Goal: Use online tool/utility

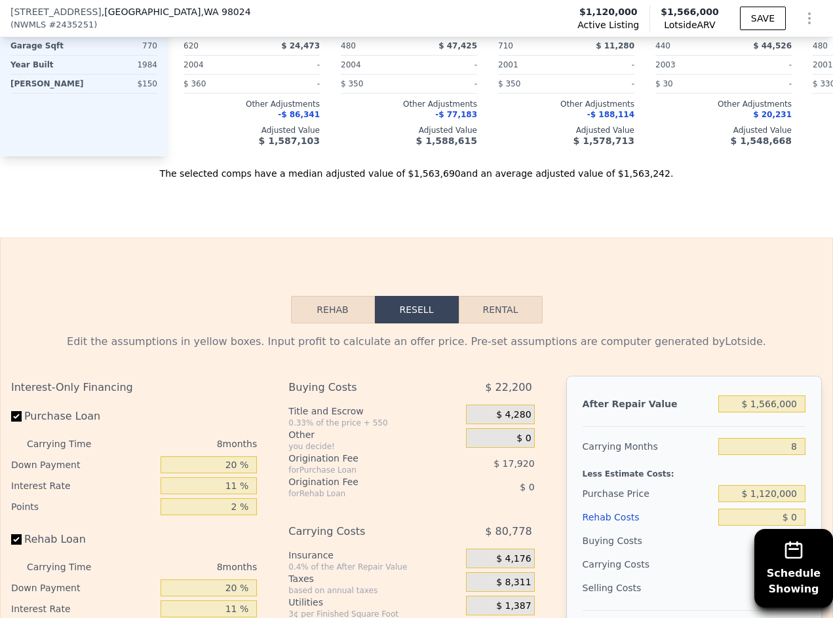
scroll to position [1764, 0]
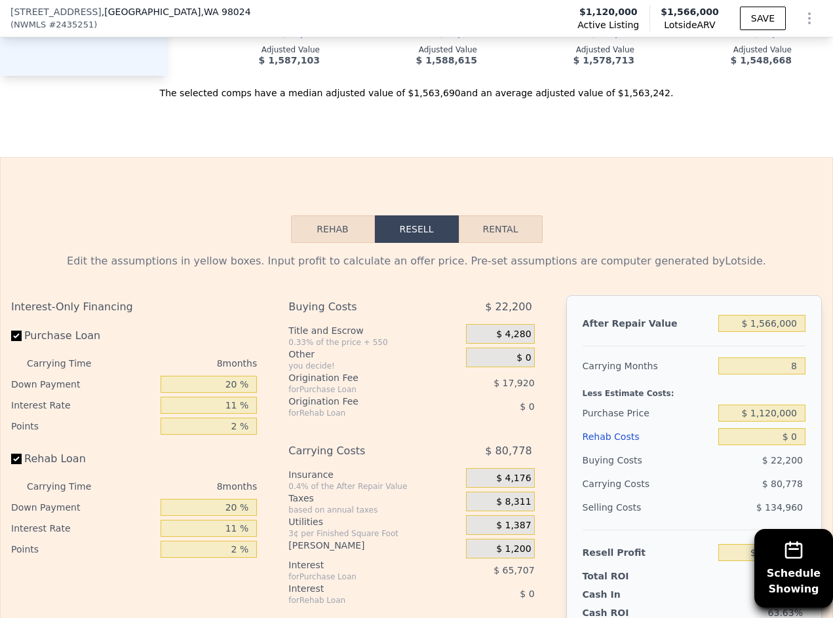
click at [327, 243] on button "Rehab" at bounding box center [333, 230] width 84 height 28
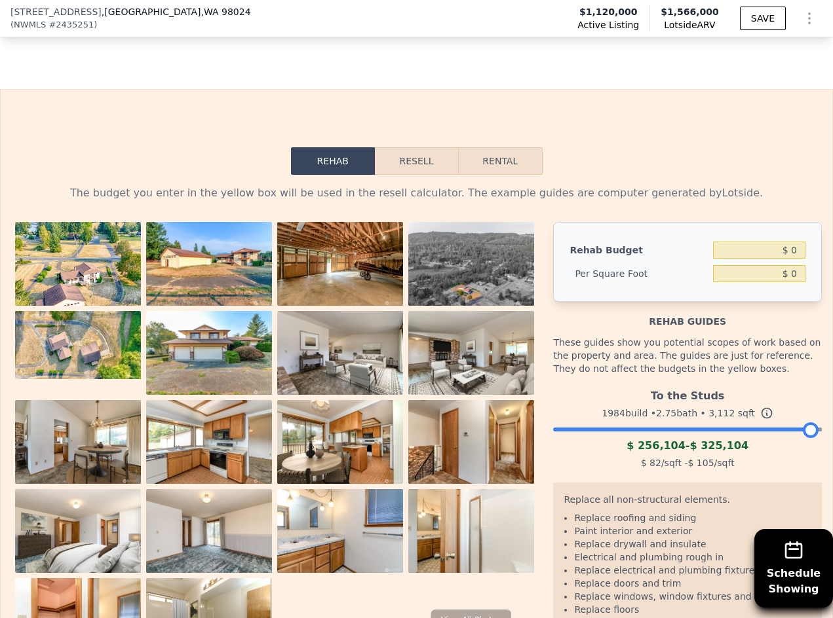
scroll to position [1961, 0]
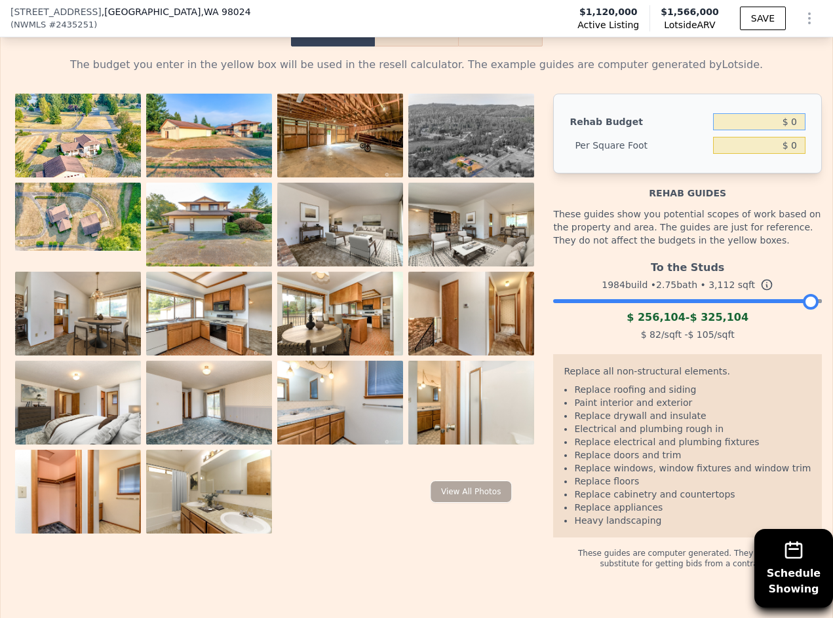
click at [760, 130] on input "$ 0" at bounding box center [759, 121] width 92 height 17
type input "$ 300,000"
click at [738, 111] on div "The budget you enter in the yellow box will be used in the resell calculator. T…" at bounding box center [416, 313] width 810 height 512
type input "$ 96.40"
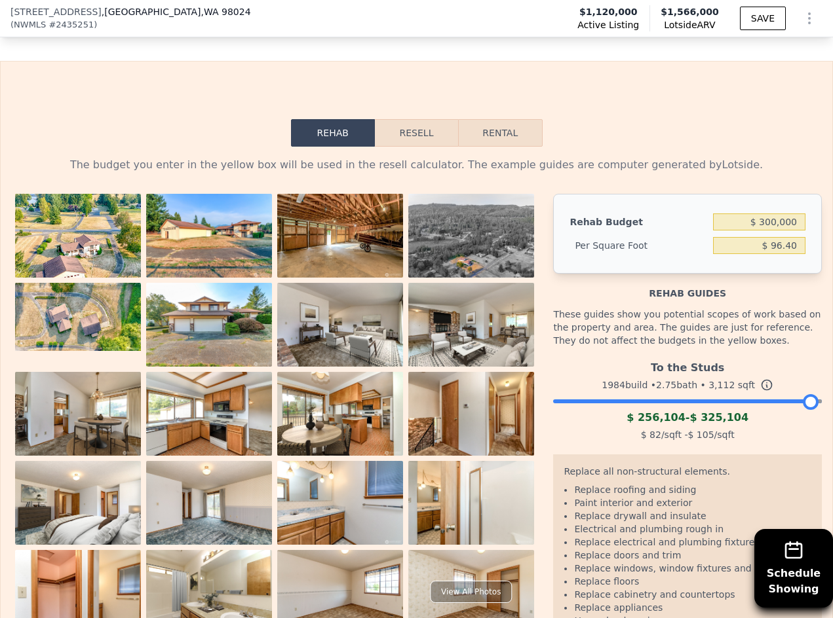
scroll to position [1633, 0]
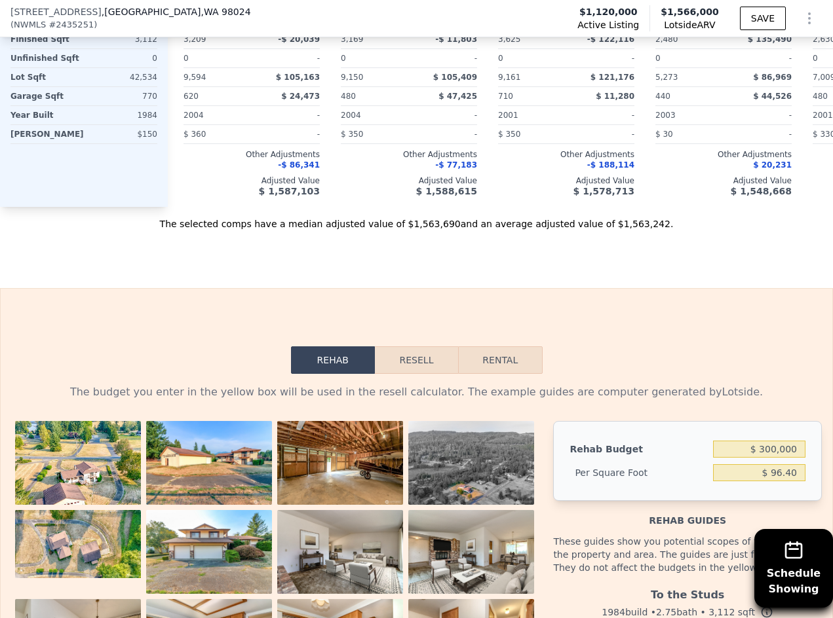
click at [403, 374] on button "Resell" at bounding box center [416, 361] width 83 height 28
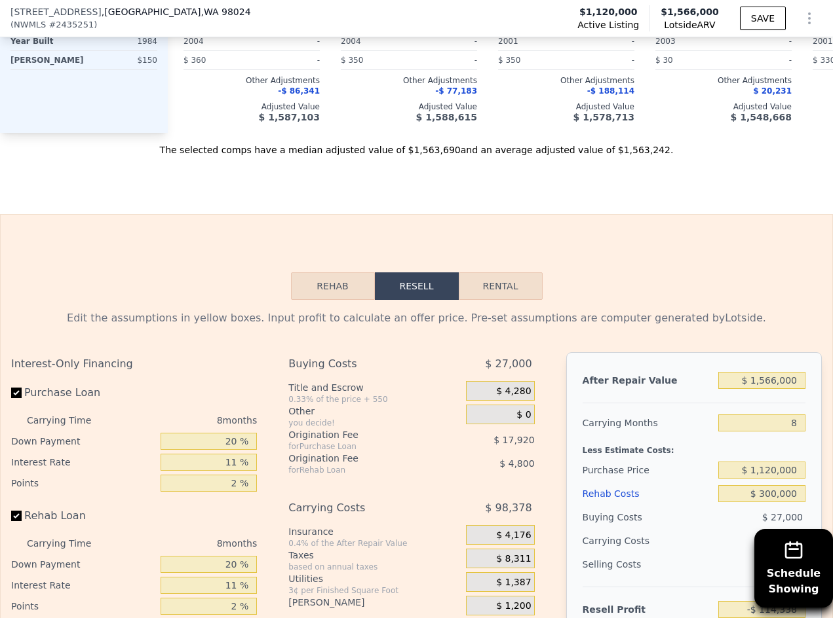
scroll to position [1895, 0]
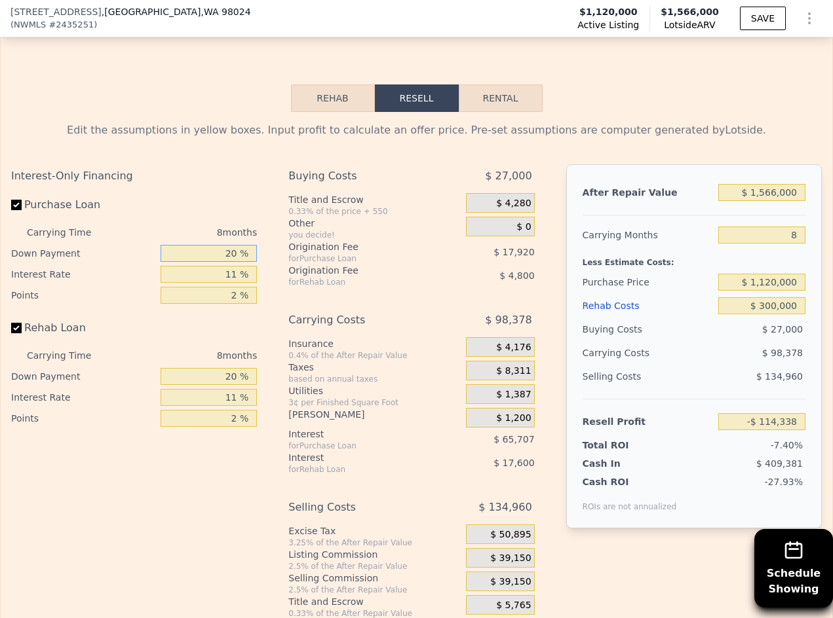
click at [194, 262] on input "20 %" at bounding box center [208, 253] width 96 height 17
click at [19, 210] on input "Purchase Loan" at bounding box center [16, 205] width 10 height 10
checkbox input "false"
type input "-$ 30,714"
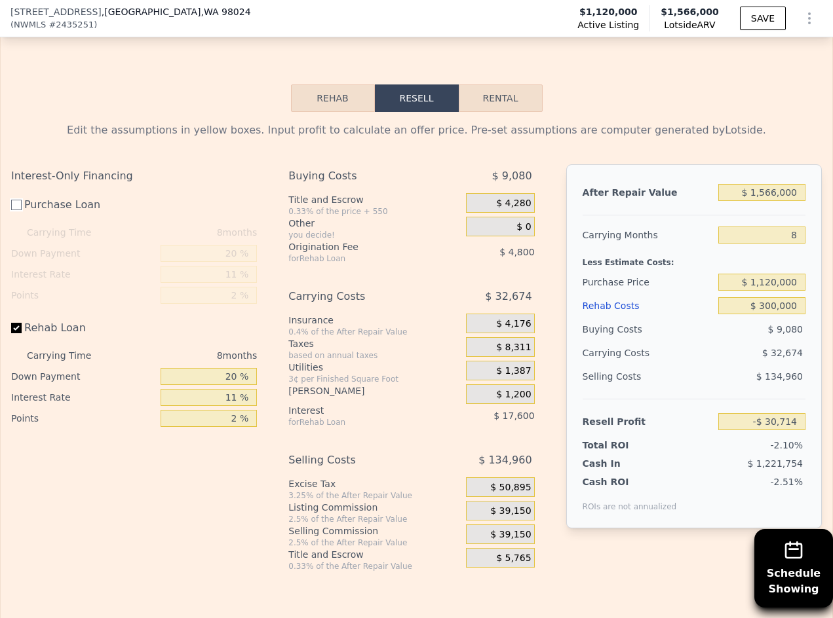
click at [18, 210] on input "Purchase Loan" at bounding box center [16, 205] width 10 height 10
checkbox input "true"
type input "-$ 114,338"
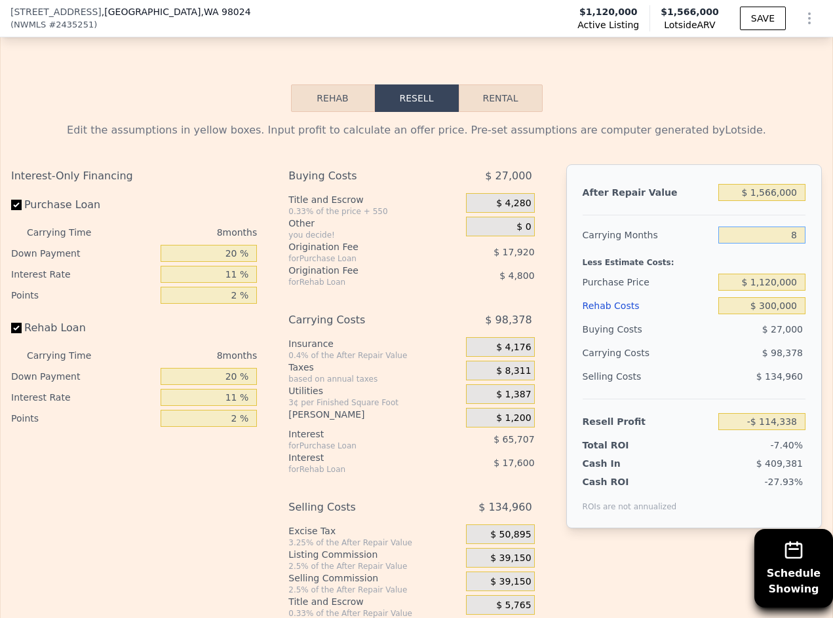
drag, startPoint x: 766, startPoint y: 268, endPoint x: 802, endPoint y: 268, distance: 36.7
click at [801, 268] on div "After Repair Value $ 1,566,000 Carrying Months 8 Less Estimate Costs: Purchase …" at bounding box center [693, 346] width 255 height 364
type input "4"
type input "-$ 65,149"
type input "4"
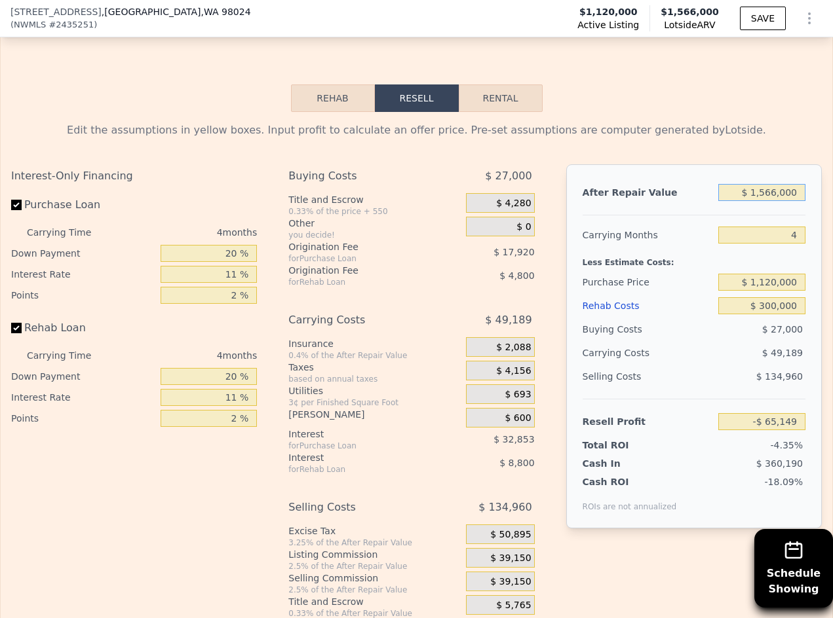
click at [759, 201] on input "$ 1,566,000" at bounding box center [761, 192] width 87 height 17
type input "$ 156,000"
type input "-$ 1,352,248"
type input "$ 15,000"
type input "-$ 1,480,959"
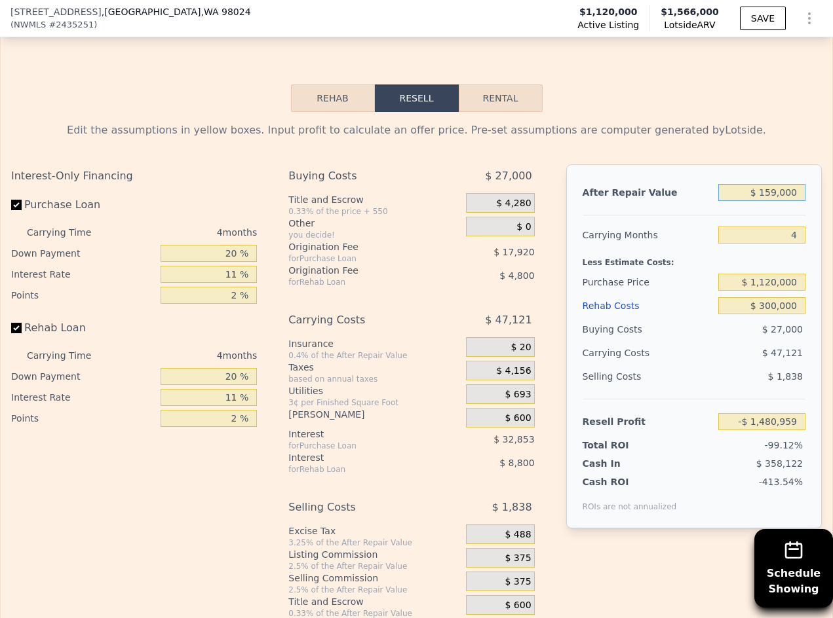
type input "$ 1,595,000"
type input "-$ 38,677"
type input "$ 1,595,000"
click at [233, 262] on input "20 %" at bounding box center [208, 253] width 96 height 17
type input "2 %"
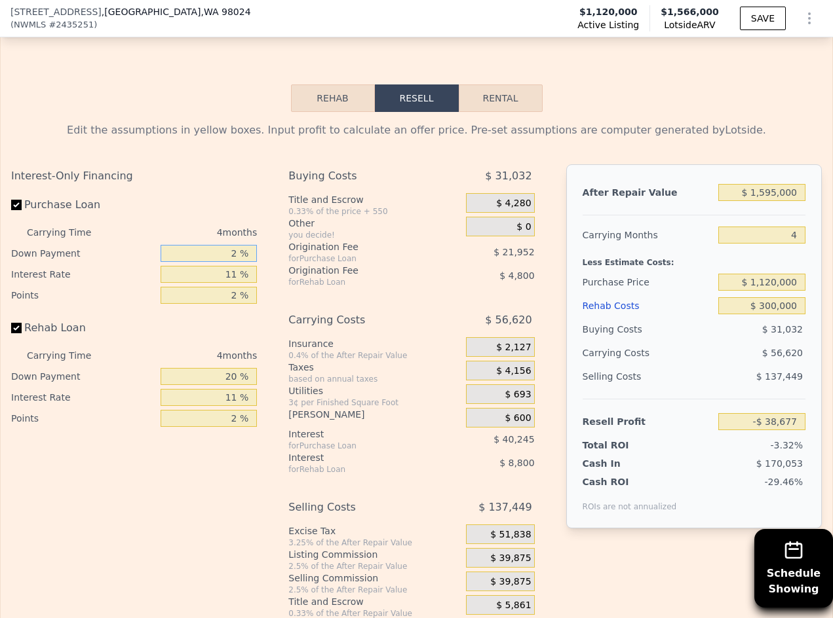
type input "-$ 50,101"
type input "0 %"
type input "-$ 51,373"
type input "0 %"
click at [232, 283] on input "11 %" at bounding box center [208, 274] width 96 height 17
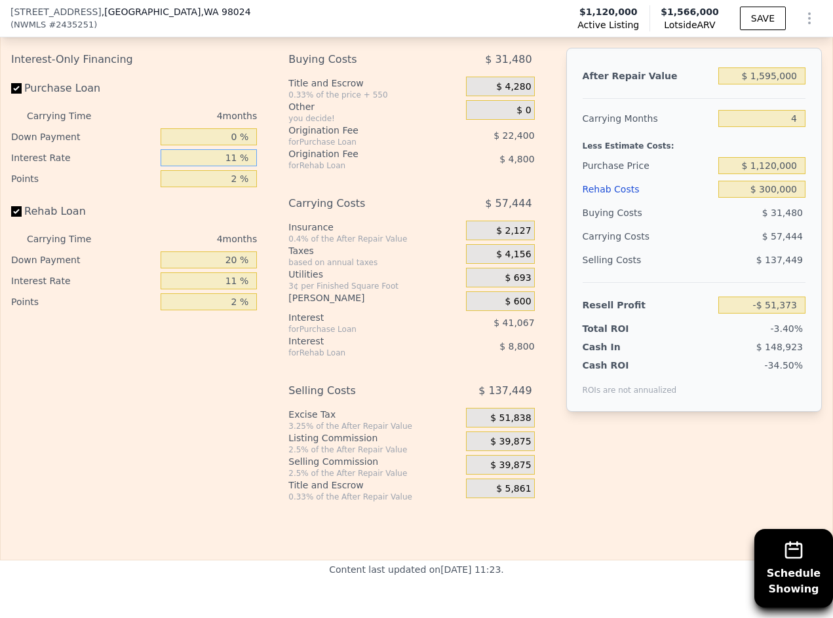
scroll to position [2288, 0]
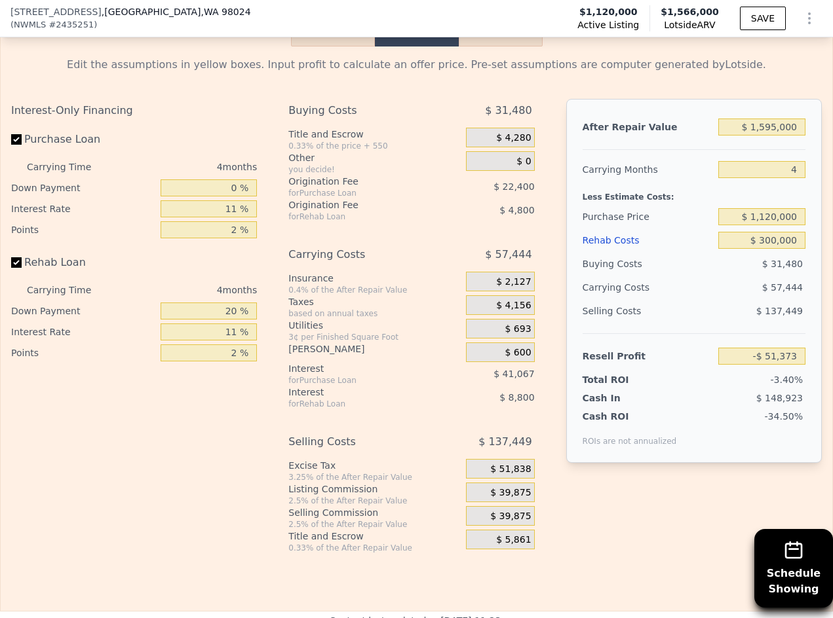
click at [245, 73] on div "Edit the assumptions in yellow boxes. Input profit to calculate an offer price.…" at bounding box center [416, 65] width 810 height 16
click at [346, 188] on div "Origination Fee" at bounding box center [360, 181] width 144 height 13
click at [407, 267] on div "Carrying Costs" at bounding box center [360, 255] width 144 height 24
click at [234, 217] on input "11 %" at bounding box center [208, 208] width 96 height 17
click at [299, 222] on div "for Rehab Loan" at bounding box center [360, 217] width 144 height 10
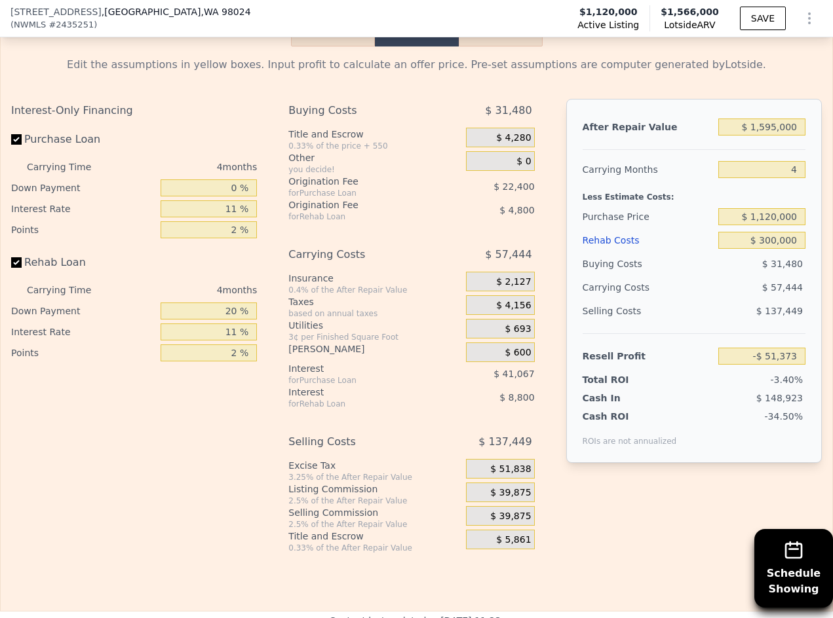
click at [198, 280] on div "Rehab Loan" at bounding box center [134, 265] width 246 height 29
click at [234, 217] on input "11 %" at bounding box center [208, 208] width 96 height 17
type input "1 %"
type input "-$ 14,037"
type input "10 %"
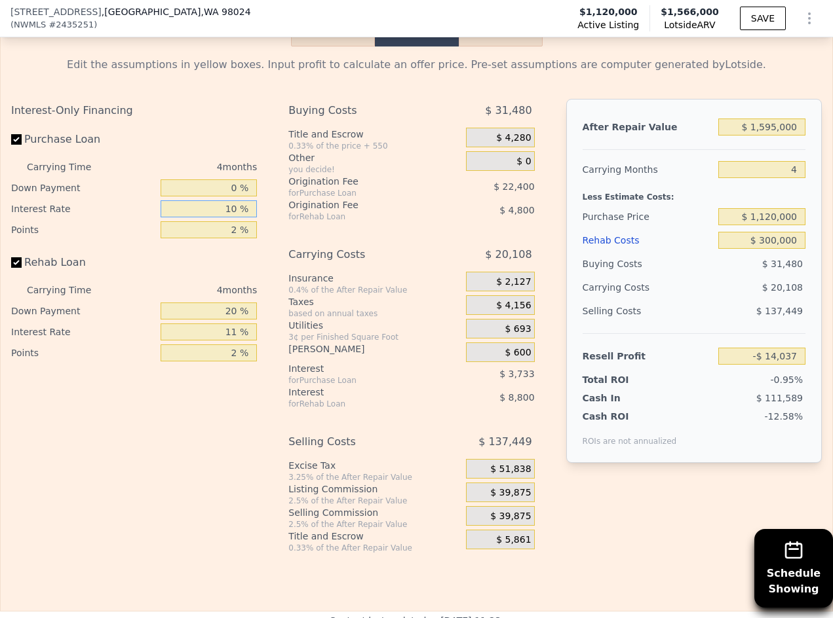
type input "-$ 47,637"
type input "10.5 %"
type input "-$ 49,505"
type input "10.5 %"
click at [254, 303] on div "Interest-Only Financing Purchase Loan Carrying Time 4 months Down Payment 0 % I…" at bounding box center [139, 326] width 256 height 455
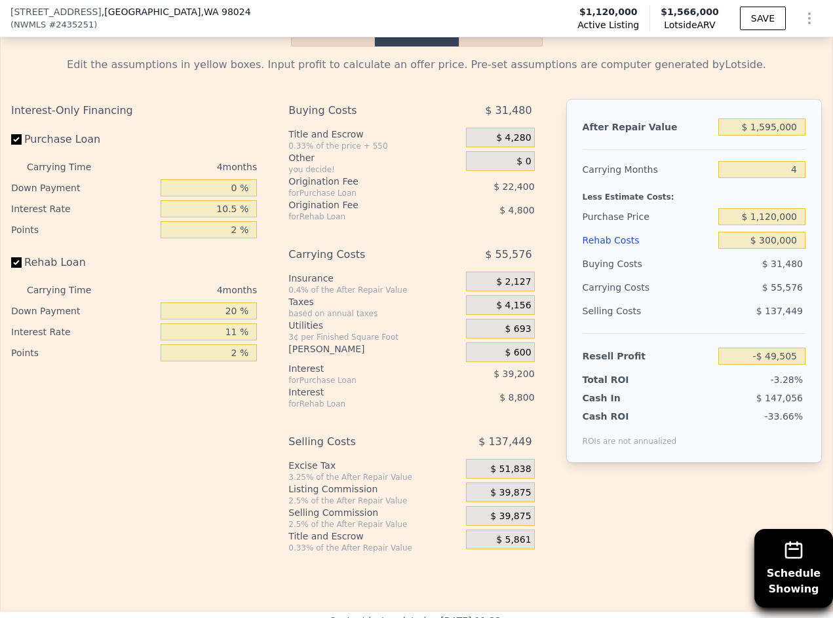
click at [231, 279] on div "Interest-Only Financing Purchase Loan Carrying Time 4 months Down Payment 0 % I…" at bounding box center [134, 231] width 246 height 265
click at [233, 238] on input "2 %" at bounding box center [208, 229] width 96 height 17
type input "1 %"
type input "-$ 38,305"
type input "1.5 %"
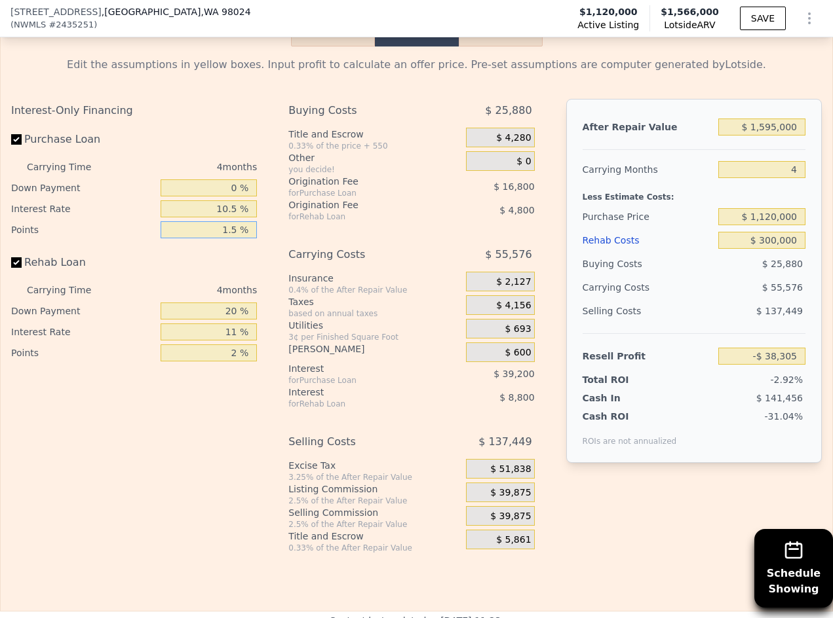
type input "-$ 43,905"
type input "1.5 %"
click at [288, 285] on div "Insurance" at bounding box center [374, 278] width 172 height 13
click at [198, 280] on div "Rehab Loan" at bounding box center [134, 265] width 246 height 29
click at [208, 341] on input "11 %" at bounding box center [208, 332] width 96 height 17
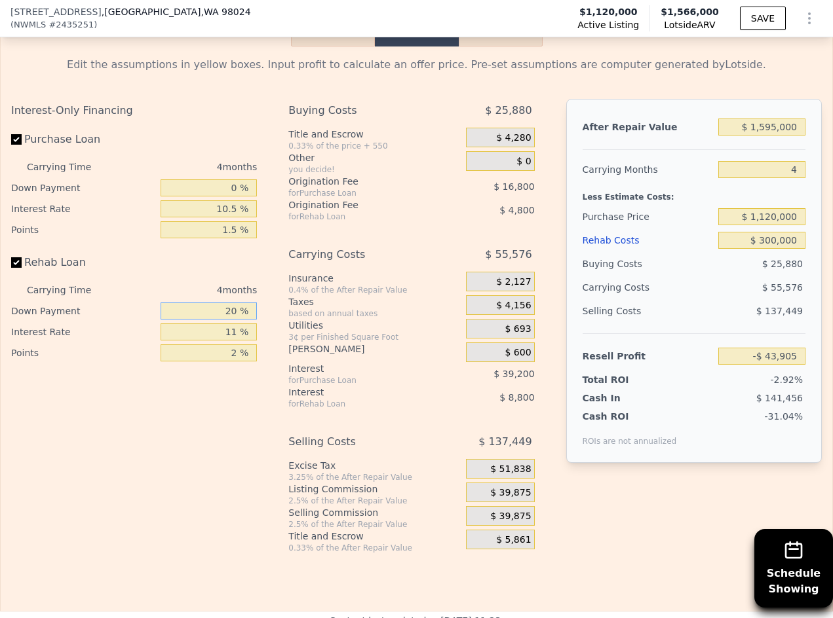
click at [200, 320] on input "20 %" at bounding box center [208, 311] width 96 height 17
click at [15, 268] on input "Rehab Loan" at bounding box center [16, 262] width 10 height 10
checkbox input "false"
type input "-$ 30,305"
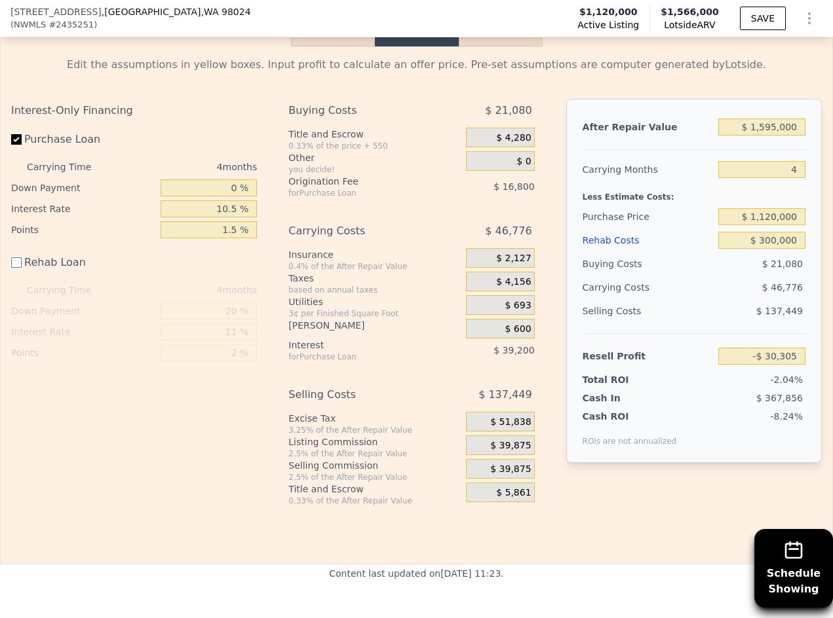
click at [15, 268] on input "Rehab Loan" at bounding box center [16, 262] width 10 height 10
checkbox input "true"
type input "-$ 43,905"
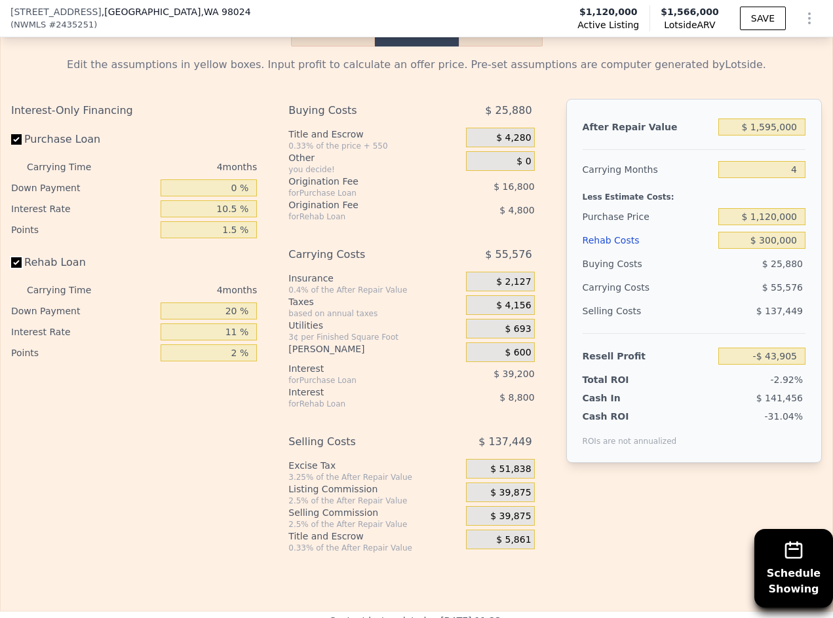
click at [15, 268] on input "Rehab Loan" at bounding box center [16, 262] width 10 height 10
checkbox input "false"
type input "-$ 30,305"
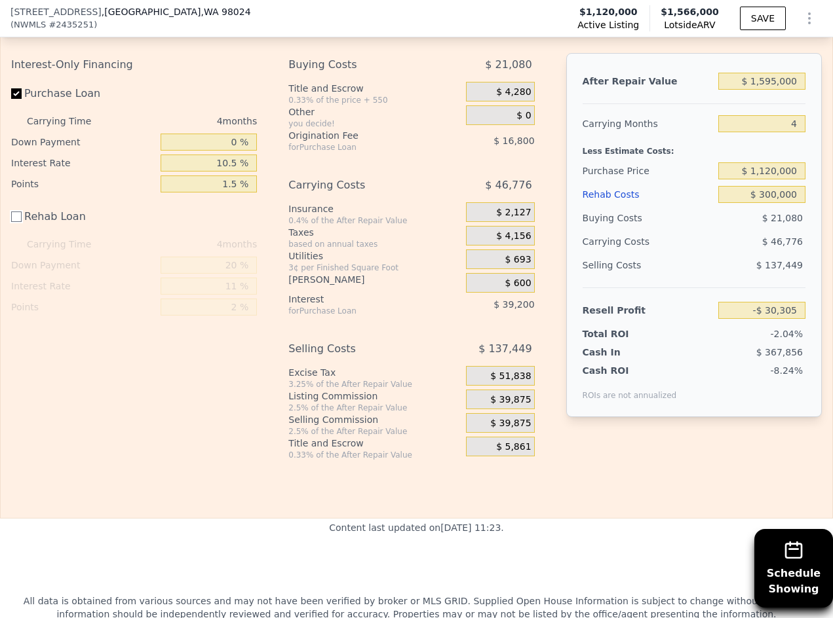
scroll to position [2026, 0]
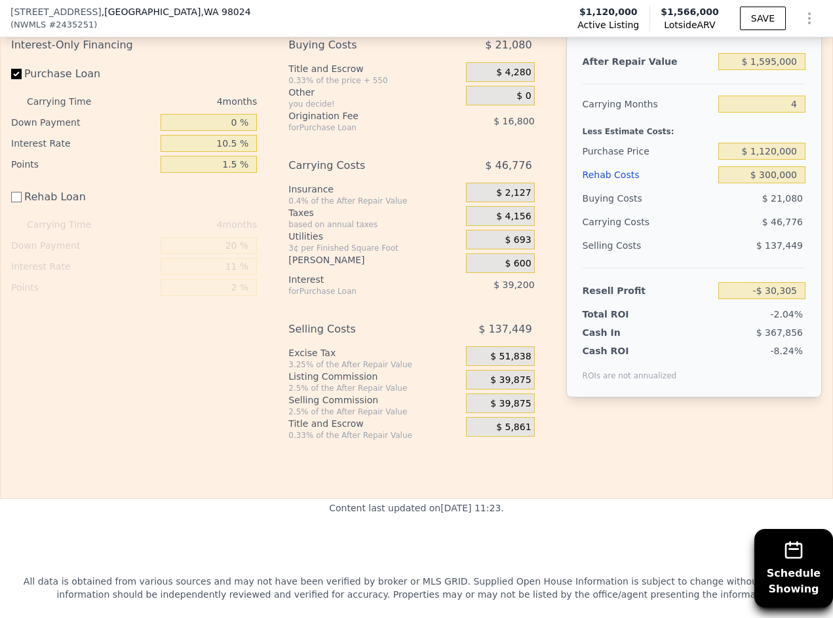
click at [574, 441] on div "Interest-Only Financing Purchase Loan Carrying Time 4 months Down Payment 0 % I…" at bounding box center [416, 236] width 810 height 407
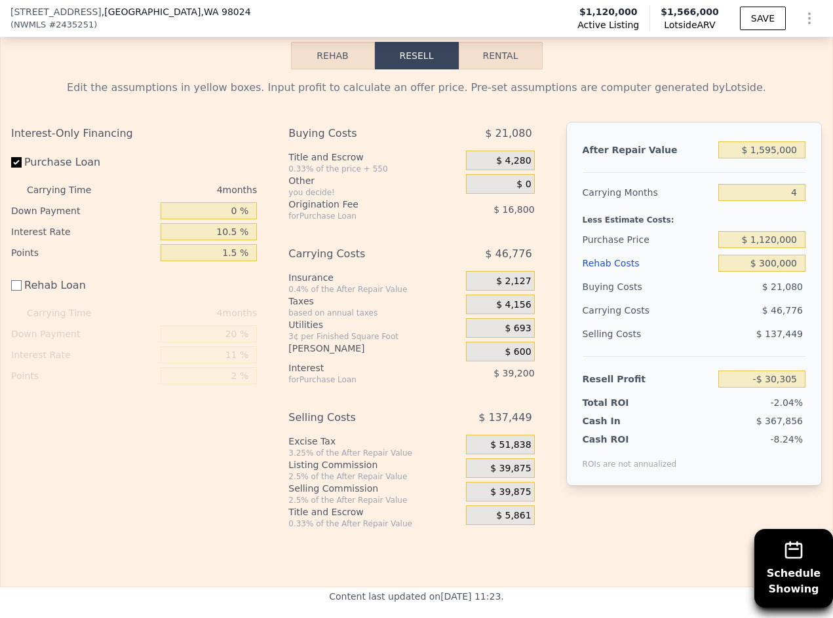
scroll to position [1961, 0]
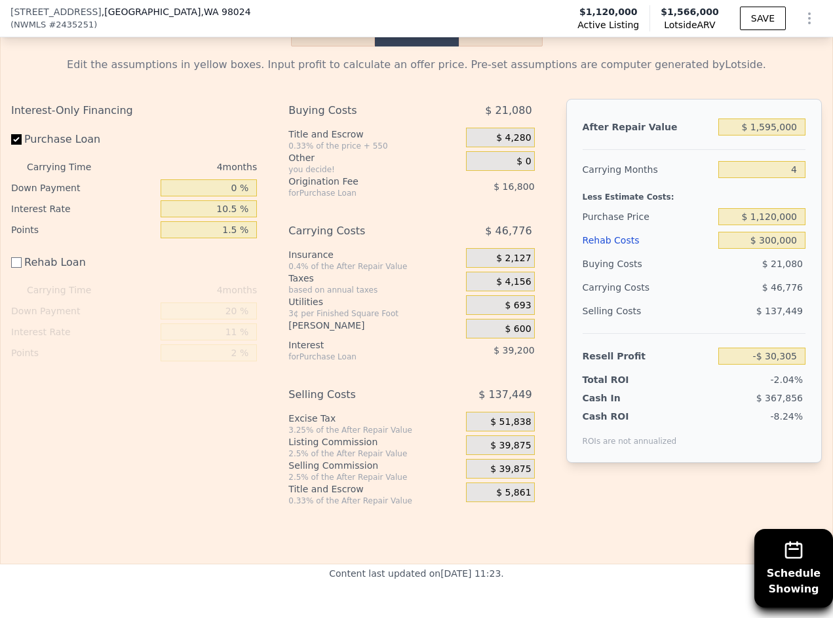
click at [301, 285] on div "Taxes" at bounding box center [374, 278] width 172 height 13
click at [310, 309] on div "Utilities" at bounding box center [374, 301] width 172 height 13
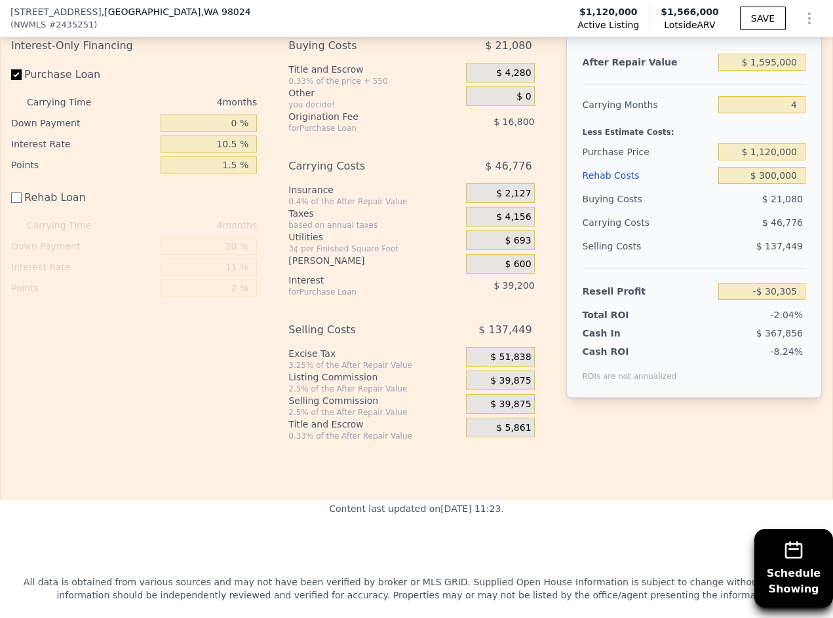
scroll to position [2026, 0]
click at [231, 173] on input "1.5 %" at bounding box center [208, 164] width 96 height 17
click at [235, 173] on input "1.5 %" at bounding box center [208, 164] width 96 height 17
type input "1. %"
type input "-$ 24,705"
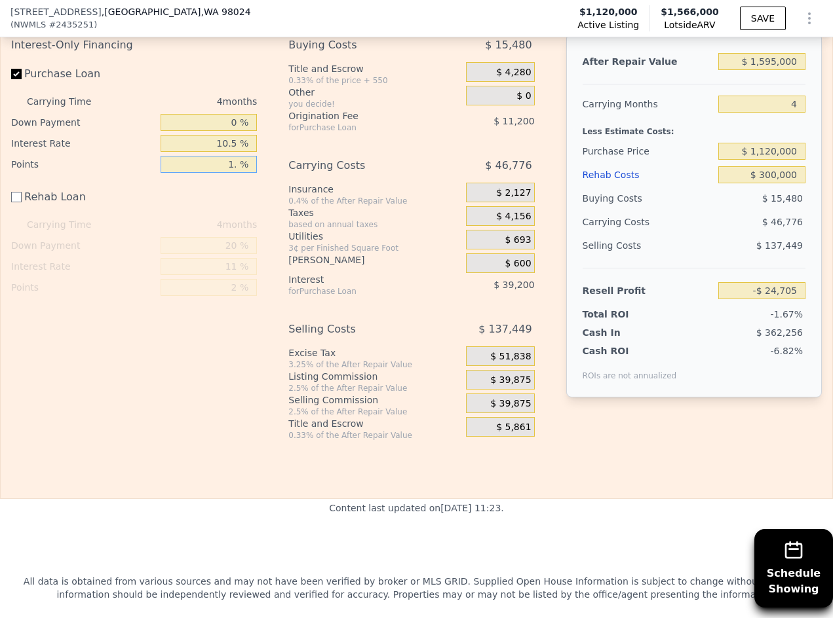
type input "1.8 %"
type input "-$ 33,665"
type input "1.85 %"
type input "-$ 34,225"
type input "1.85 %"
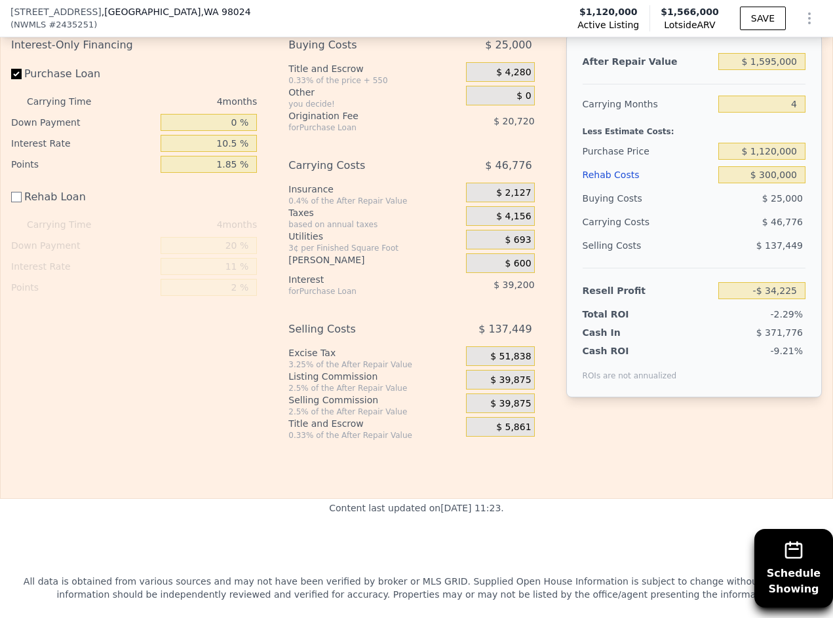
click at [359, 57] on div "Buying Costs" at bounding box center [360, 45] width 144 height 24
click at [230, 131] on input "0 %" at bounding box center [208, 122] width 96 height 17
type input "20 %"
type input "-$ 22,241"
type input "20 %"
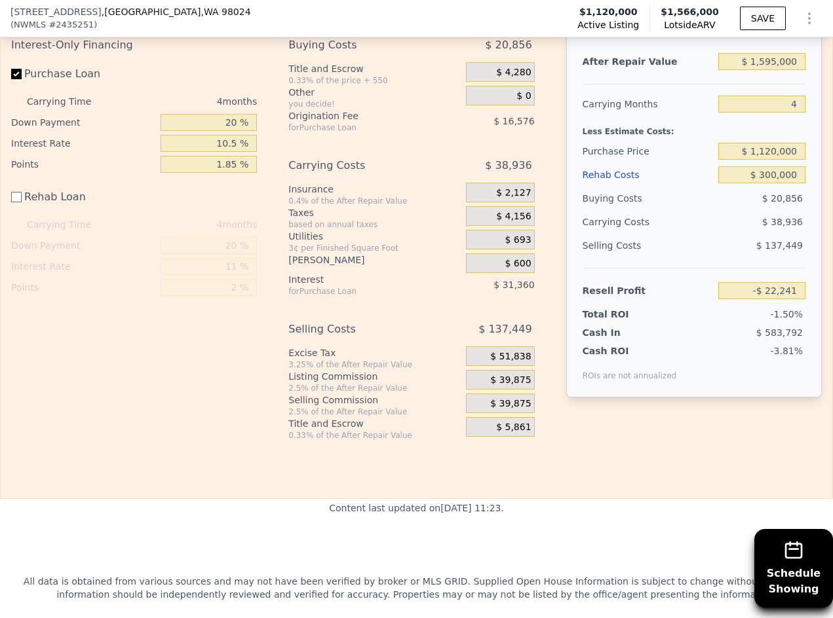
click at [322, 99] on div "Other" at bounding box center [374, 92] width 172 height 13
click at [143, 86] on label "Purchase Loan" at bounding box center [83, 74] width 144 height 24
click at [22, 79] on input "Purchase Loan" at bounding box center [16, 74] width 10 height 10
checkbox input "false"
type input "$ 25,695"
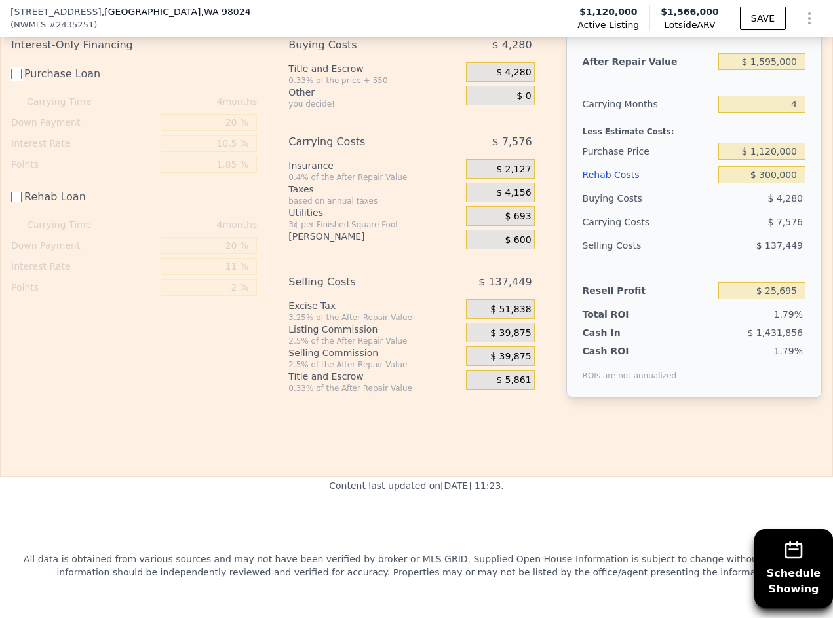
click at [13, 79] on input "Purchase Loan" at bounding box center [16, 74] width 10 height 10
checkbox input "true"
type input "-$ 22,241"
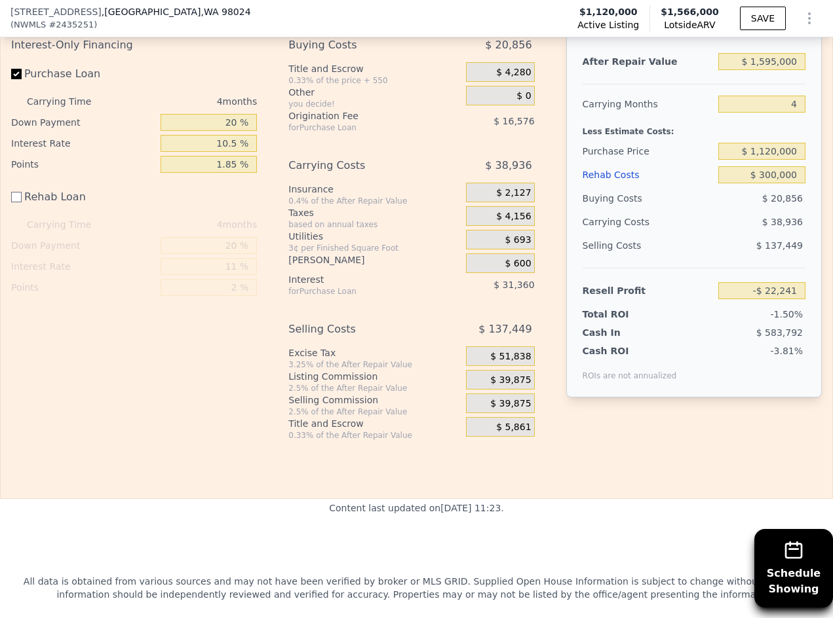
click at [342, 57] on div "Buying Costs" at bounding box center [360, 45] width 144 height 24
click at [384, 181] on div "Buying Costs $ 20,856 Title and Escrow 0.33% of the price + 550 $ 4,280 Other y…" at bounding box center [411, 236] width 246 height 407
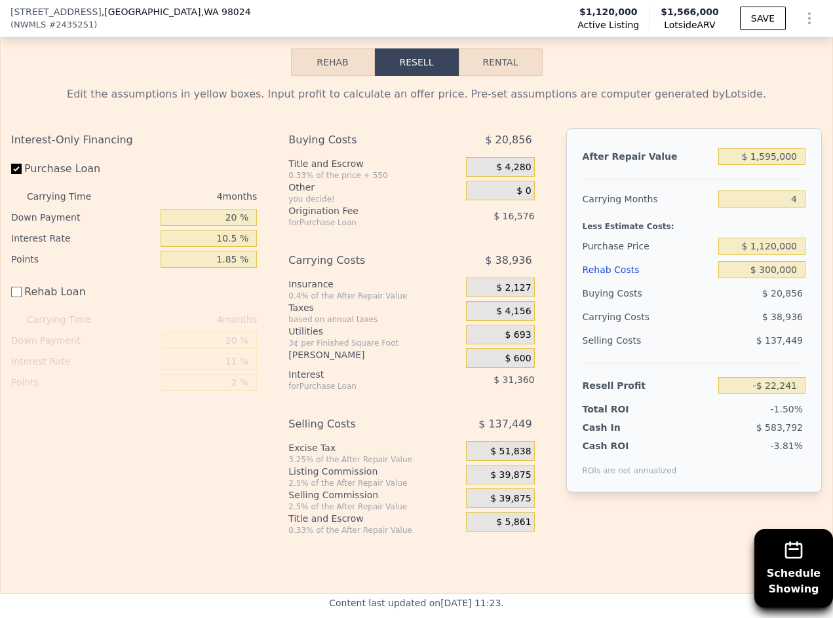
scroll to position [1961, 0]
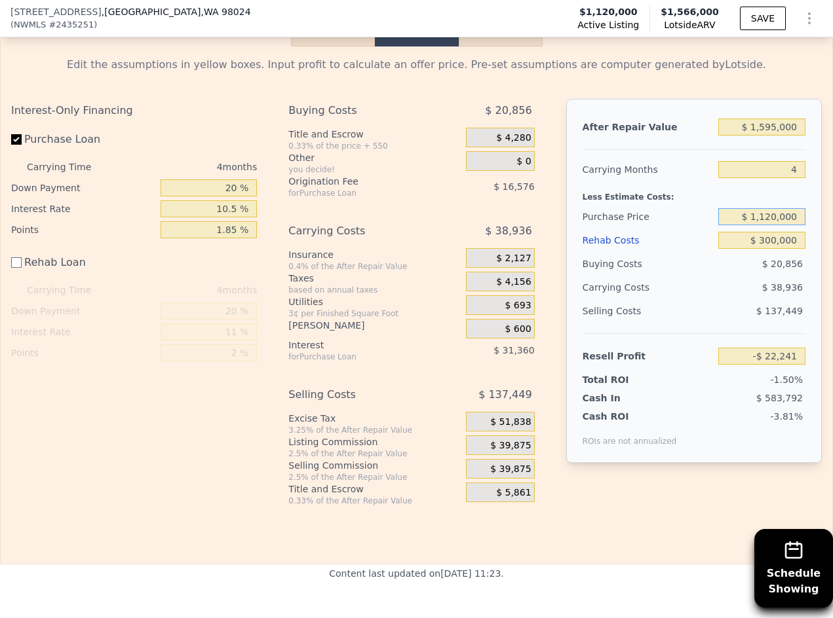
click at [776, 225] on input "$ 1,120,000" at bounding box center [761, 216] width 87 height 17
click at [761, 225] on input "$ 1,120,000" at bounding box center [761, 216] width 87 height 17
click at [765, 225] on input "$ 1,120,000" at bounding box center [761, 216] width 87 height 17
type input "$ 1,000,000"
click at [738, 323] on div "$ 137,449" at bounding box center [761, 311] width 87 height 24
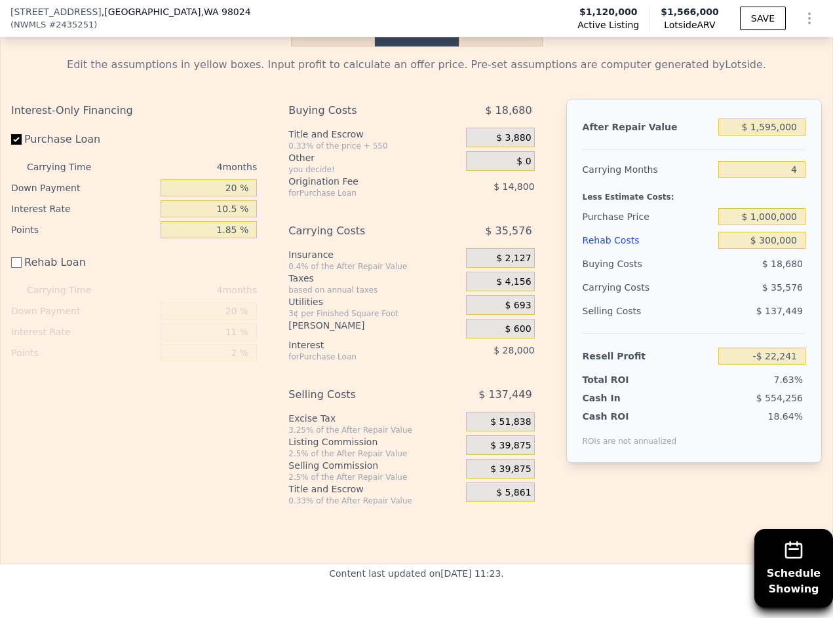
type input "$ 103,295"
click at [666, 323] on div "Selling Costs" at bounding box center [647, 311] width 130 height 24
click at [683, 205] on div "Less Estimate Costs:" at bounding box center [693, 193] width 223 height 24
click at [771, 205] on div "Less Estimate Costs:" at bounding box center [693, 193] width 223 height 24
click at [770, 225] on input "$ 1,000,000" at bounding box center [761, 216] width 87 height 17
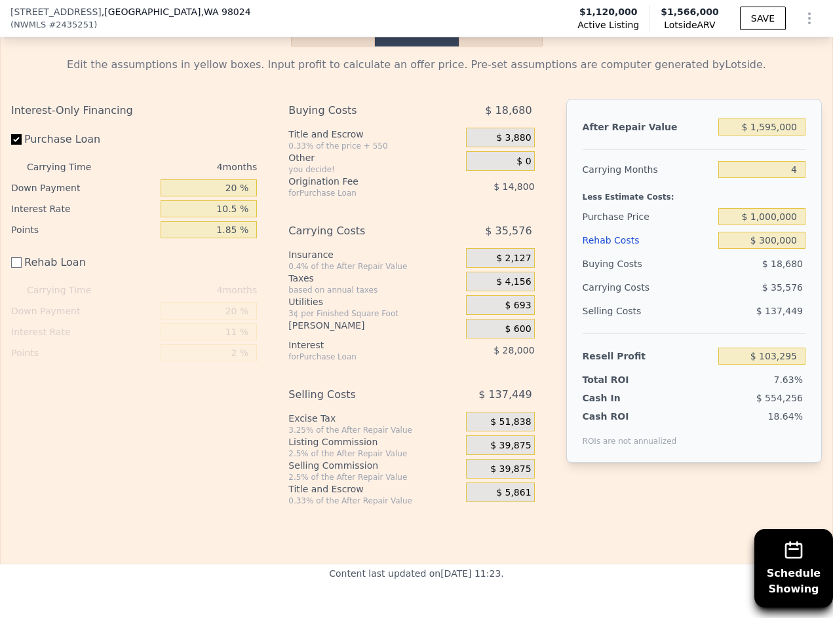
click at [683, 299] on div "$ 35,576" at bounding box center [737, 288] width 136 height 24
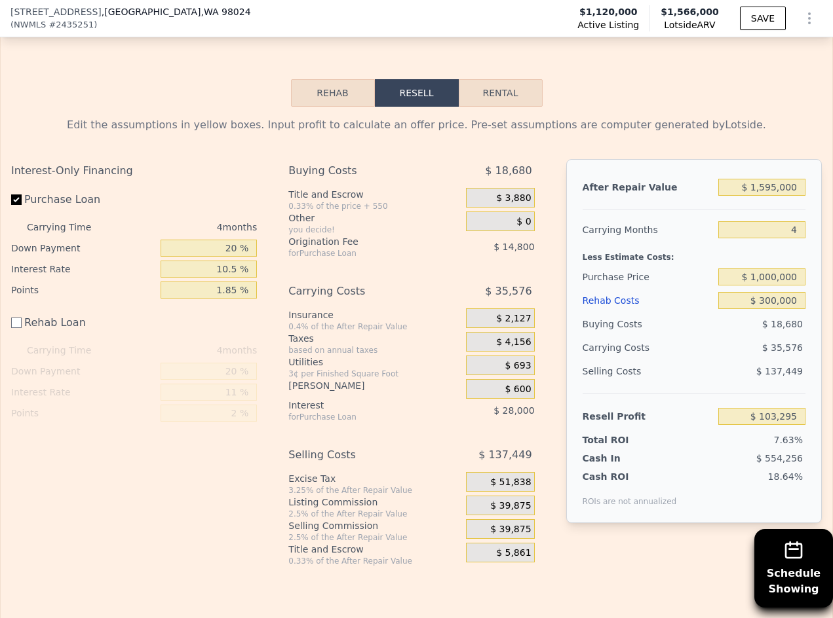
scroll to position [1895, 0]
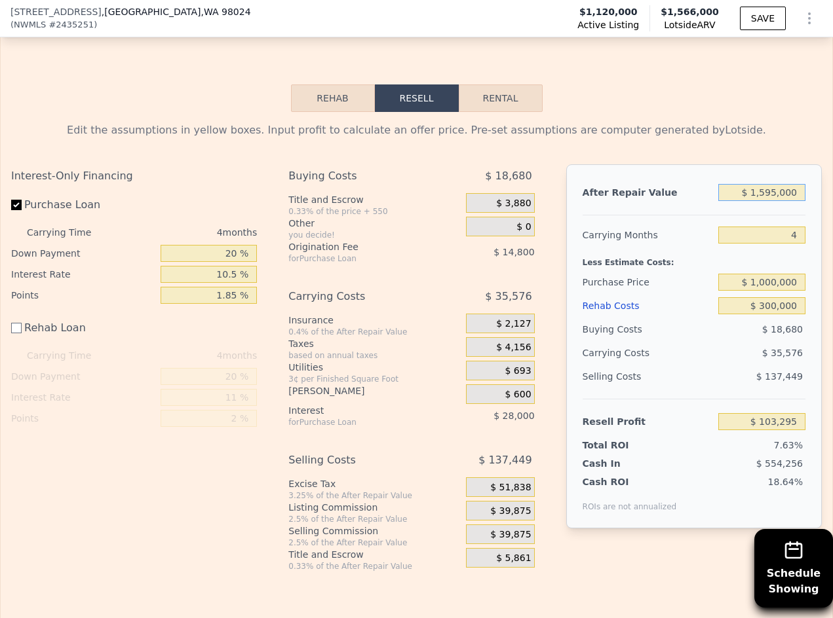
click at [770, 201] on input "$ 1,595,000" at bounding box center [761, 192] width 87 height 17
type input "$ 000"
type input "-$ 1,352,679"
type input "$ 1,000"
type input "-$ 1,351,766"
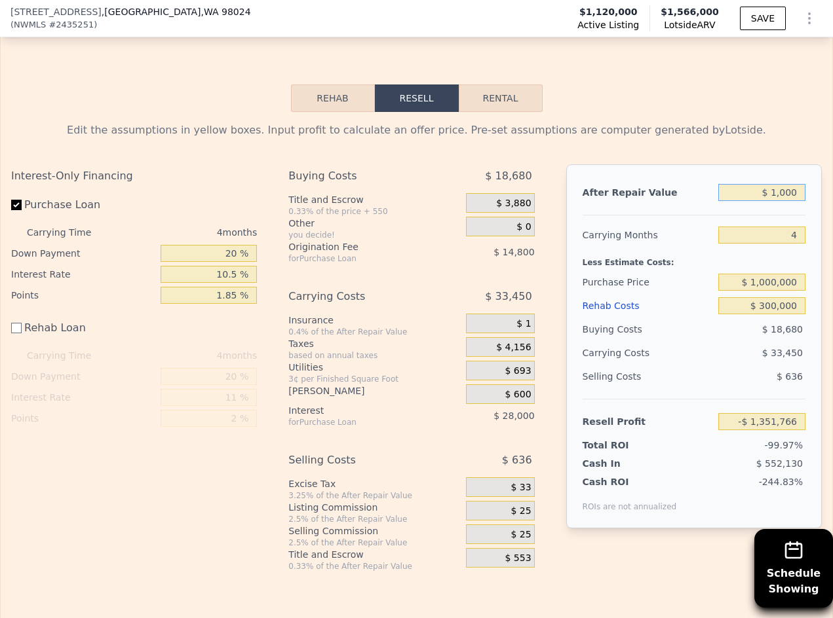
type input "$ 16,000"
type input "-$ 1,338,073"
type input "$ 160,000"
type input "-$ 1,206,625"
type input "$ 1,600,000"
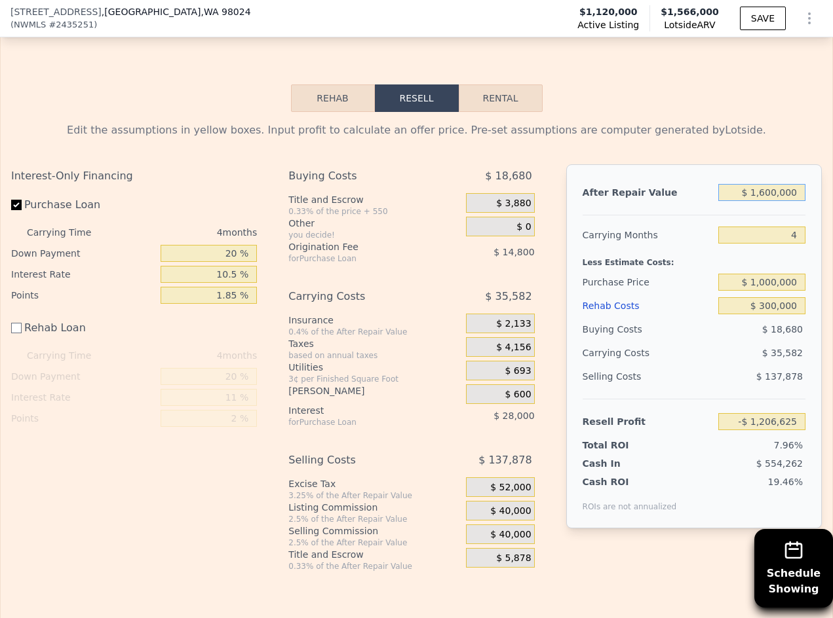
type input "$ 107,860"
type input "$ 16,000,000"
type input "$ 13,252,708"
type input "$ 1,600,000"
type input "$ 107,860"
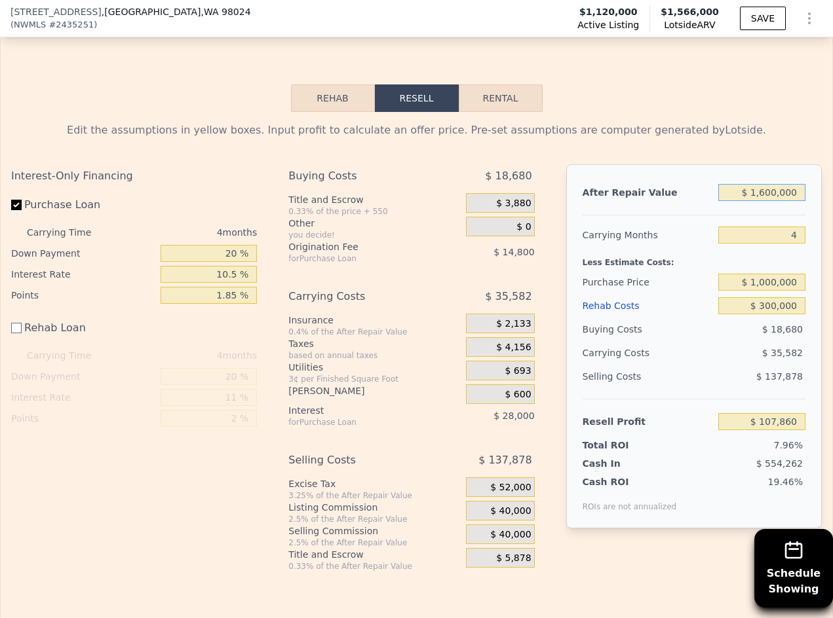
type input "$ 160,000"
type input "-$ 1,206,625"
type input "$ 16,000"
type input "-$ 1,338,073"
type input "$ 1,650,000"
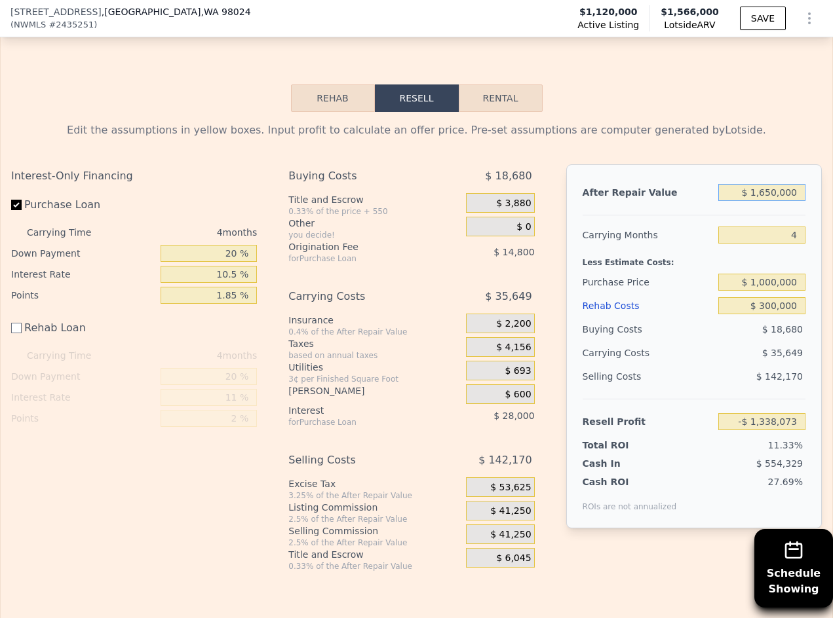
type input "$ 153,501"
click at [749, 151] on div "Edit the assumptions in yellow boxes. Input profit to calculate an offer price.…" at bounding box center [416, 342] width 831 height 460
click at [674, 252] on div "After Repair Value $ 1,650,000 Carrying Months 4 Less Estimate Costs: Purchase …" at bounding box center [693, 346] width 255 height 364
click at [673, 255] on div "After Repair Value $ 1,650,000 Carrying Months 4 Less Estimate Costs: Purchase …" at bounding box center [693, 346] width 255 height 364
click at [744, 138] on div "Edit the assumptions in yellow boxes. Input profit to calculate an offer price.…" at bounding box center [416, 130] width 810 height 16
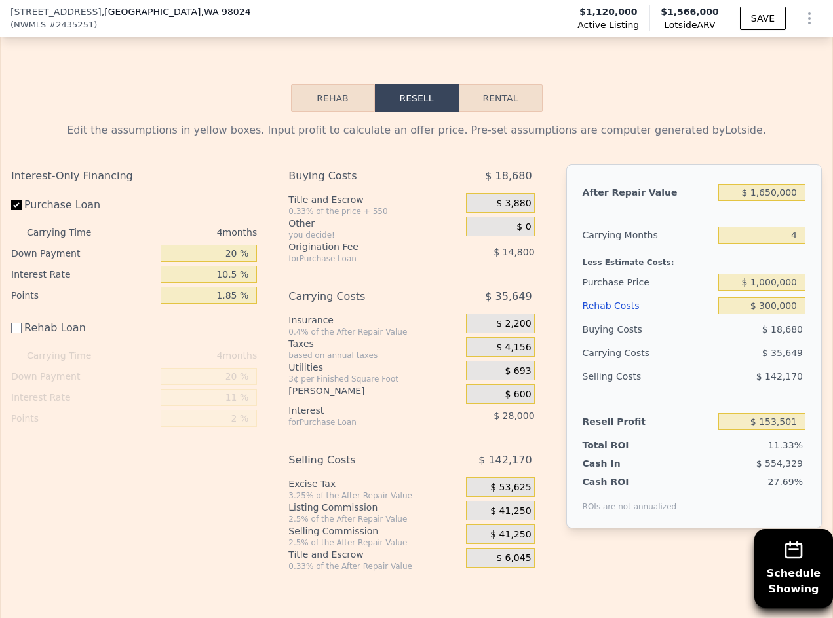
click at [779, 181] on div "Edit the assumptions in yellow boxes. Input profit to calculate an offer price.…" at bounding box center [416, 346] width 810 height 449
click at [690, 204] on div "After Repair Value" at bounding box center [647, 193] width 130 height 24
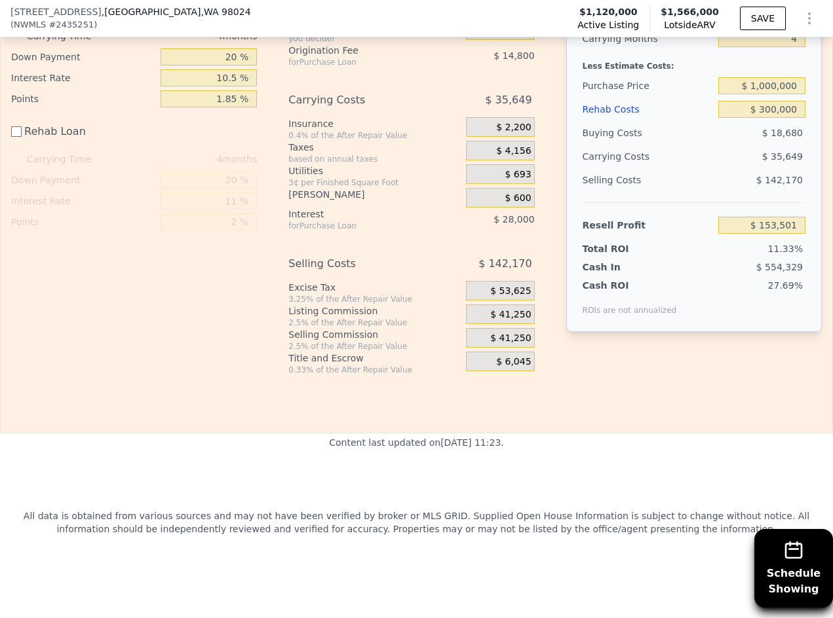
scroll to position [2026, 0]
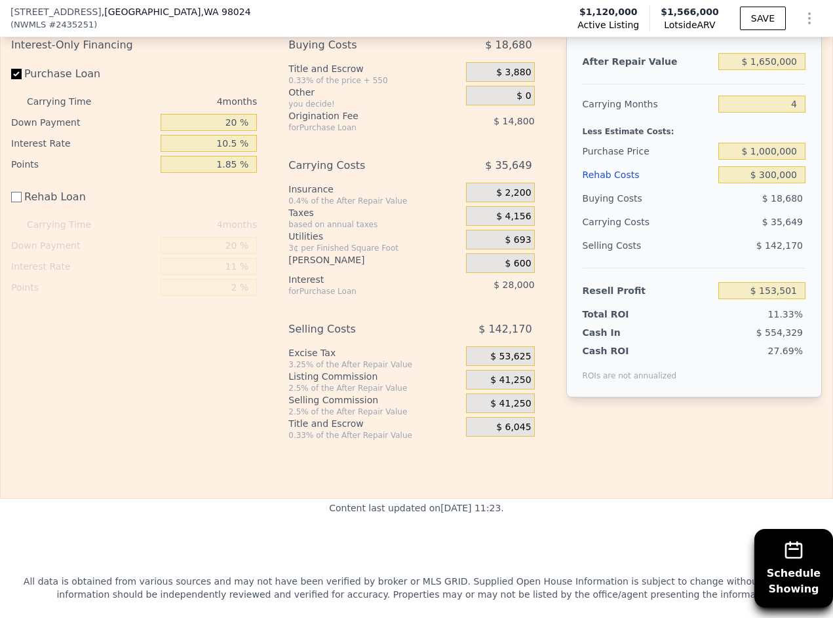
click at [723, 374] on div "Cash ROI ROIs are not annualized 27.69%" at bounding box center [693, 360] width 223 height 42
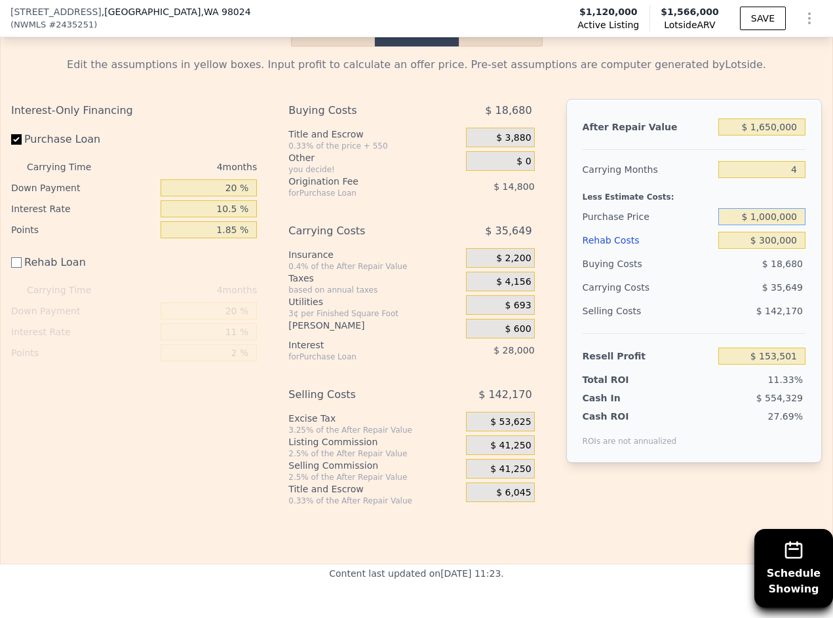
click at [768, 225] on input "$ 1,000,000" at bounding box center [761, 216] width 87 height 17
click at [718, 181] on div "4" at bounding box center [761, 170] width 87 height 24
drag, startPoint x: 763, startPoint y: 322, endPoint x: 800, endPoint y: 319, distance: 37.4
click at [800, 319] on div "After Repair Value $ 1,650,000 Carrying Months 4 Less Estimate Costs: Purchase …" at bounding box center [693, 281] width 255 height 364
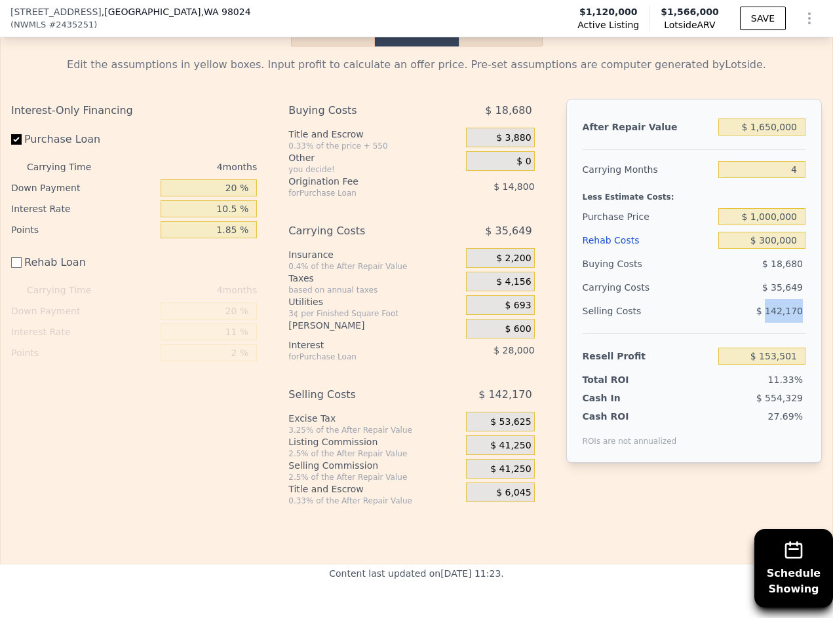
drag, startPoint x: 798, startPoint y: 348, endPoint x: 760, endPoint y: 345, distance: 38.1
click at [760, 345] on div "After Repair Value $ 1,650,000 Carrying Months 4 Less Estimate Costs: Purchase …" at bounding box center [693, 281] width 255 height 364
click at [543, 396] on div "Interest-Only Financing Purchase Loan Carrying Time 4 months Down Payment 20 % …" at bounding box center [416, 302] width 810 height 407
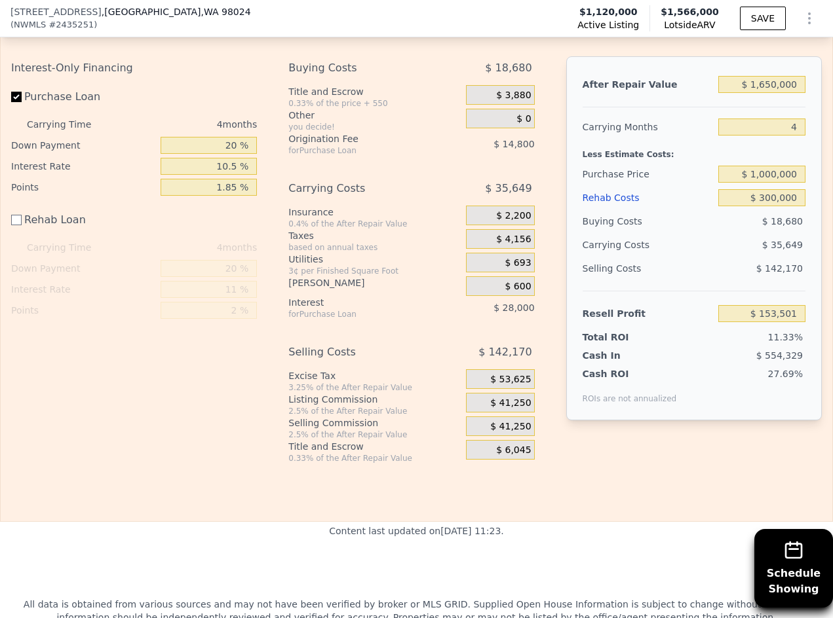
scroll to position [2026, 0]
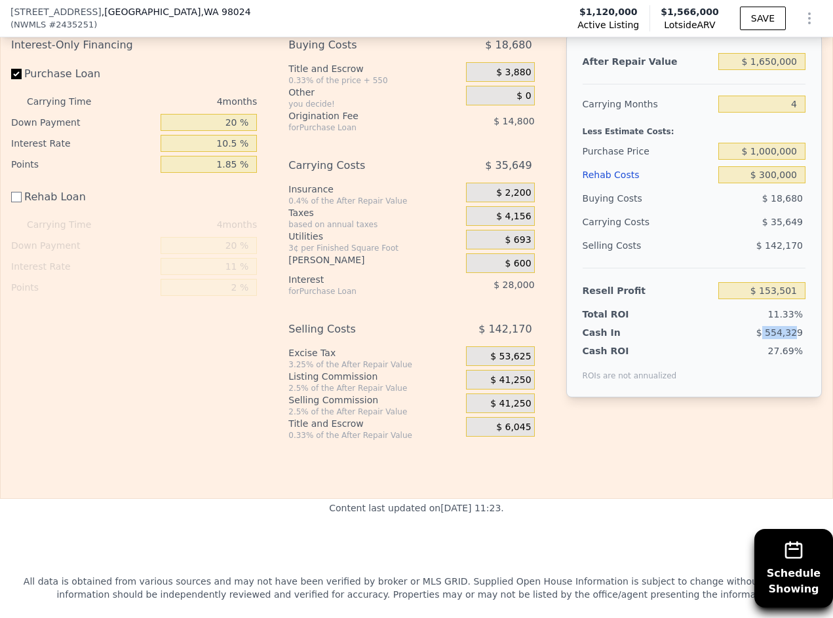
drag, startPoint x: 789, startPoint y: 363, endPoint x: 757, endPoint y: 362, distance: 31.4
click at [757, 338] on span "$ 554,329" at bounding box center [779, 333] width 47 height 10
click at [774, 338] on span "$ 554,329" at bounding box center [779, 333] width 47 height 10
drag, startPoint x: 795, startPoint y: 366, endPoint x: 759, endPoint y: 366, distance: 36.0
click at [759, 339] on div "$ 554,329" at bounding box center [737, 332] width 136 height 13
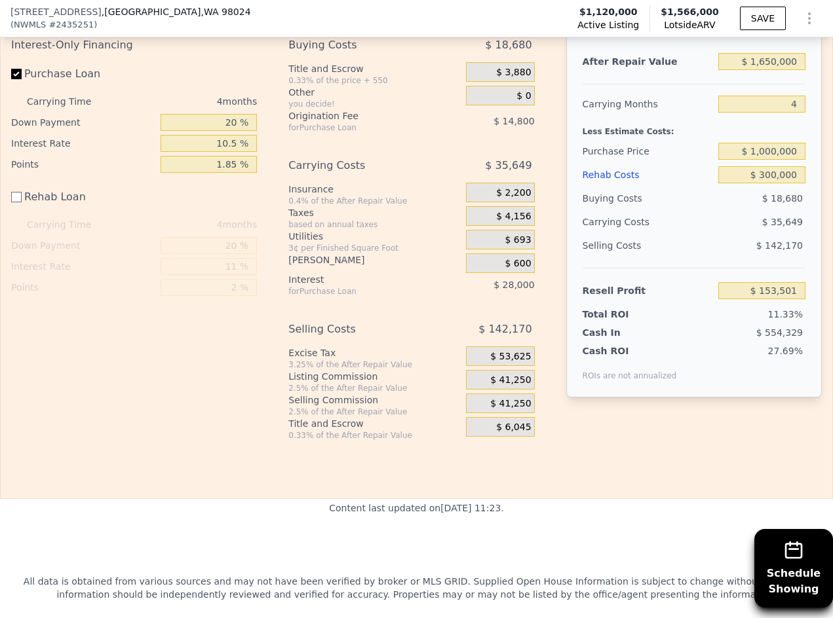
click at [677, 339] on div "$ 554,329" at bounding box center [737, 332] width 136 height 13
click at [669, 234] on div "$ 35,649" at bounding box center [737, 222] width 136 height 24
click at [799, 274] on div "After Repair Value $ 1,650,000 Carrying Months 4 Less Estimate Costs: Purchase …" at bounding box center [693, 215] width 255 height 364
click at [664, 257] on div "Selling Costs" at bounding box center [647, 246] width 130 height 24
click at [724, 234] on div "$ 35,649" at bounding box center [737, 222] width 136 height 24
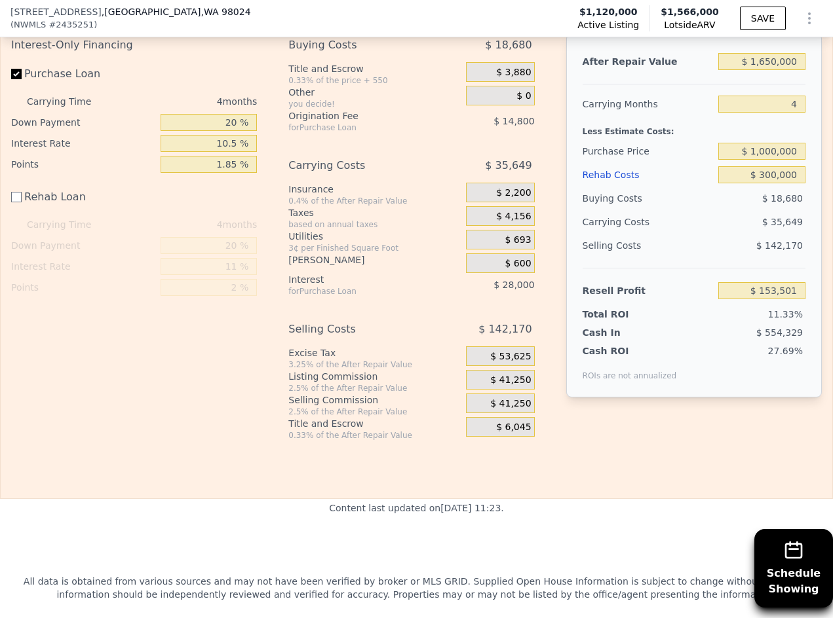
click at [714, 234] on div "$ 35,649" at bounding box center [737, 222] width 136 height 24
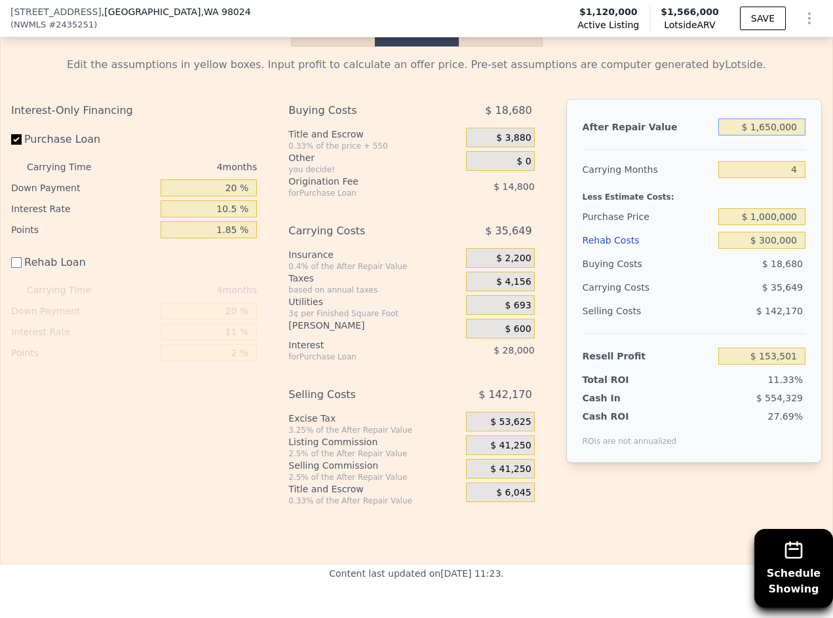
click at [765, 136] on input "$ 1,650,000" at bounding box center [761, 127] width 87 height 17
type input "$ 165,000"
type input "-$ 1,202,061"
type input "$ 16,000"
type input "-$ 1,338,073"
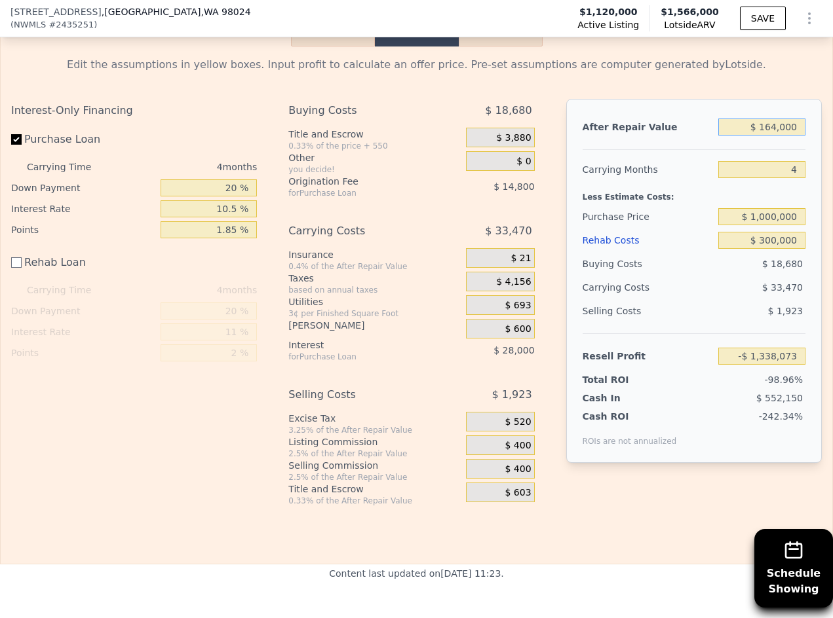
type input "$ 1,649,000"
type input "$ 152,588"
type input "$ 1,649,000"
click at [667, 122] on div "Edit the assumptions in yellow boxes. Input profit to calculate an offer price.…" at bounding box center [416, 281] width 810 height 449
click at [664, 276] on div "Buying Costs" at bounding box center [647, 264] width 130 height 24
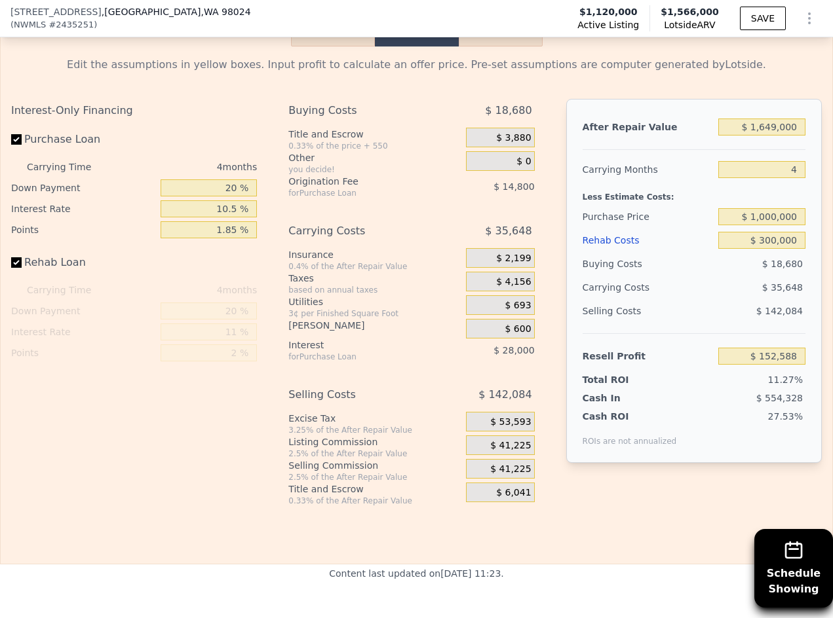
checkbox input "true"
type input "$ 1,566,000"
type input "8"
type input "$ 0"
type input "$ 208,062"
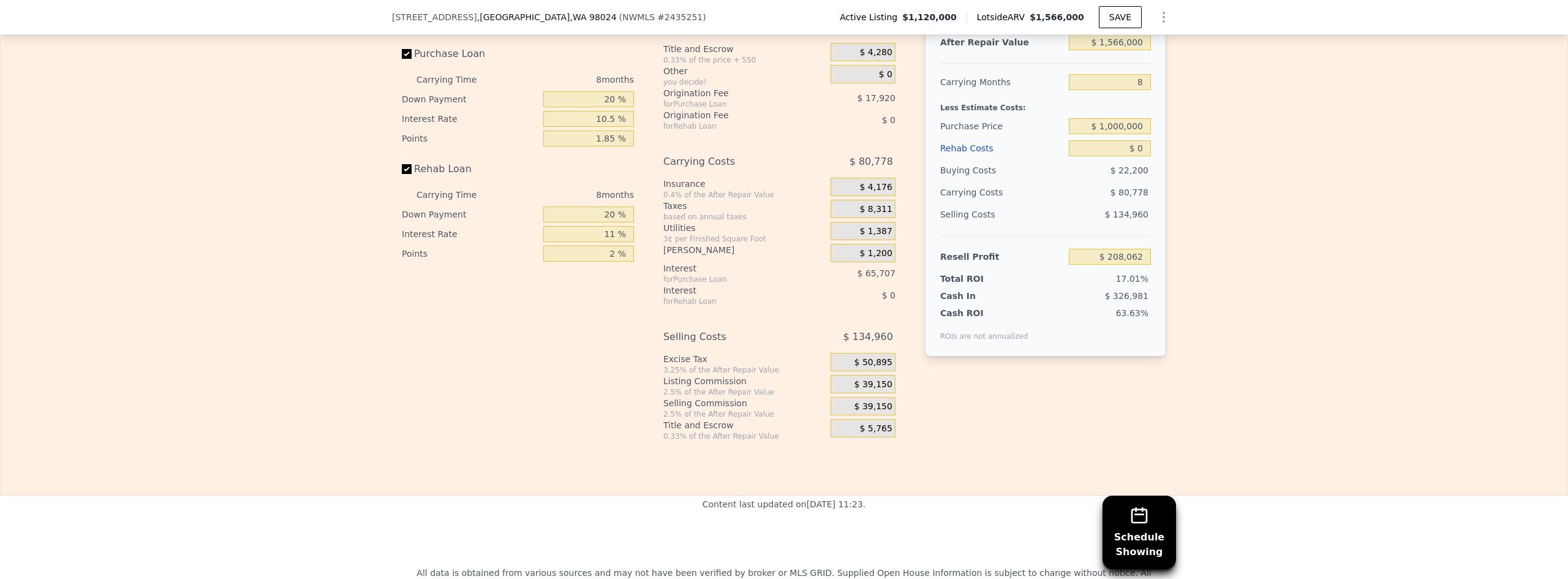
scroll to position [1888, 0]
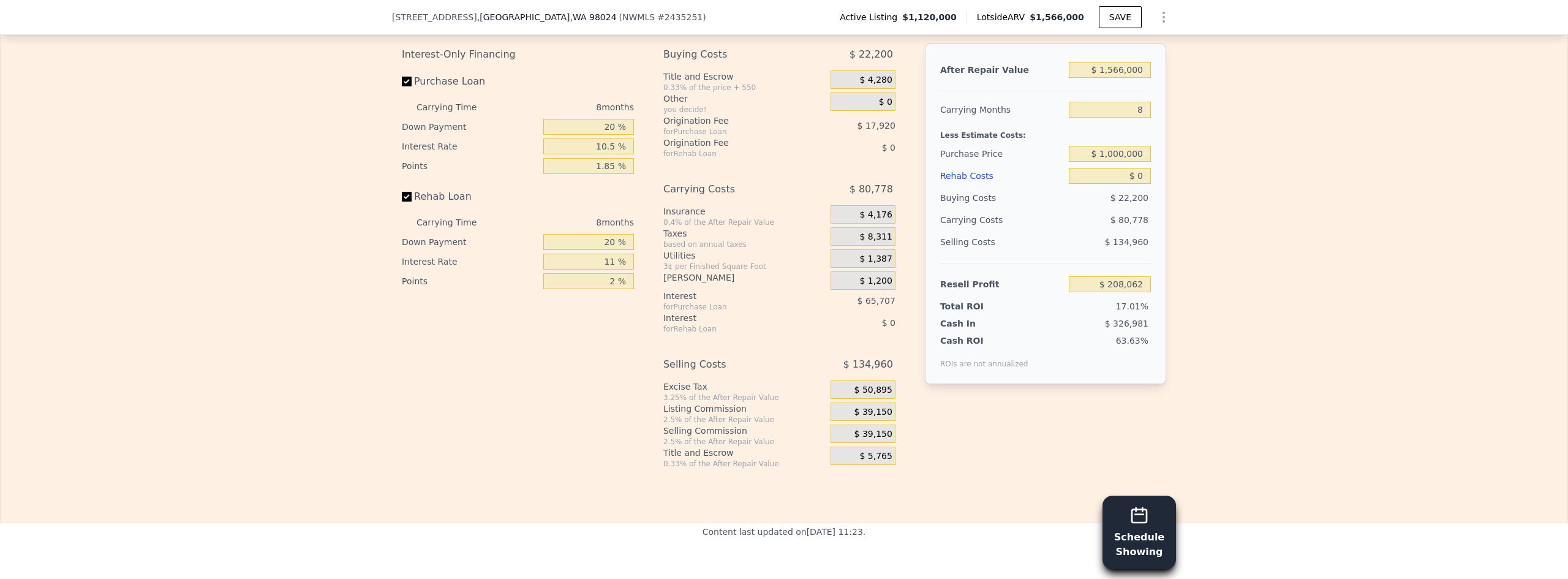
click at [778, 527] on button "Schedule Showing" at bounding box center [1139, 532] width 74 height 74
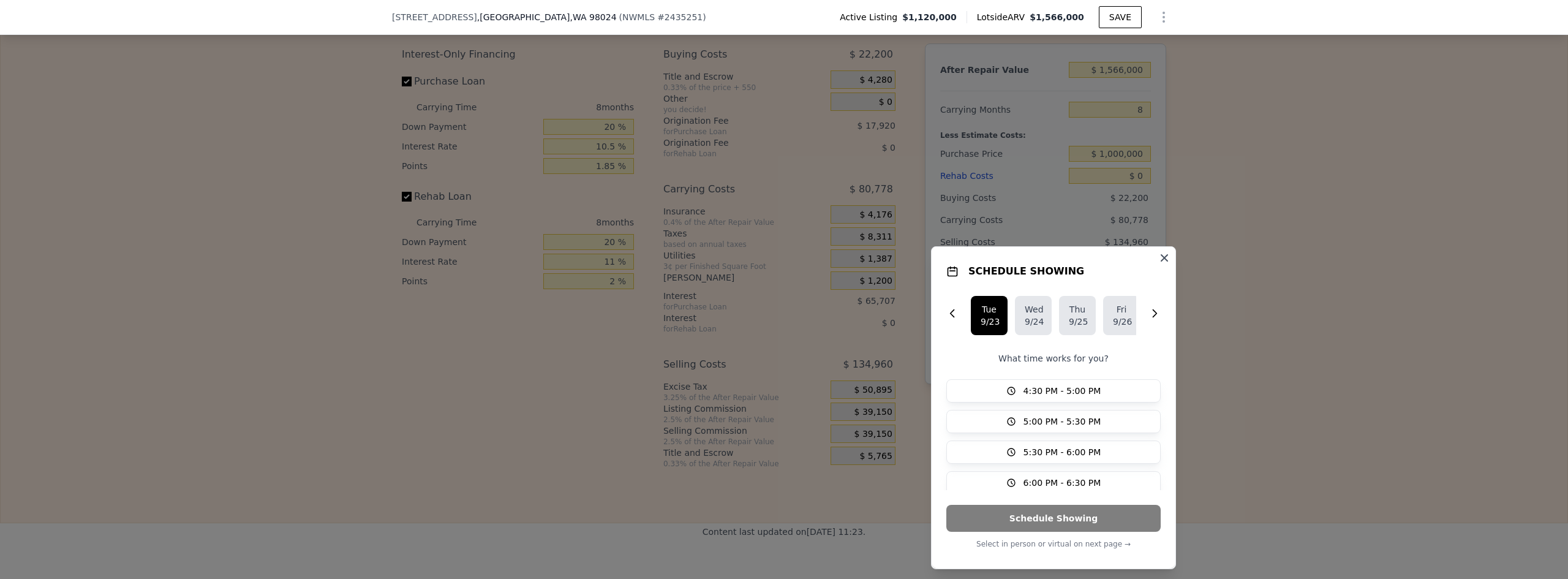
click at [778, 261] on icon "button" at bounding box center [1164, 257] width 12 height 12
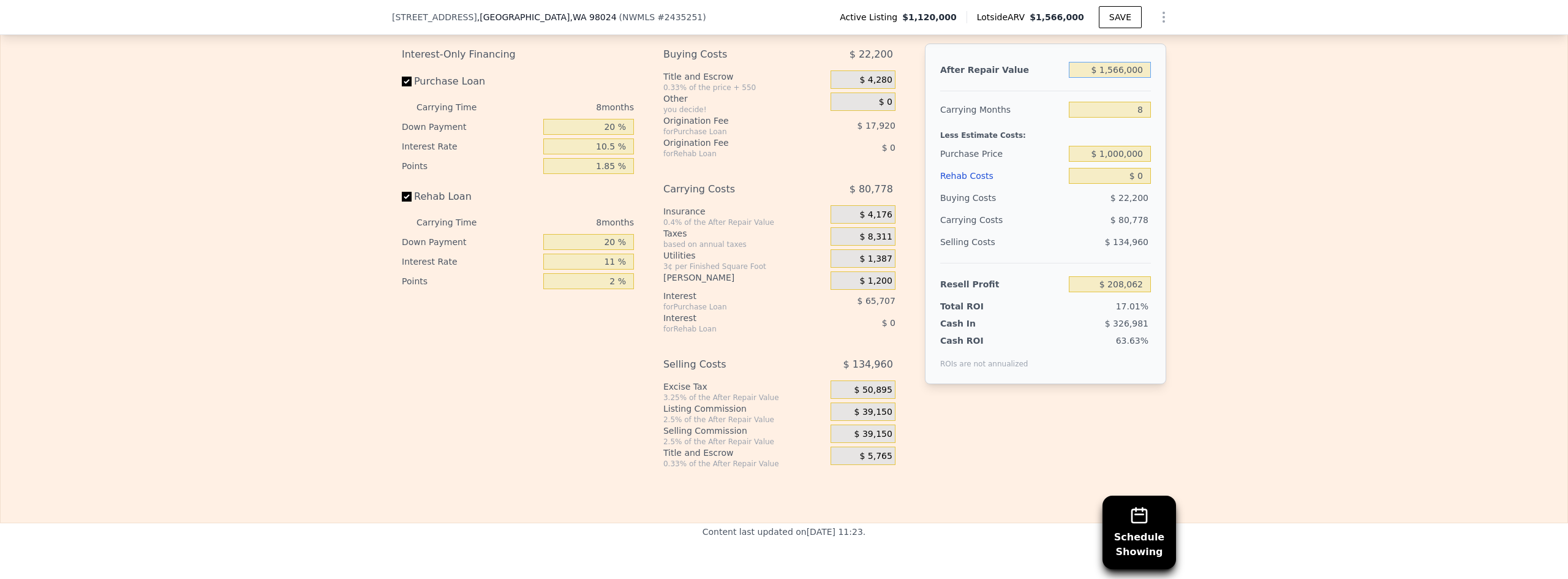
click at [778, 78] on input "$ 1,566,000" at bounding box center [1110, 69] width 82 height 16
click at [778, 184] on input "$ 0" at bounding box center [1110, 175] width 82 height 16
type input "$ 300"
type input "$ 208,059"
type input "$ 3,000"
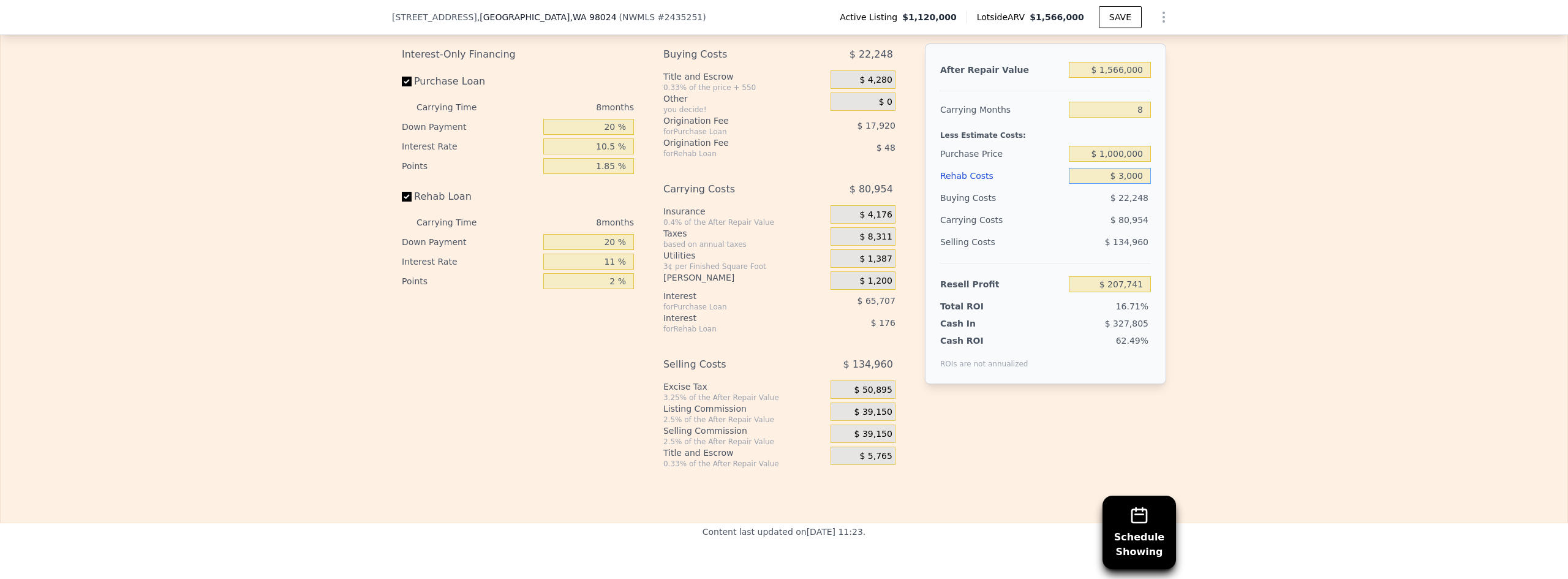
type input "$ 204,838"
type input "$ 30,000"
type input "$ 175,822"
type input "$ 300,000"
type input "-$ 114,338"
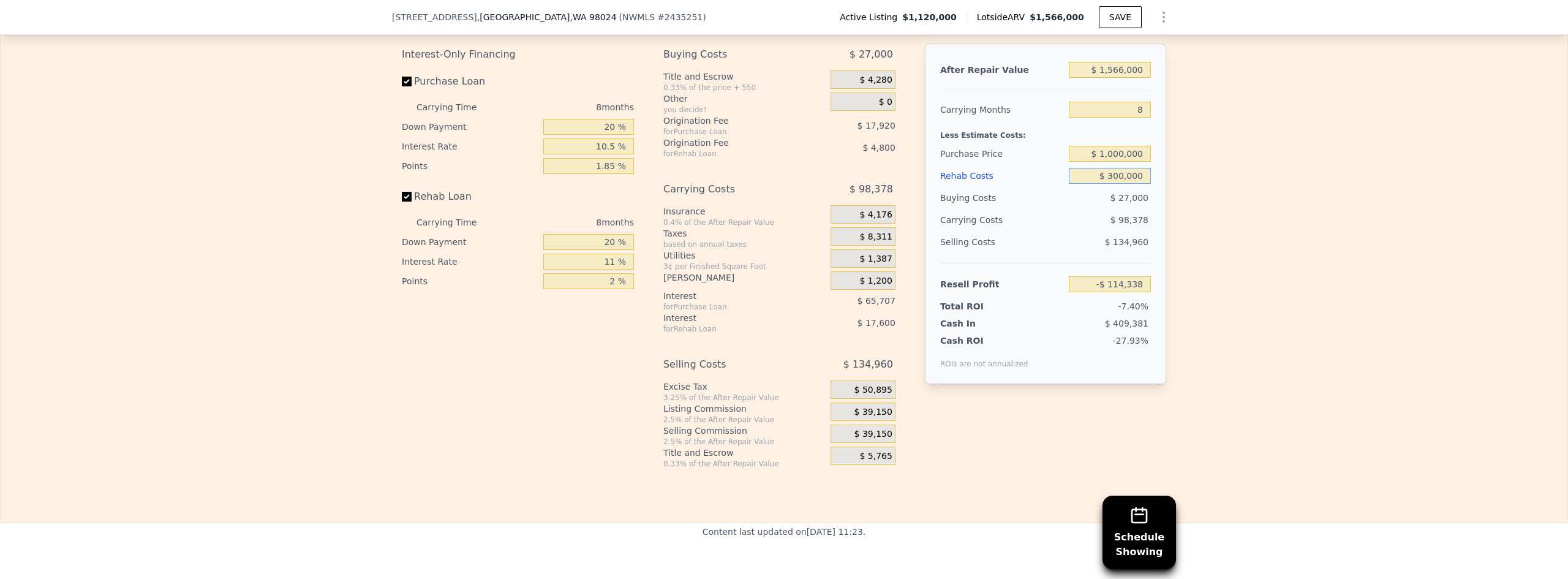
type input "$ 300,000"
click at [778, 201] on div "Edit the assumptions in yellow boxes. Input profit to calculate an offer price.…" at bounding box center [784, 231] width 1567 height 474
click at [402, 202] on input "Rehab Loan" at bounding box center [407, 196] width 9 height 9
checkbox input "false"
type input "-$ 91,938"
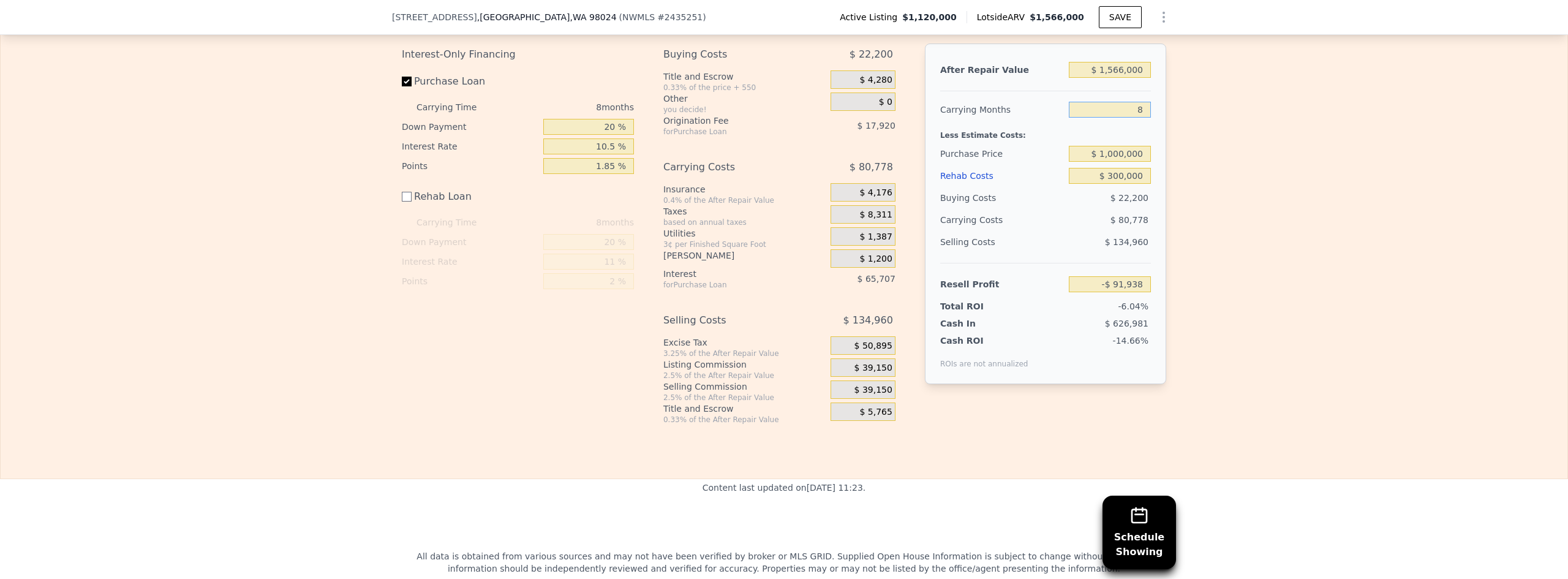
drag, startPoint x: 1139, startPoint y: 125, endPoint x: 1155, endPoint y: 134, distance: 18.4
click at [778, 134] on div "After Repair Value $ 1,566,000 Carrying Months 8 Less Estimate Costs: Purchase …" at bounding box center [1045, 214] width 241 height 340
type input "4"
type input "-$ 51,549"
type input "4"
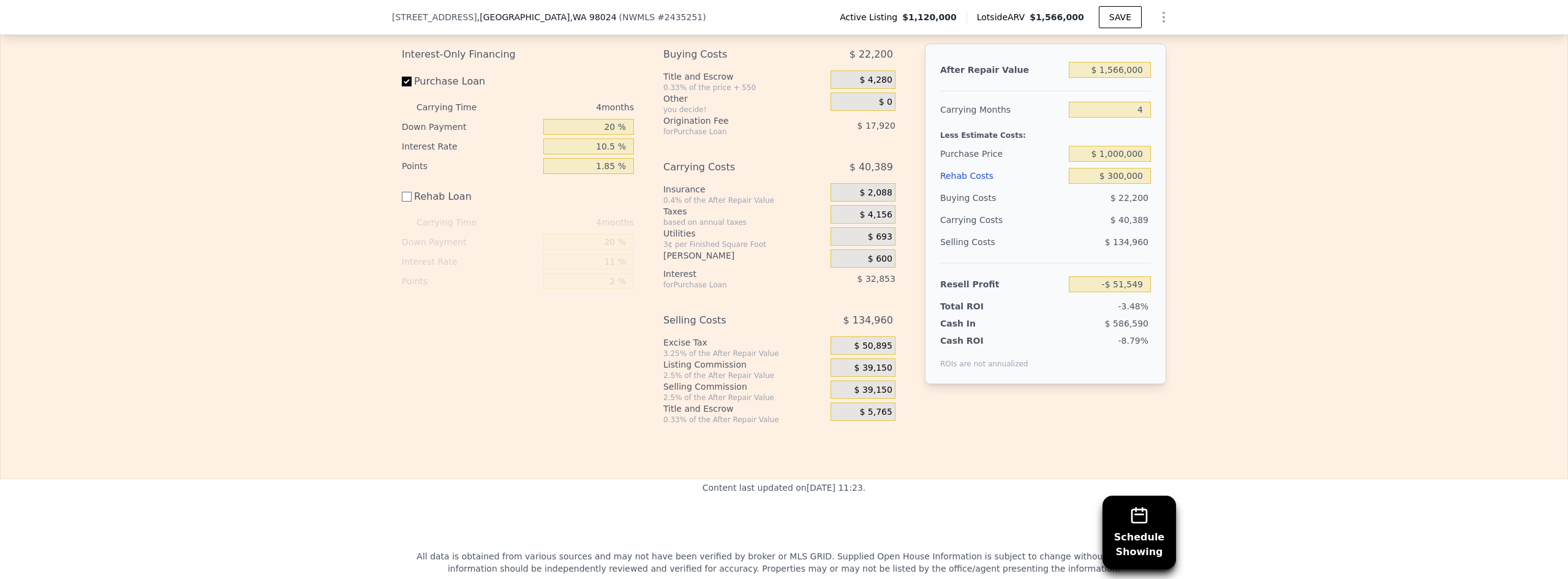
click at [778, 130] on div "Edit the assumptions in yellow boxes. Input profit to calculate an offer price.…" at bounding box center [784, 210] width 1567 height 430
click at [778, 78] on input "$ 1,566,000" at bounding box center [1110, 69] width 82 height 16
type input "$ 15,000"
type input "-$ 1,467,359"
type input "$ 1,000"
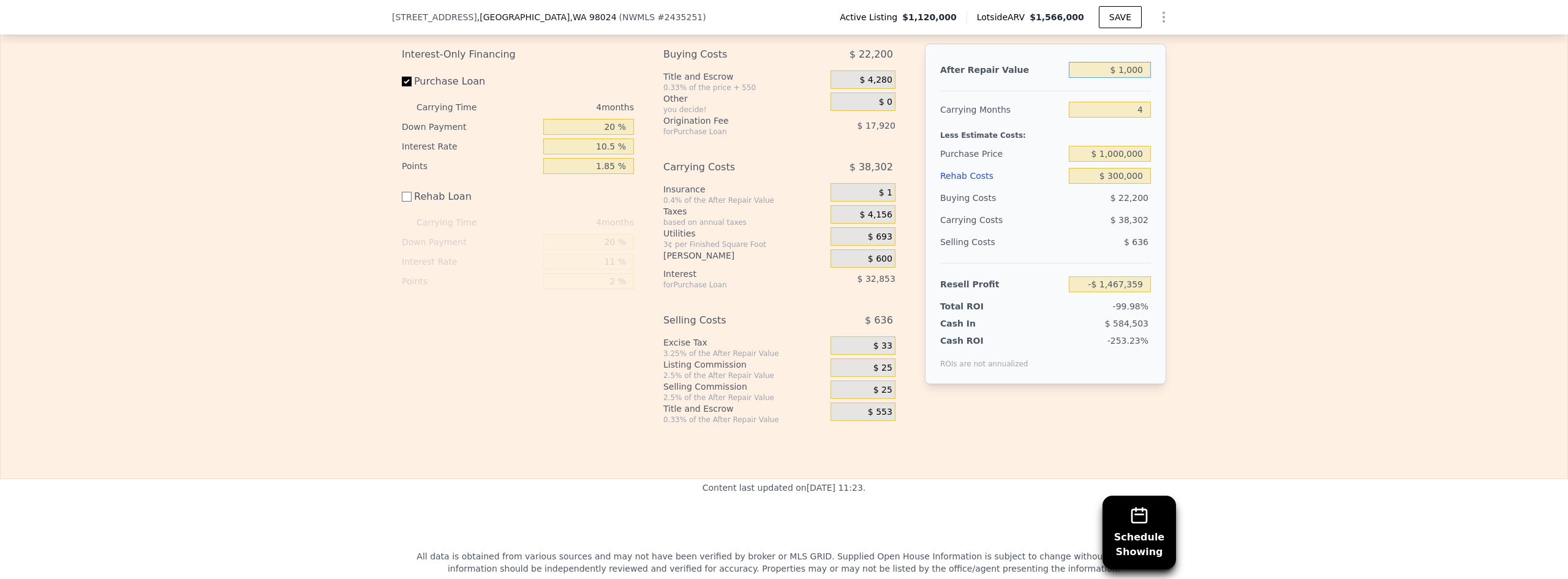
type input "-$ 1,480,138"
type input "$ 16,000"
type input "-$ 1,466,445"
type input "$ 16,000"
click at [778, 118] on input "4" at bounding box center [1110, 109] width 82 height 16
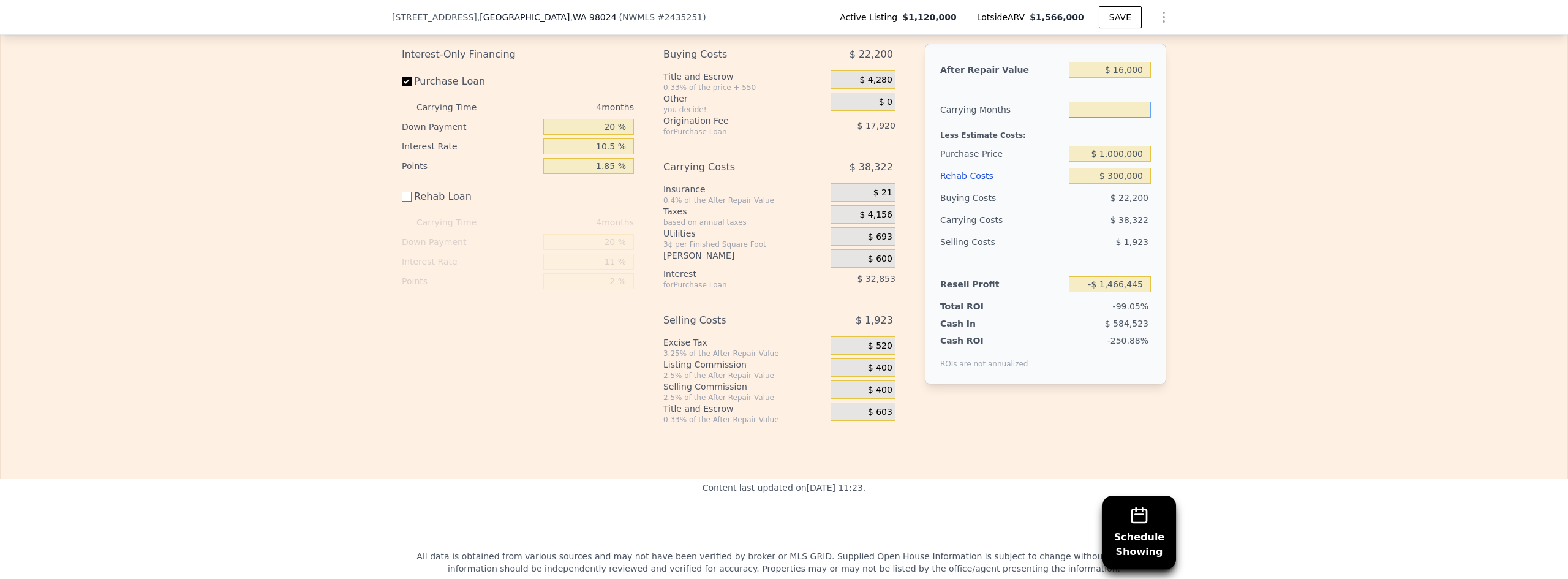
type input "5"
type input "-$ 1,476,027"
type input "5"
click at [778, 94] on div "Edit the assumptions in yellow boxes. Input profit to calculate an offer price.…" at bounding box center [784, 210] width 1567 height 430
click at [778, 78] on input "$ 16,000" at bounding box center [1110, 69] width 82 height 16
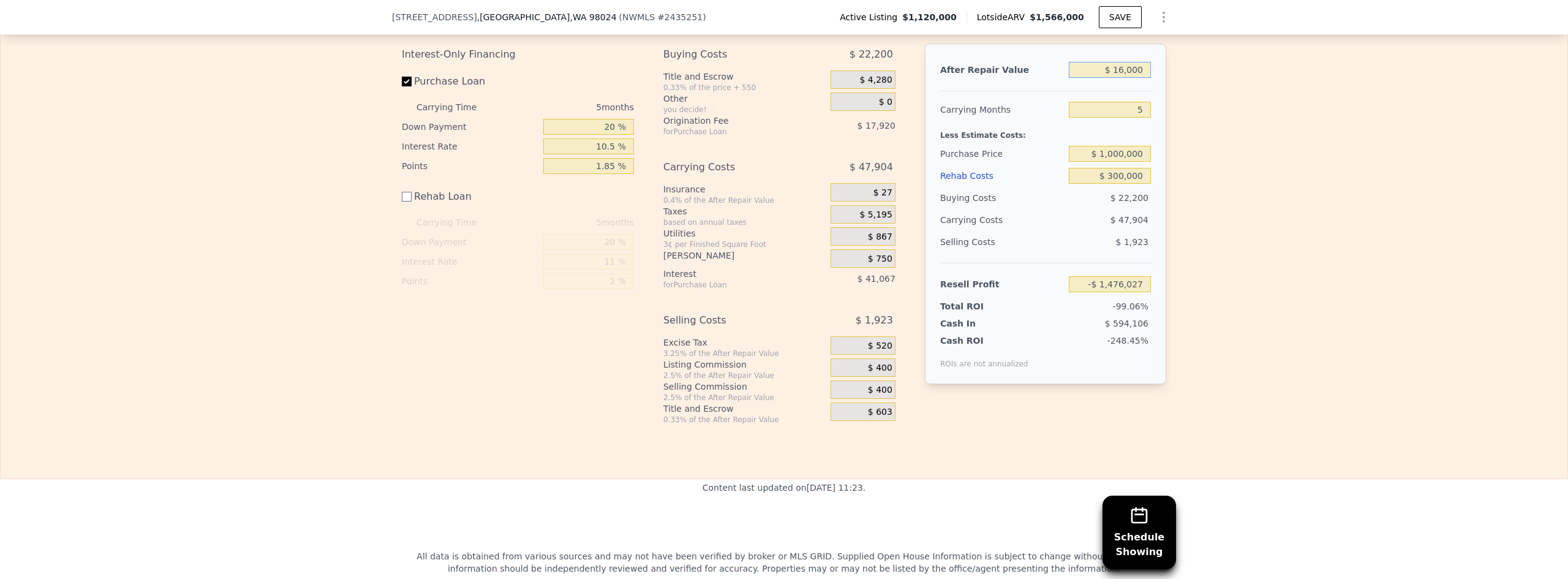
type input "$ 165,000"
type input "-$ 1,340,064"
type input "$ 1,650,000"
type input "$ 15,003"
type input "$ 1,650,000"
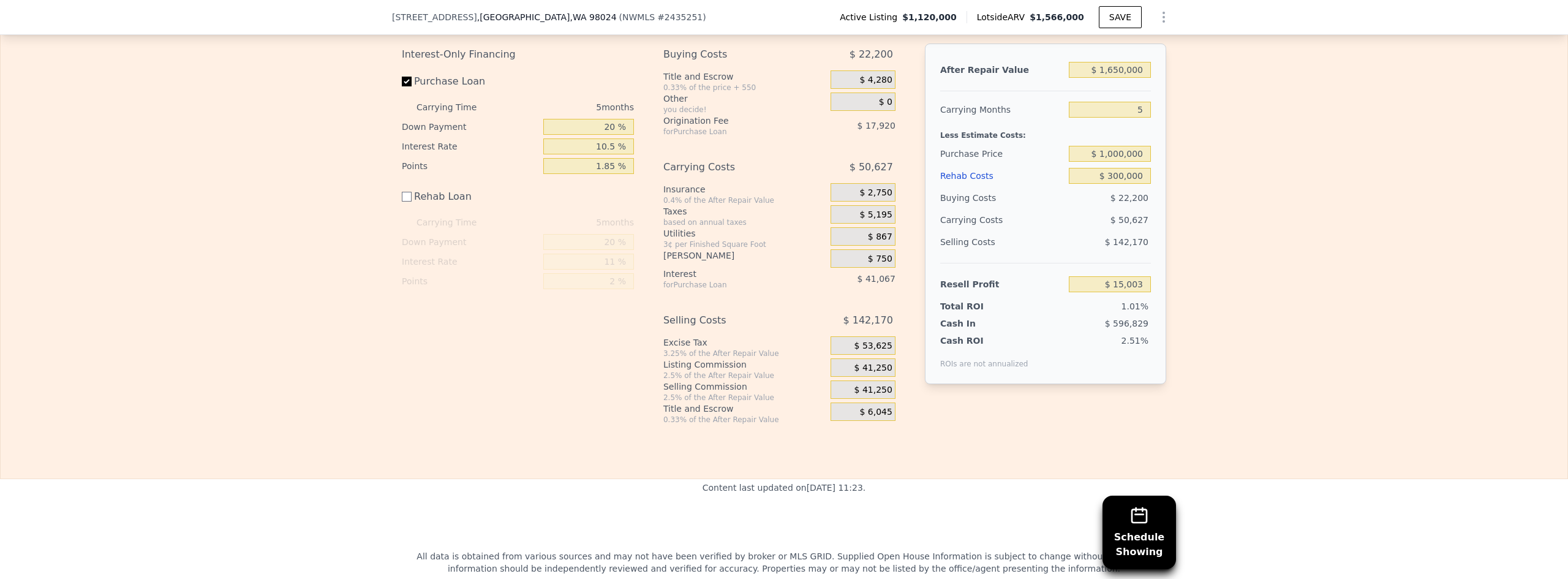
click at [778, 125] on div "Edit the assumptions in yellow boxes. Input profit to calculate an offer price.…" at bounding box center [784, 210] width 1567 height 430
click at [778, 203] on div "Edit the assumptions in yellow boxes. Input profit to calculate an offer price.…" at bounding box center [784, 210] width 1567 height 430
click at [778, 329] on div "Cash In" at bounding box center [978, 323] width 77 height 12
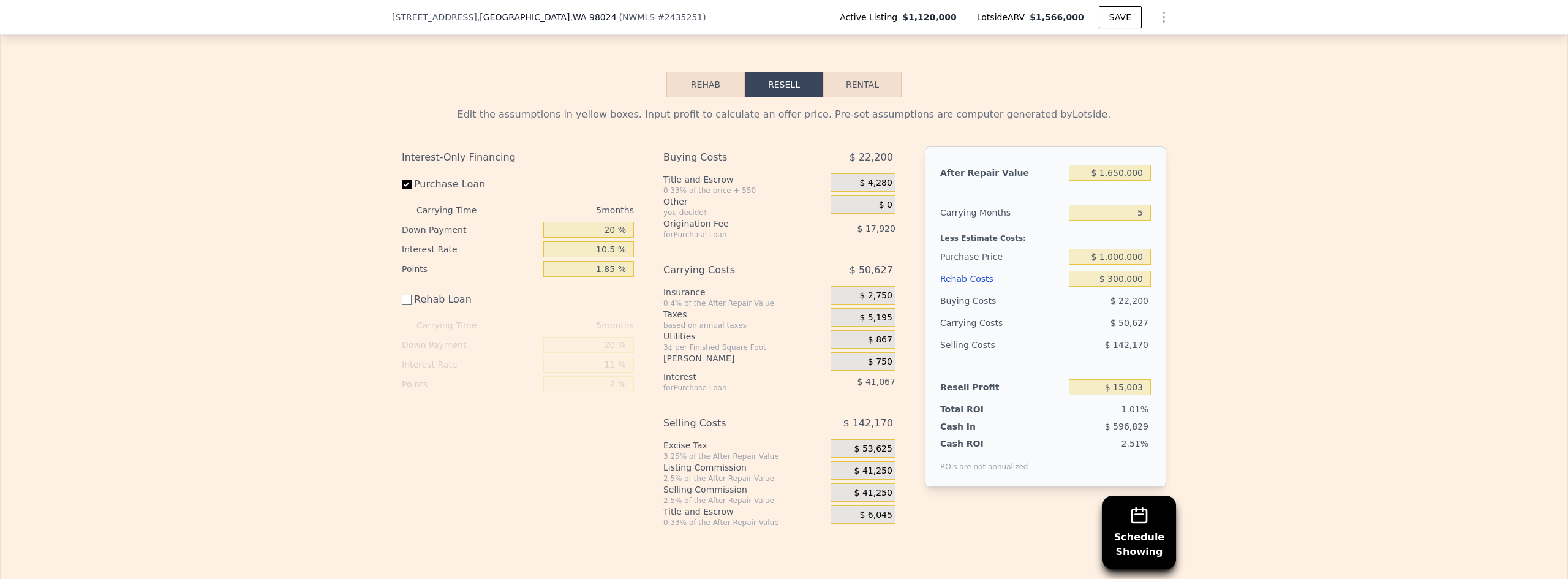
scroll to position [1765, 0]
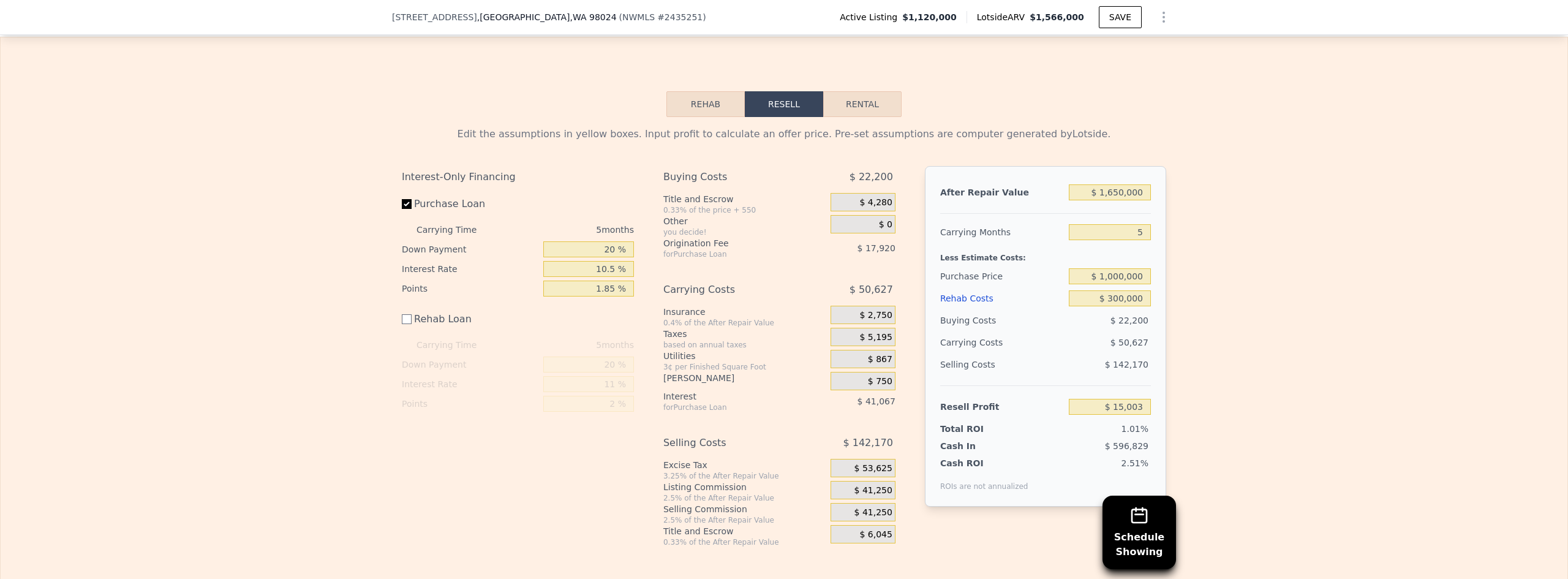
click at [778, 282] on div "Edit the assumptions in yellow boxes. Input profit to calculate an offer price.…" at bounding box center [784, 332] width 1567 height 430
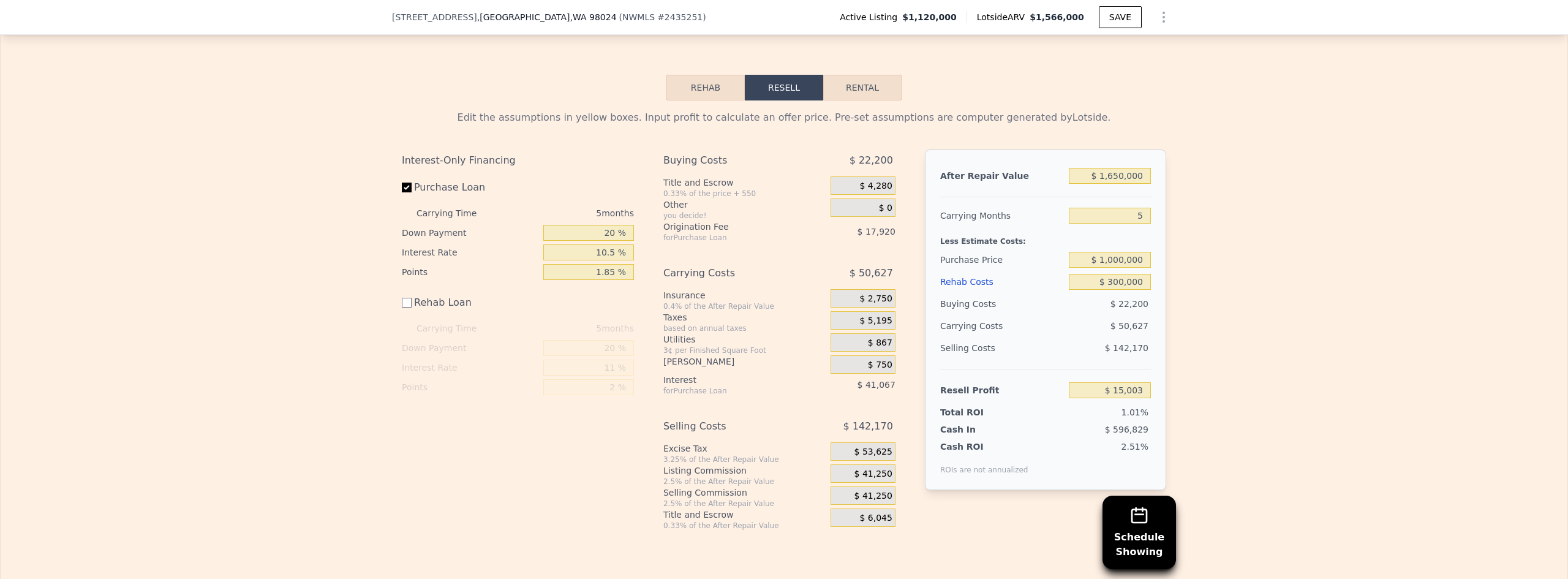
scroll to position [1704, 0]
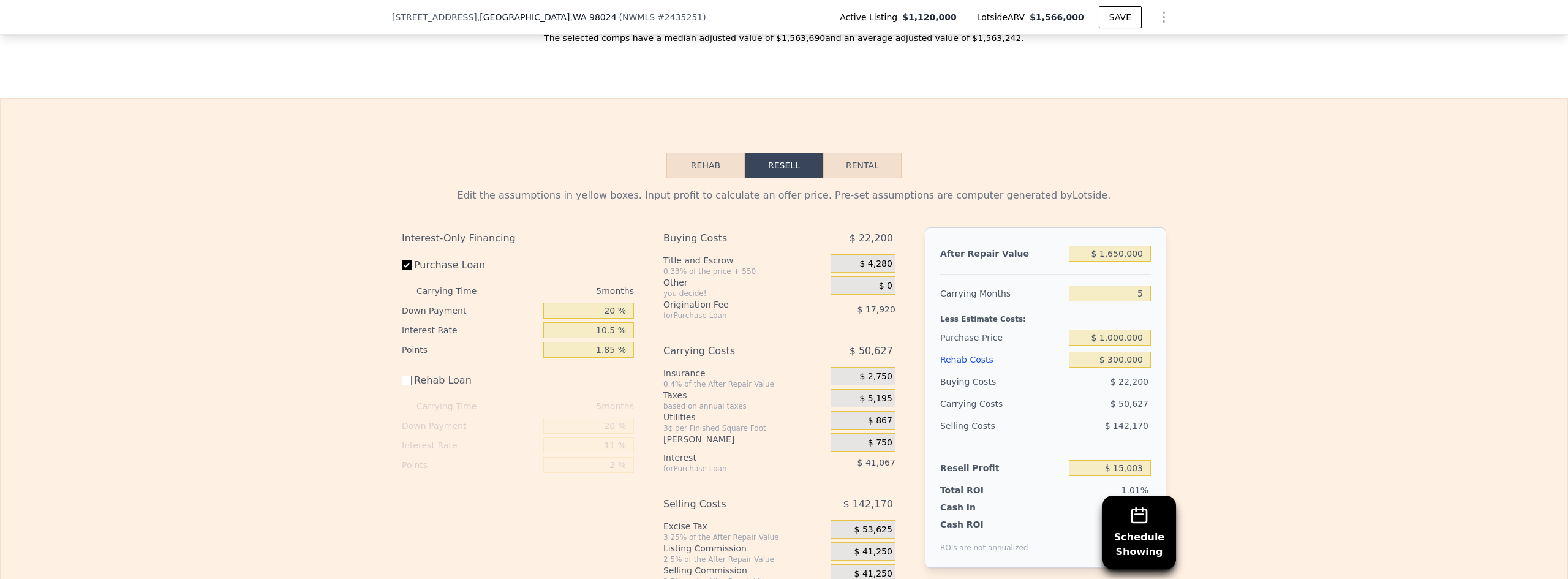
click at [778, 272] on div "$ 4,280" at bounding box center [862, 264] width 65 height 19
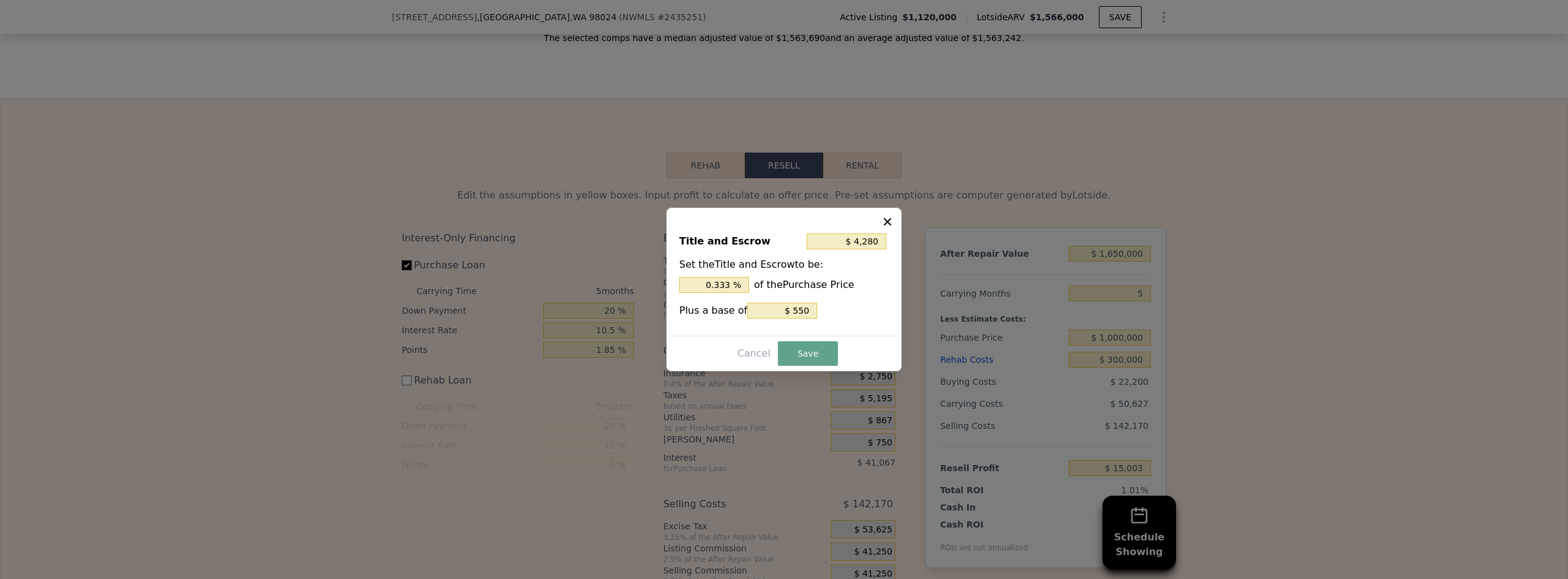
click at [778, 218] on icon at bounding box center [887, 222] width 12 height 12
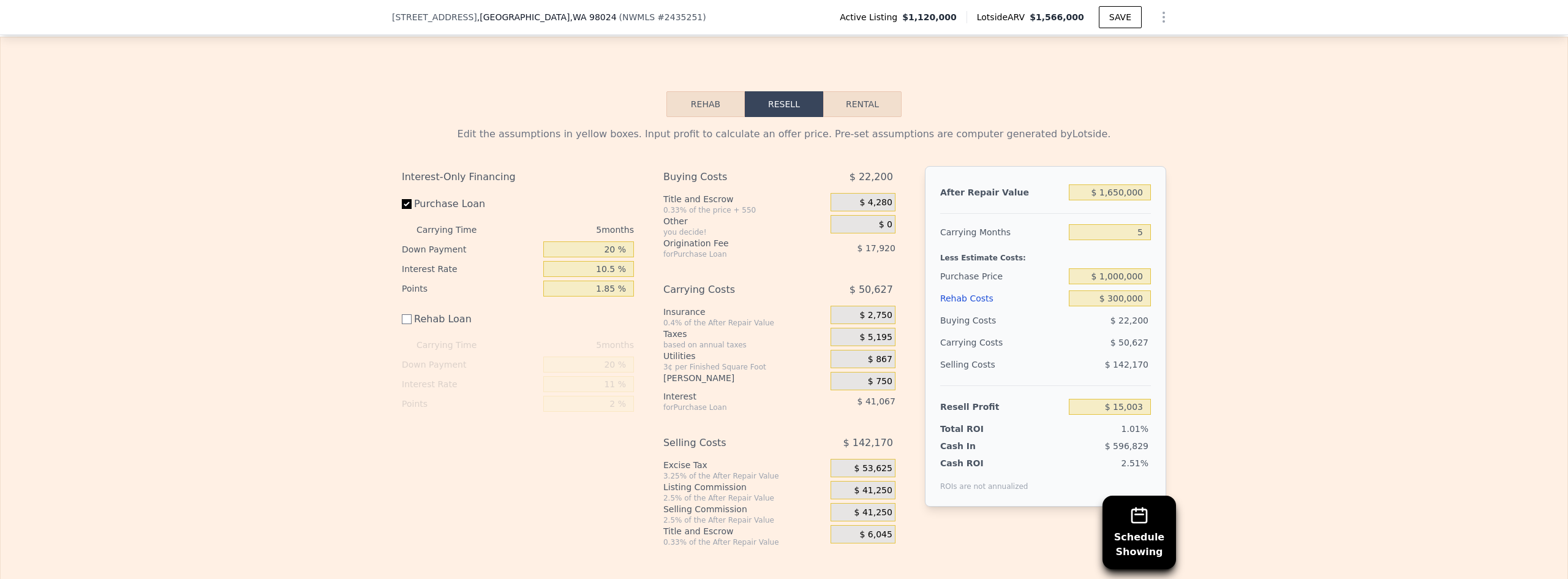
click at [778, 250] on div "Origination Fee" at bounding box center [731, 242] width 137 height 12
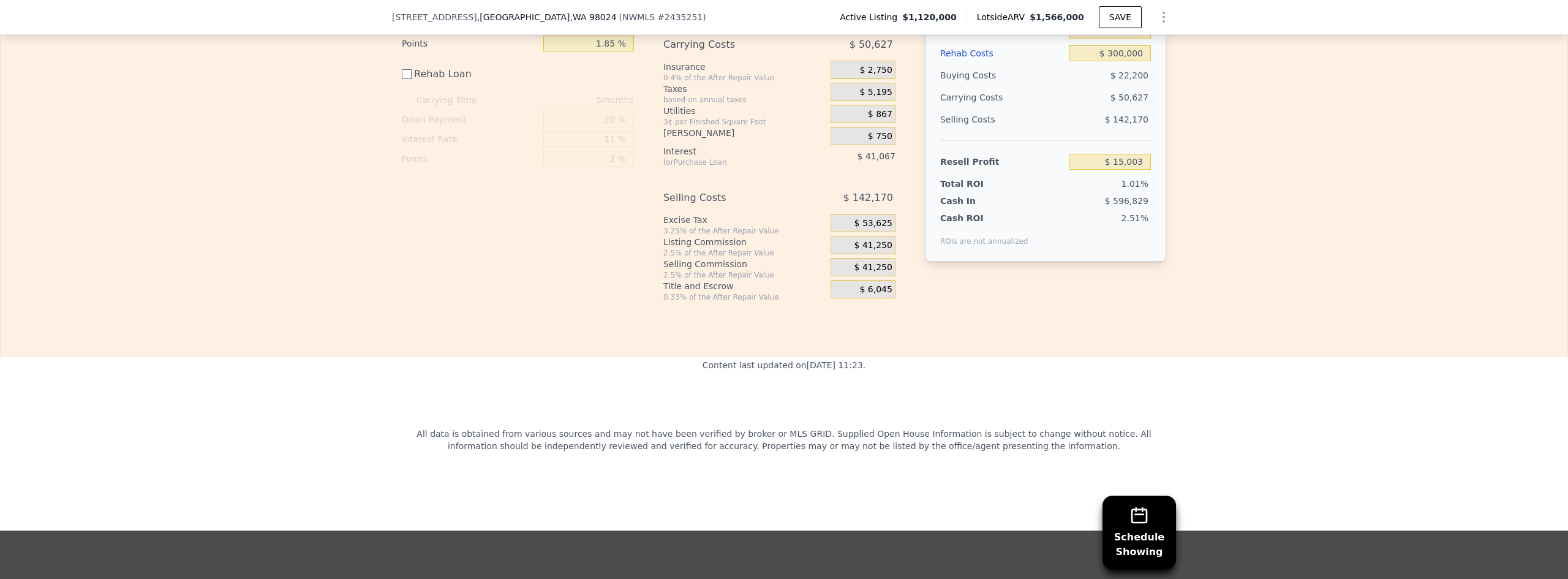
scroll to position [1827, 0]
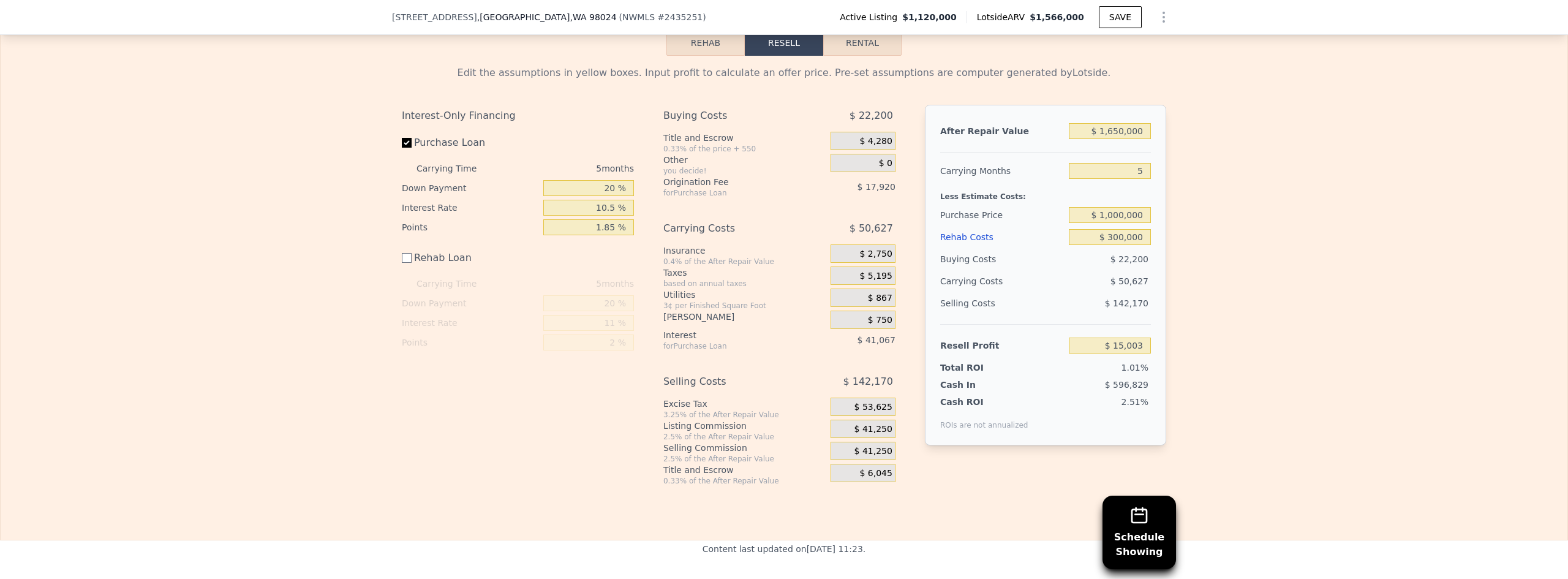
click at [778, 139] on div "After Repair Value" at bounding box center [1001, 131] width 123 height 22
click at [688, 218] on div "Buying Costs $ 22,200 Title and Escrow 0.33% of the price + 550 $ 4,280 Other y…" at bounding box center [779, 295] width 232 height 381
click at [667, 198] on div "for Purchase Loan" at bounding box center [731, 193] width 137 height 9
click at [582, 196] on input "20 %" at bounding box center [588, 188] width 91 height 16
type input "$ 141,723"
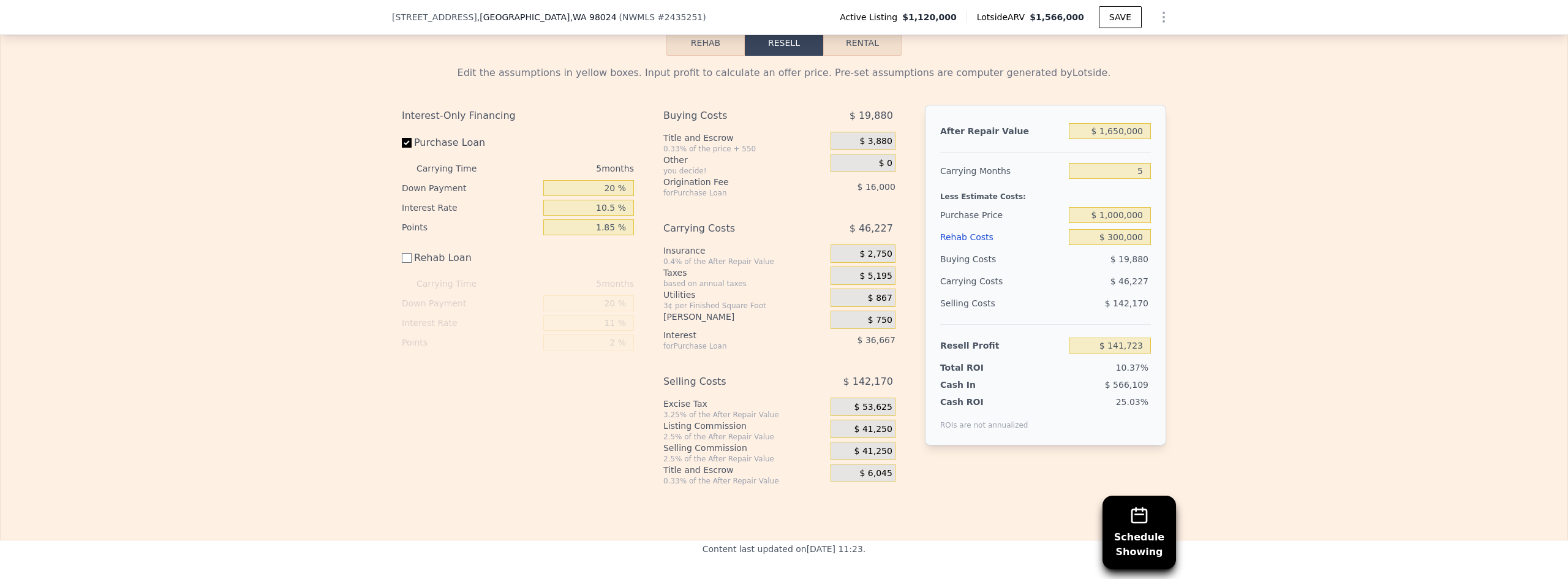
click at [778, 274] on div "Edit the assumptions in yellow boxes. Input profit to calculate an offer price.…" at bounding box center [784, 271] width 1567 height 430
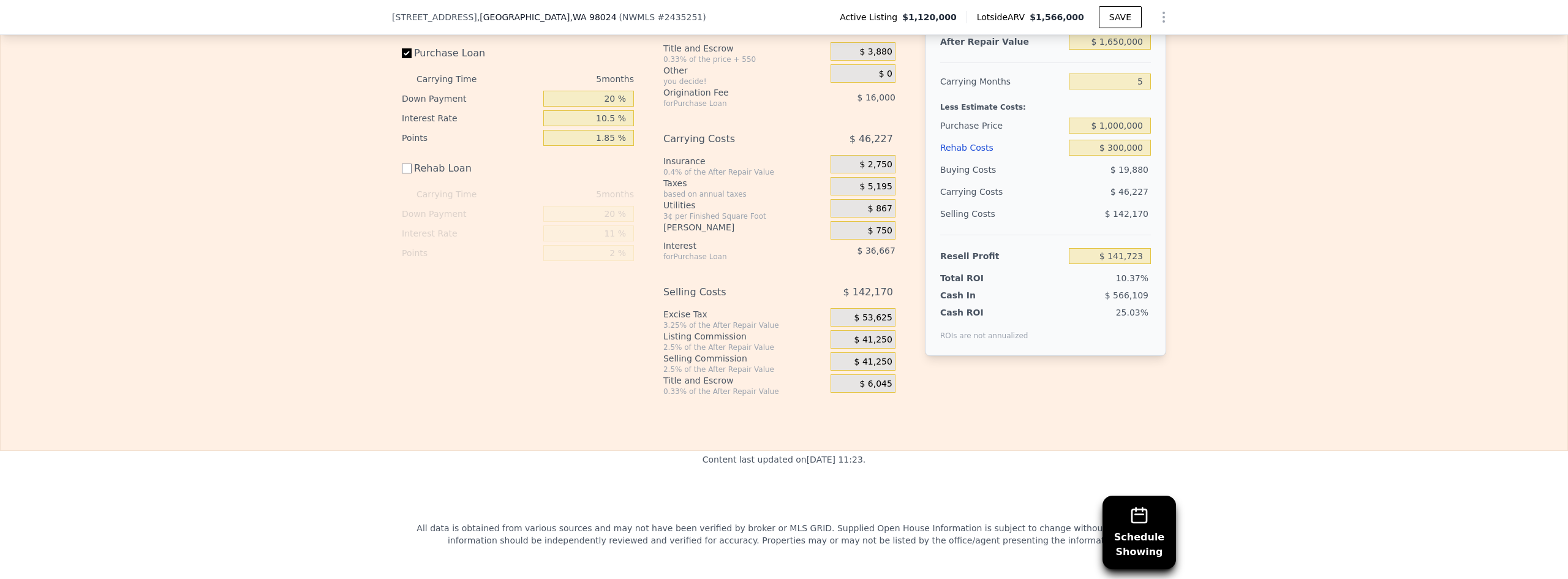
scroll to position [1888, 0]
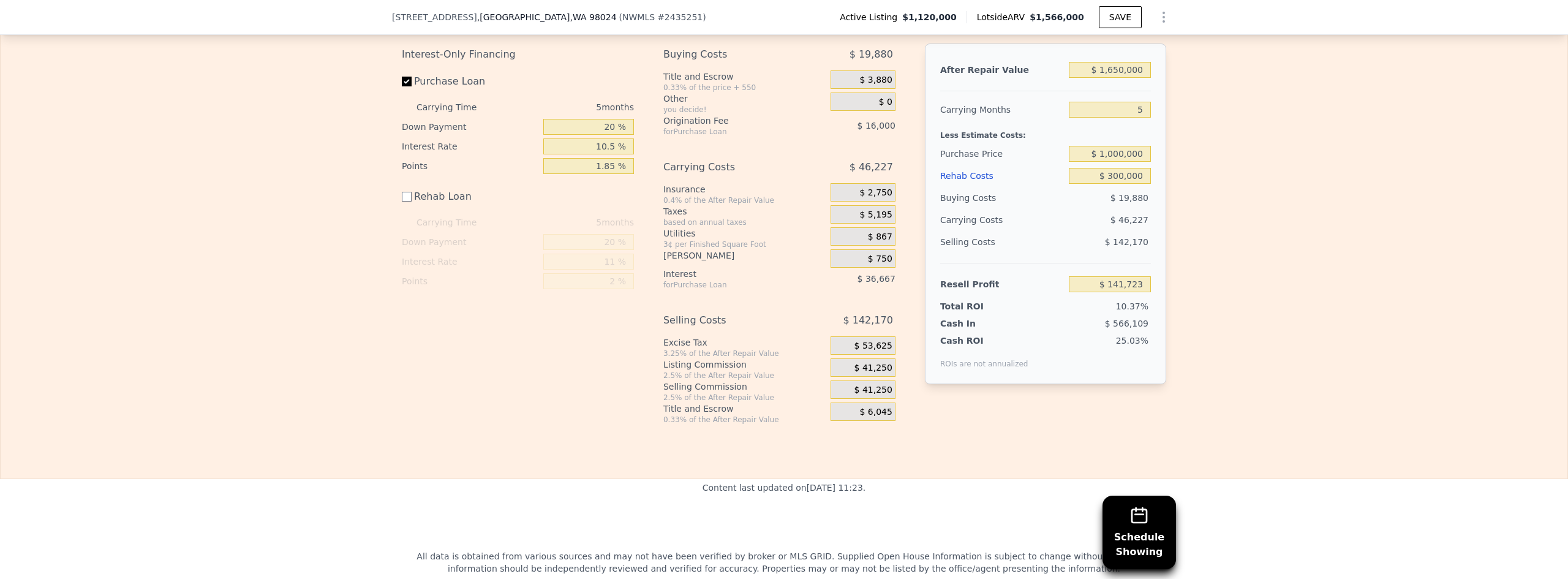
click at [778, 301] on div "Edit the assumptions in yellow boxes. Input profit to calculate an offer price.…" at bounding box center [784, 210] width 1567 height 430
checkbox input "true"
type input "$ 1,566,000"
type input "8"
type input "$ 0"
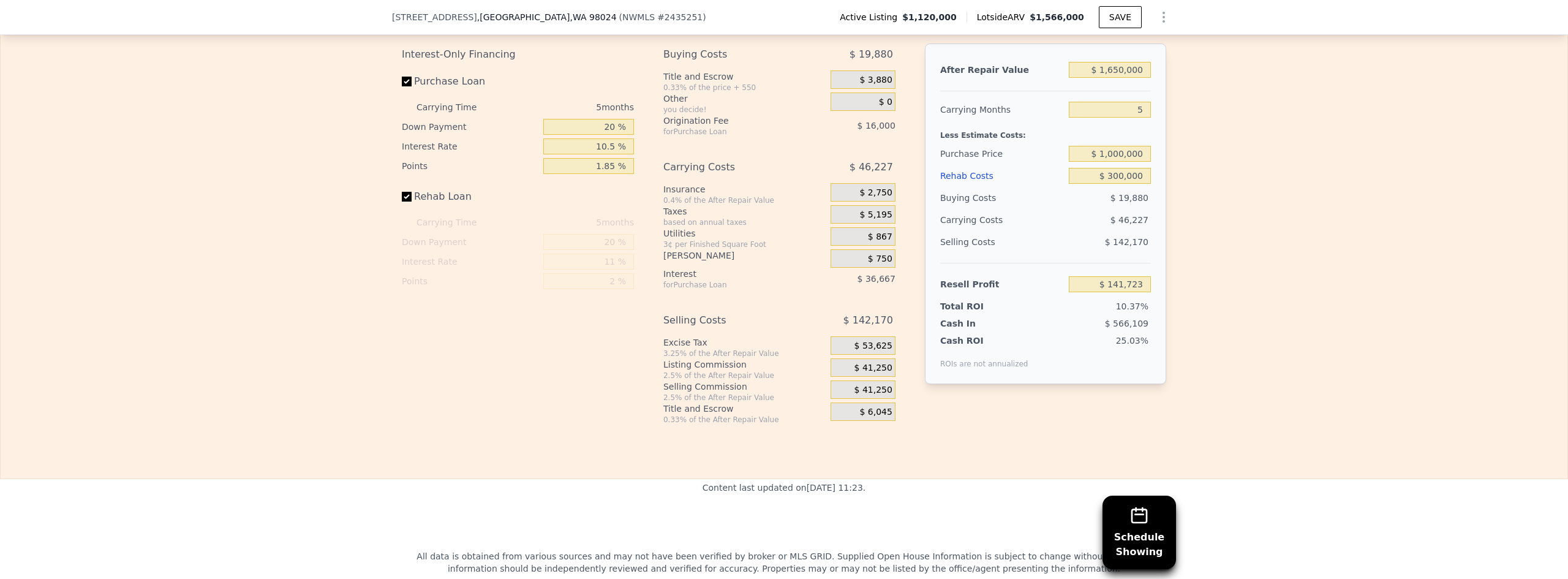
type input "$ 208,062"
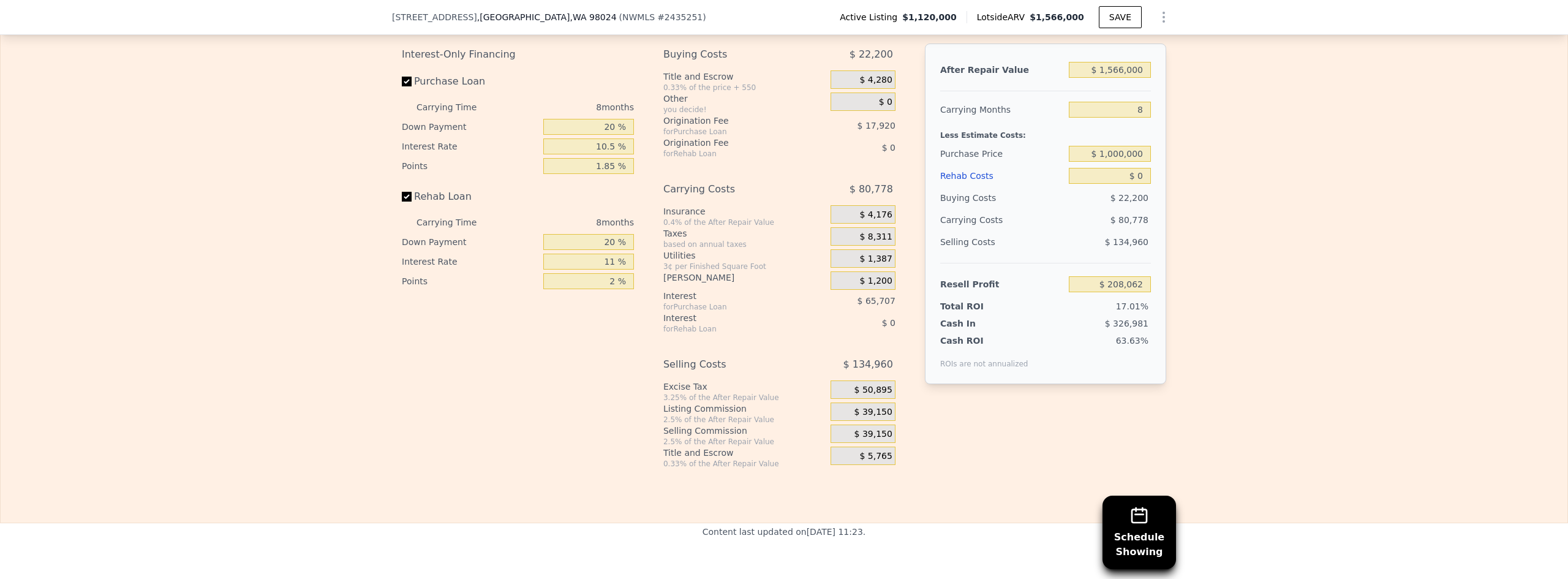
click at [778, 396] on span "$ 50,895" at bounding box center [873, 390] width 38 height 11
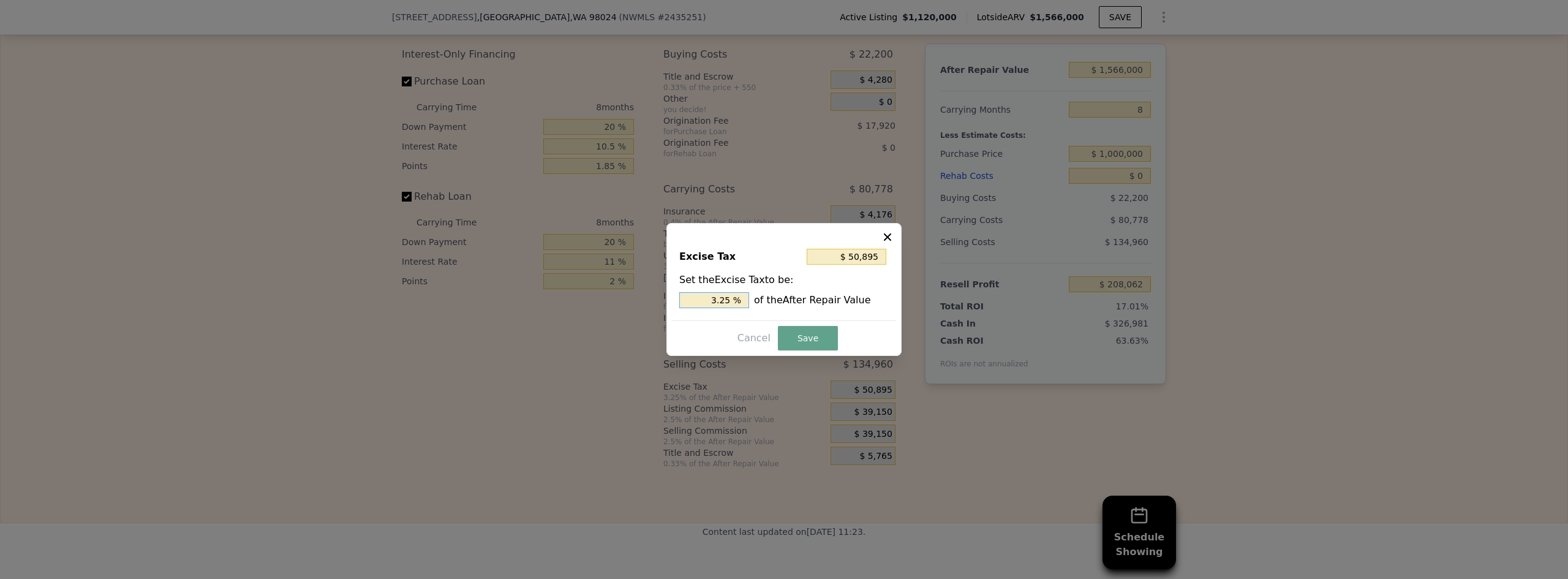
click at [733, 301] on input "3.25 %" at bounding box center [713, 299] width 70 height 16
click at [728, 301] on input "3.25 %" at bounding box center [713, 299] width 70 height 16
click at [720, 301] on input "3.25 %" at bounding box center [713, 299] width 70 height 16
click at [726, 303] on input "3.25 %" at bounding box center [713, 299] width 70 height 16
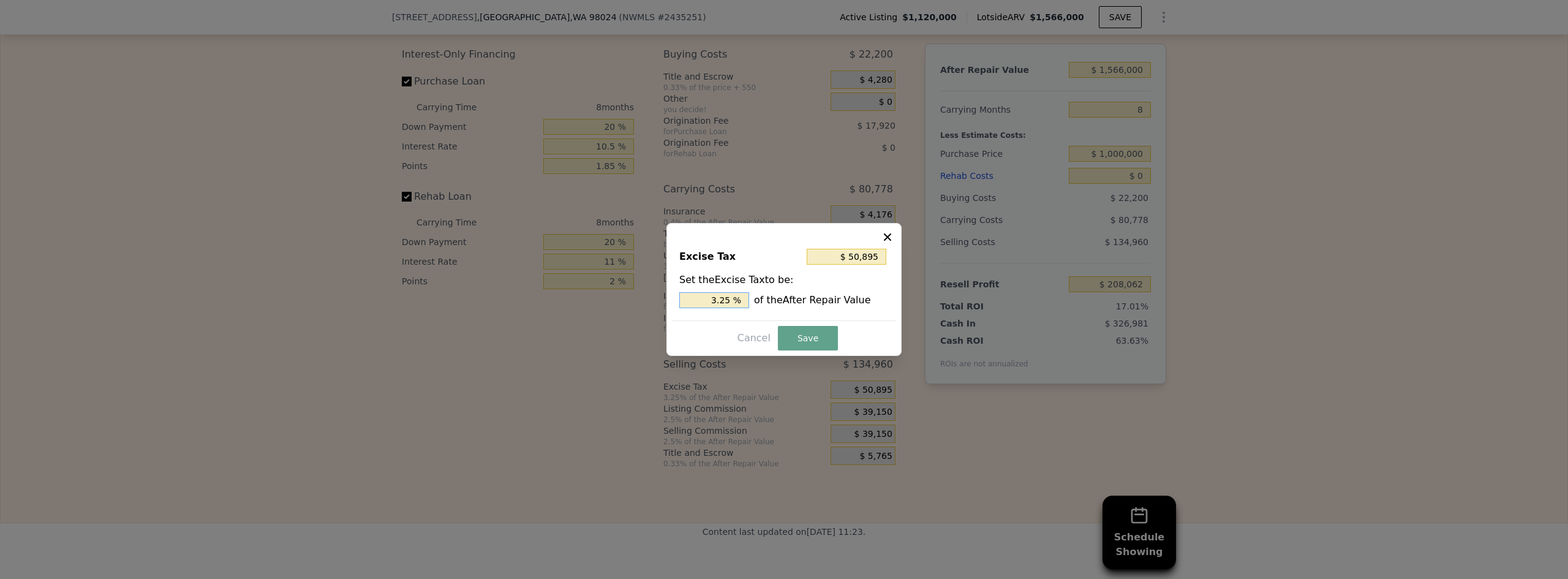
type input "$ 31,320"
type input "2 %"
click at [778, 347] on button "Save" at bounding box center [808, 338] width 60 height 24
type input "$ 227,637"
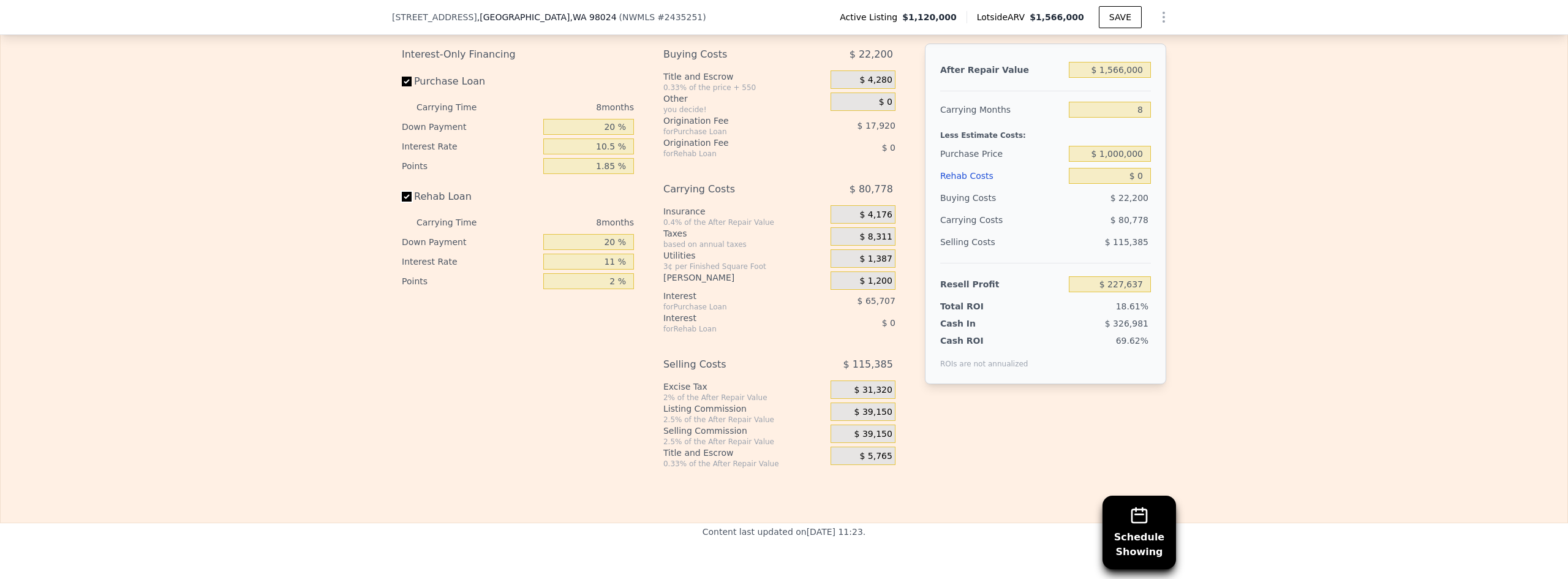
click at [405, 202] on input "Rehab Loan" at bounding box center [407, 196] width 9 height 9
checkbox input "false"
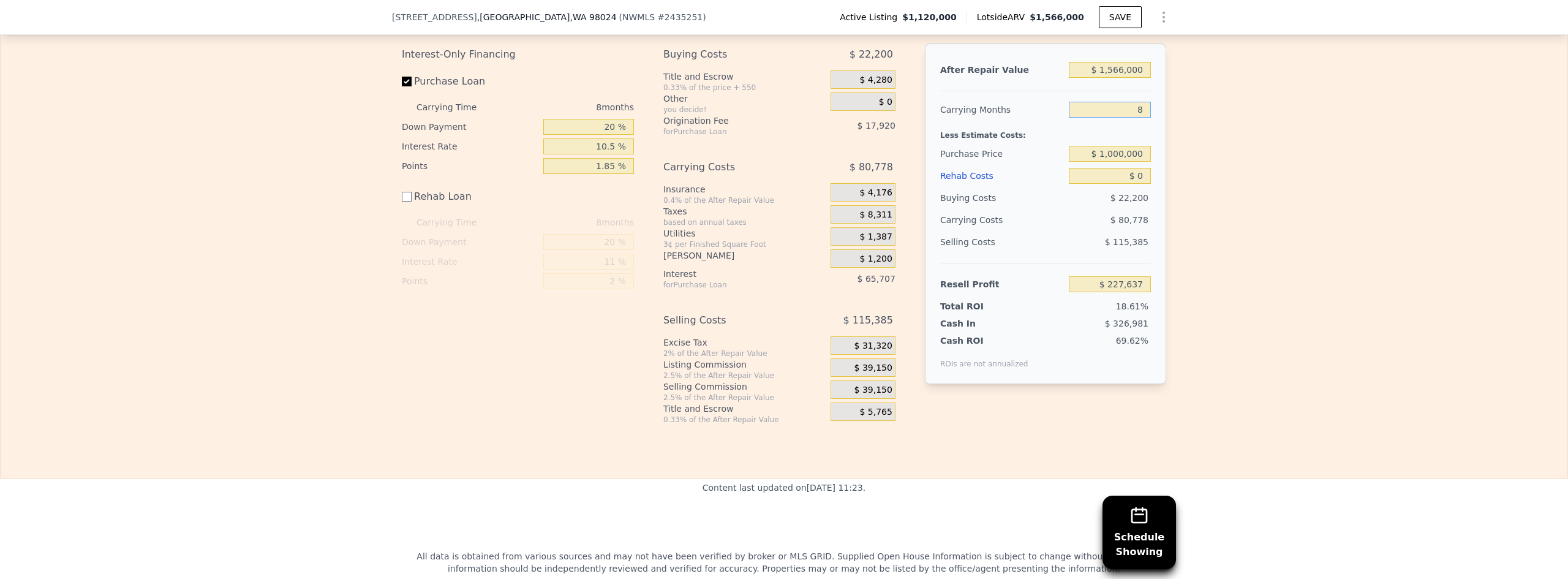
drag, startPoint x: 1111, startPoint y: 129, endPoint x: 1207, endPoint y: 122, distance: 96.3
click at [778, 127] on div "Edit the assumptions in yellow boxes. Input profit to calculate an offer price.…" at bounding box center [784, 210] width 1567 height 430
type input "5"
type input "$ 257,928"
type input "5"
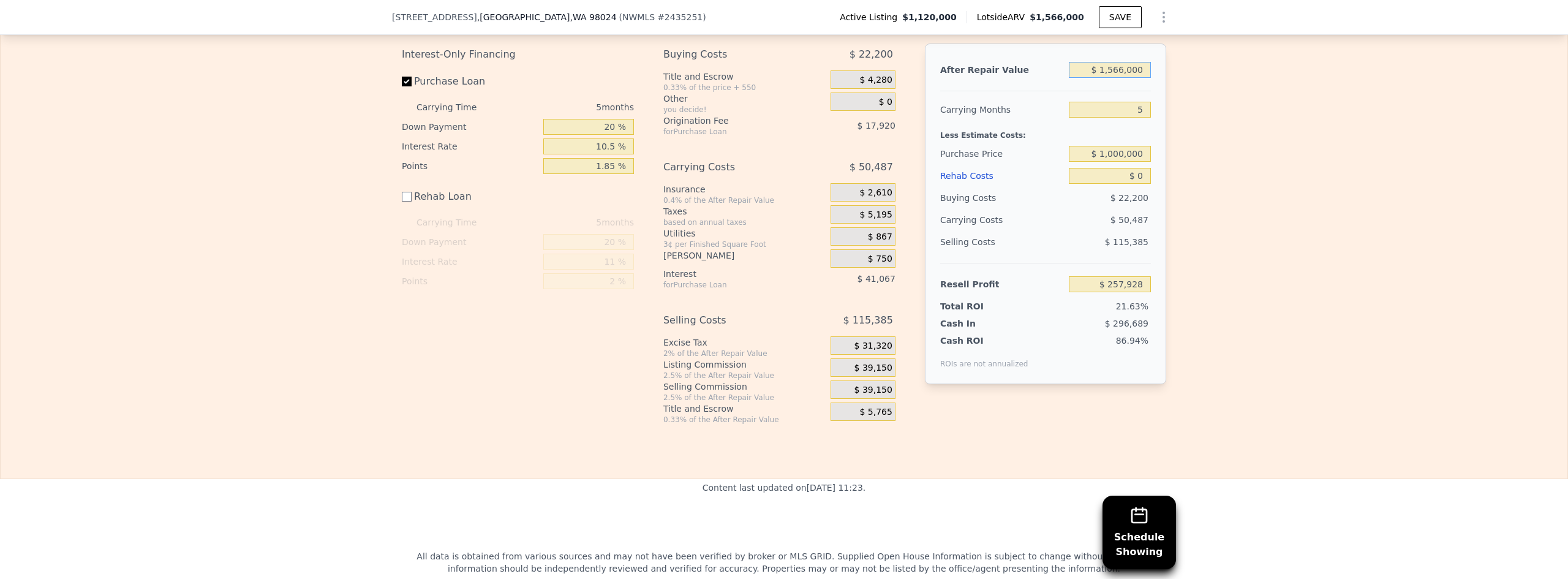
click at [778, 78] on input "$ 1,566,000" at bounding box center [1110, 69] width 82 height 16
type input "$ 16,500"
type input "-$ 1,175,366"
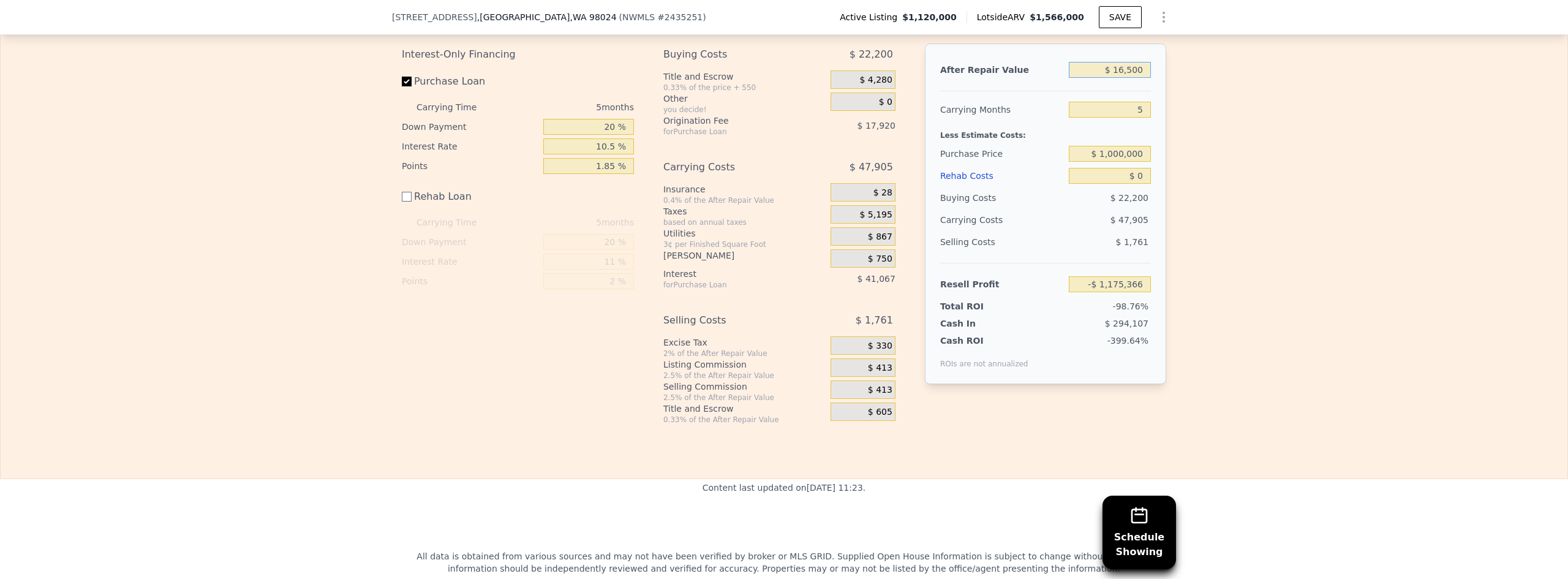
type input "$ 165,000"
type input "-$ 1,038,001"
type input "$ 1,650,000"
type input "$ 335,628"
type input "$ 1,650,000"
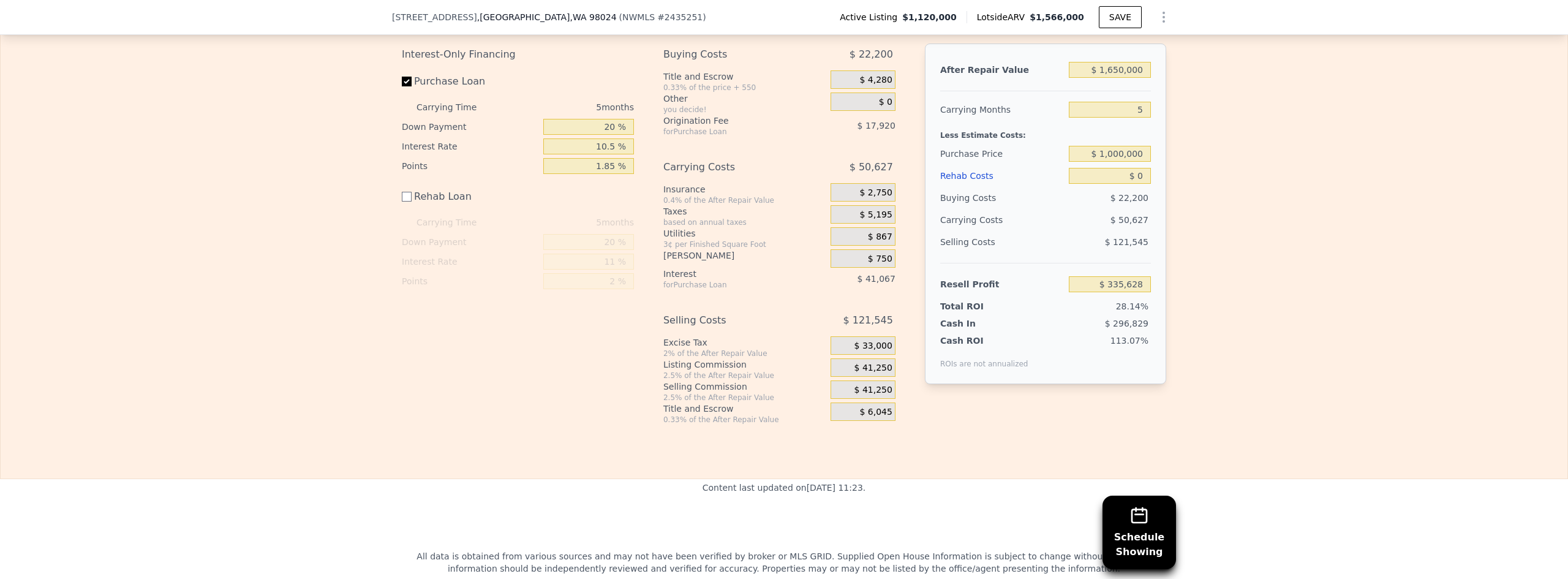
click at [778, 80] on div "After Repair Value" at bounding box center [1001, 70] width 123 height 22
click at [778, 118] on input "5" at bounding box center [1110, 109] width 82 height 16
click at [778, 162] on input "$ 1,000,000" at bounding box center [1110, 153] width 82 height 16
click at [778, 184] on input "$ 0" at bounding box center [1110, 175] width 82 height 16
type input "$ 462,348"
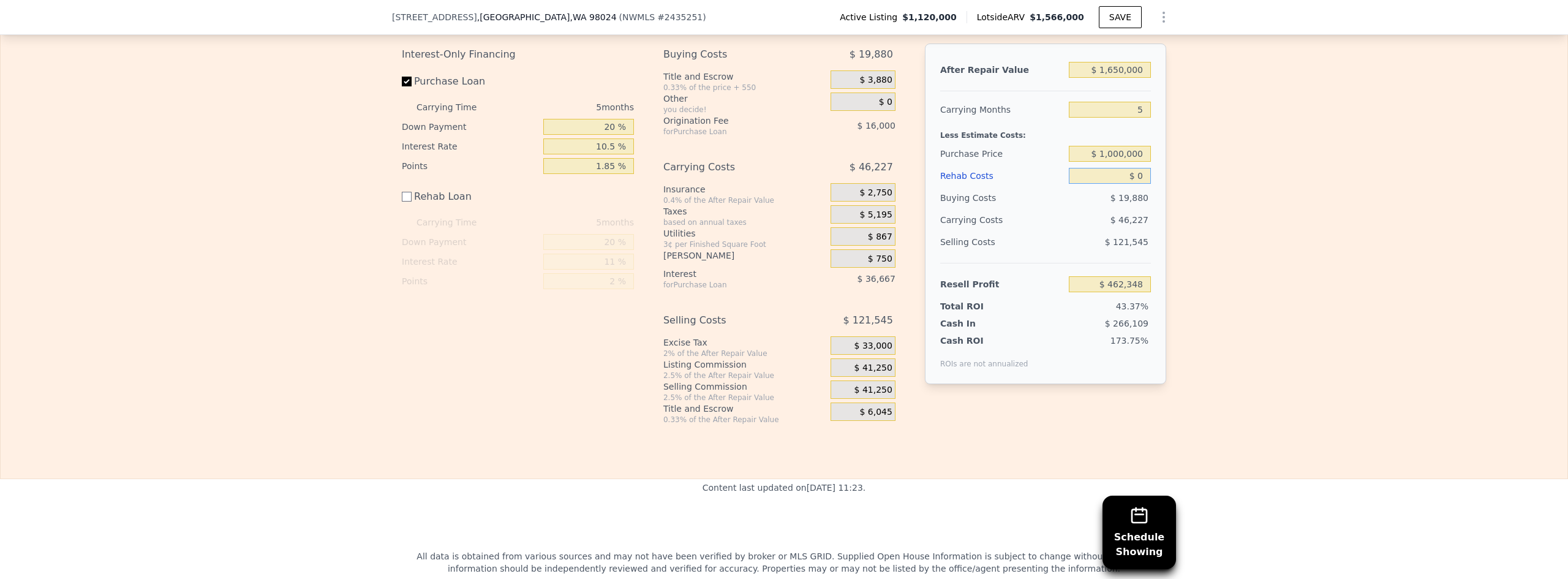
type input "$ 30"
type input "$ 462,318"
type input "$ 300"
type input "$ 462,048"
type input "$ 3,000"
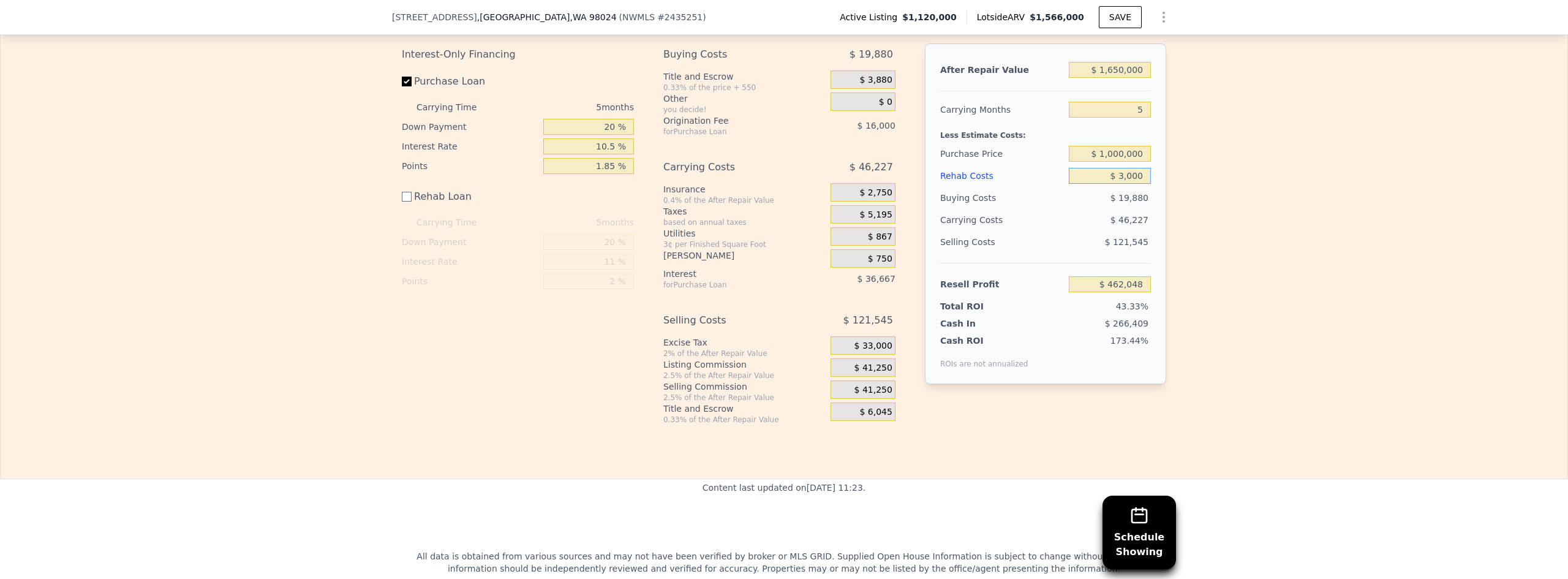
type input "$ 459,348"
type input "$ 30,000"
type input "$ 432,348"
type input "$ 300,000"
type input "$ 162,348"
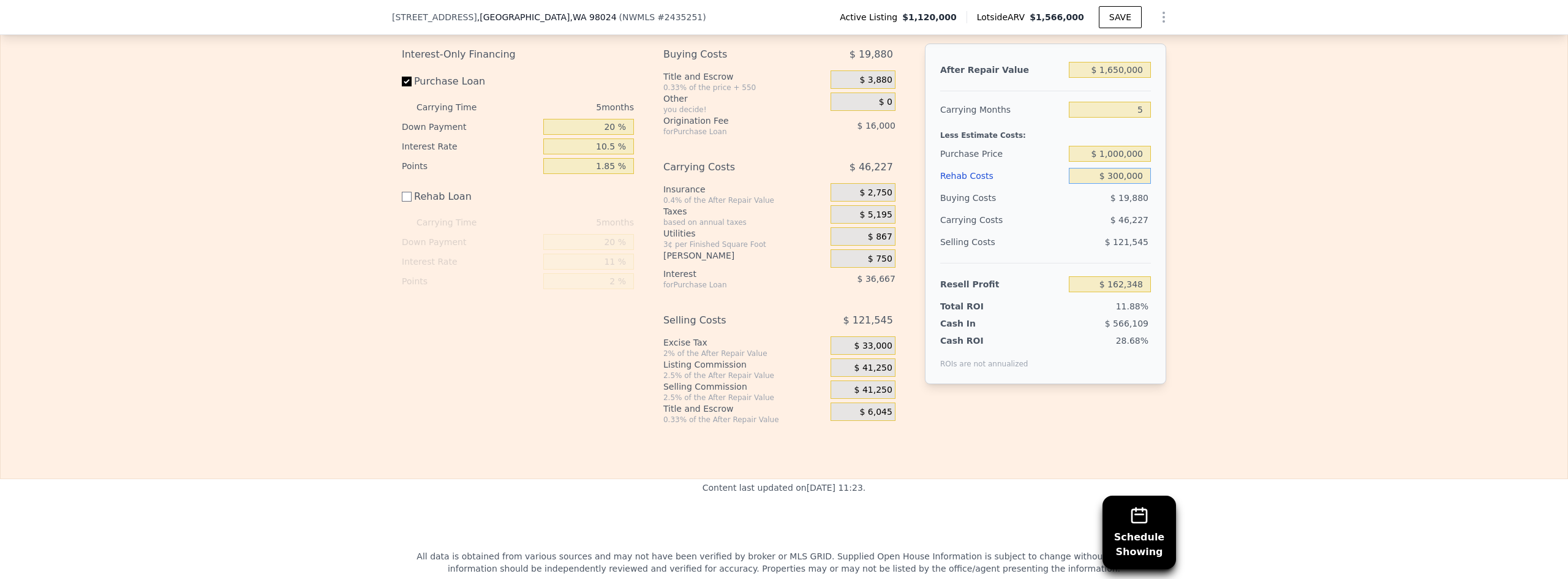
type input "$ 300,000"
click at [778, 208] on div "Edit the assumptions in yellow boxes. Input profit to calculate an offer price.…" at bounding box center [784, 210] width 1567 height 430
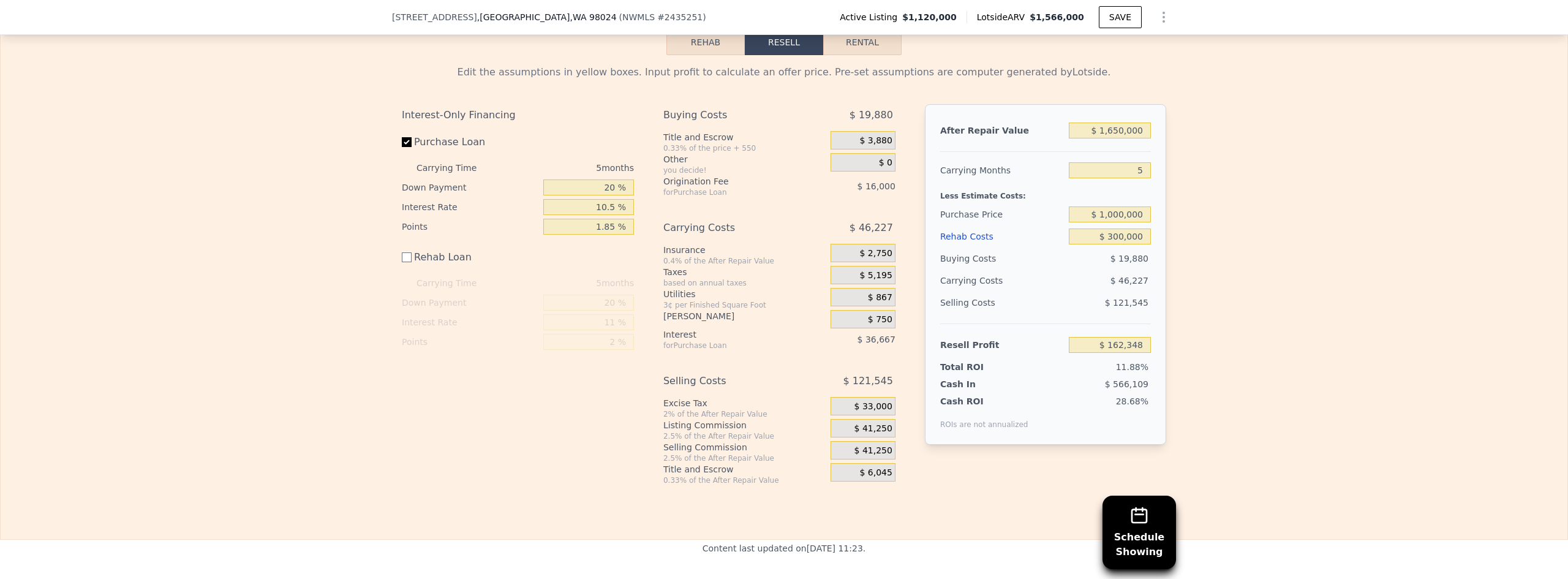
scroll to position [1827, 0]
click at [778, 326] on span "$ 750" at bounding box center [880, 321] width 24 height 11
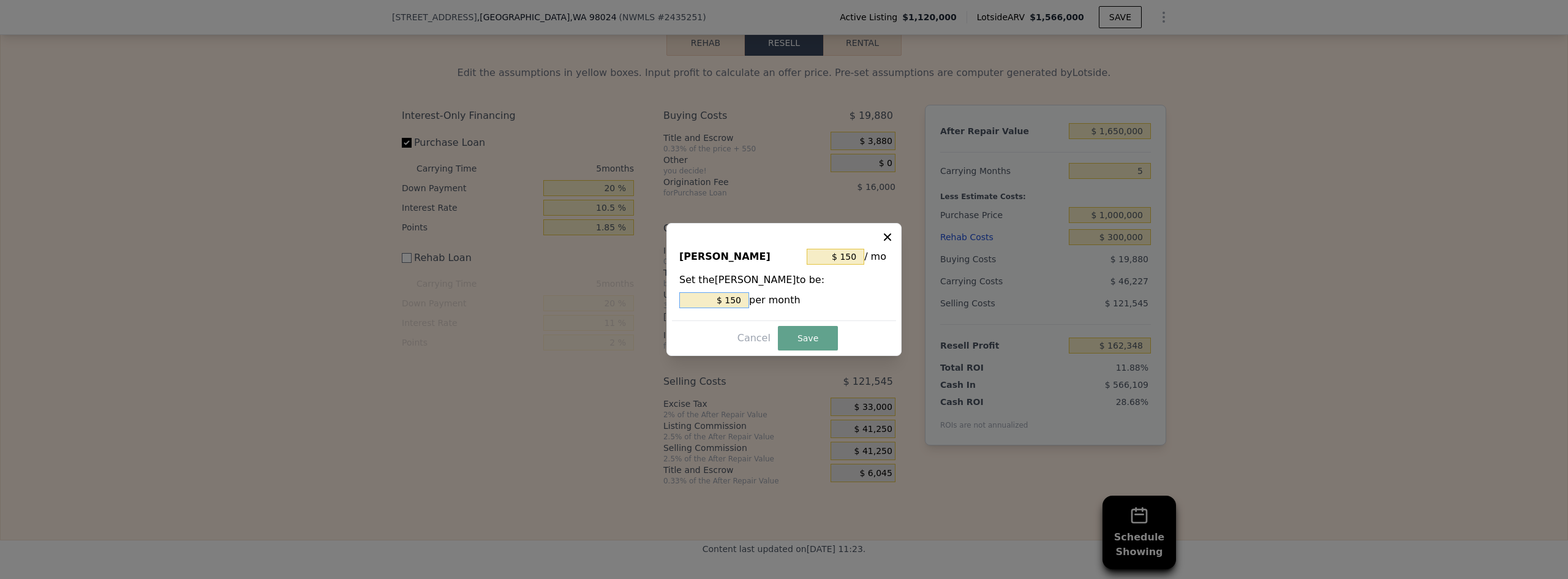
click at [736, 300] on input "$ 150" at bounding box center [713, 299] width 70 height 16
type input "$ 10"
type input "$ 0"
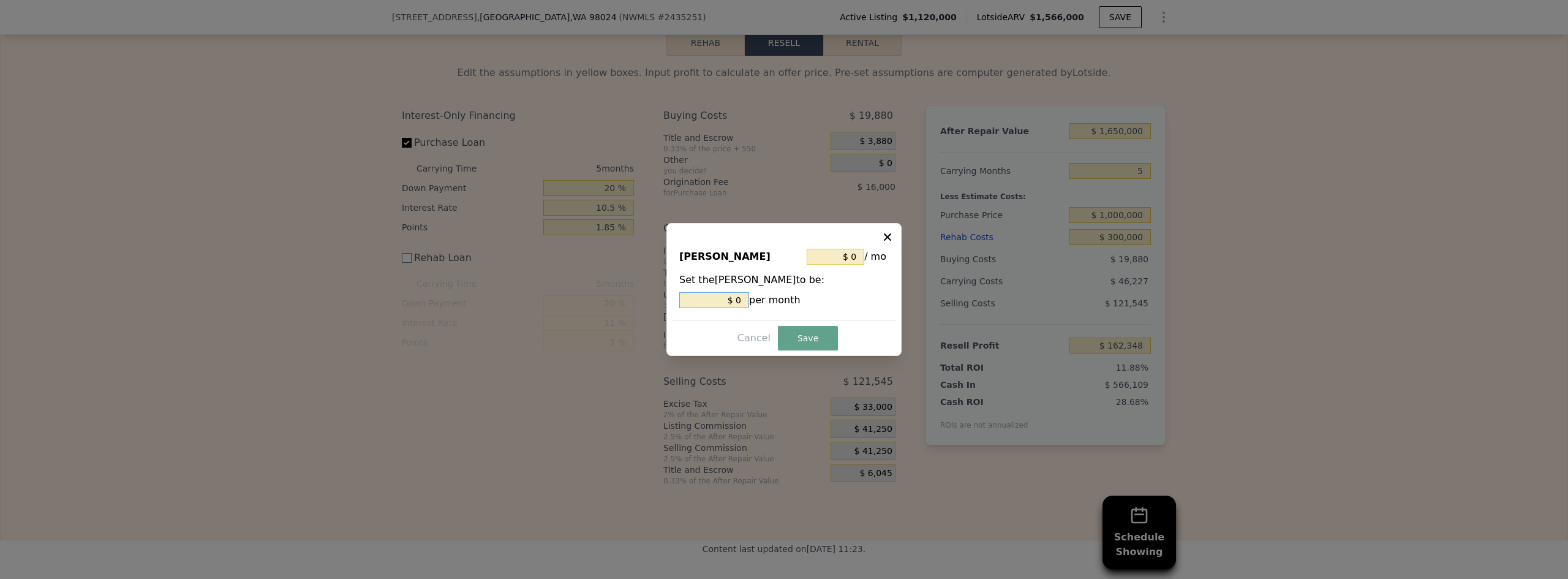
type input "$ 50"
click at [778, 338] on button "Save" at bounding box center [808, 338] width 60 height 24
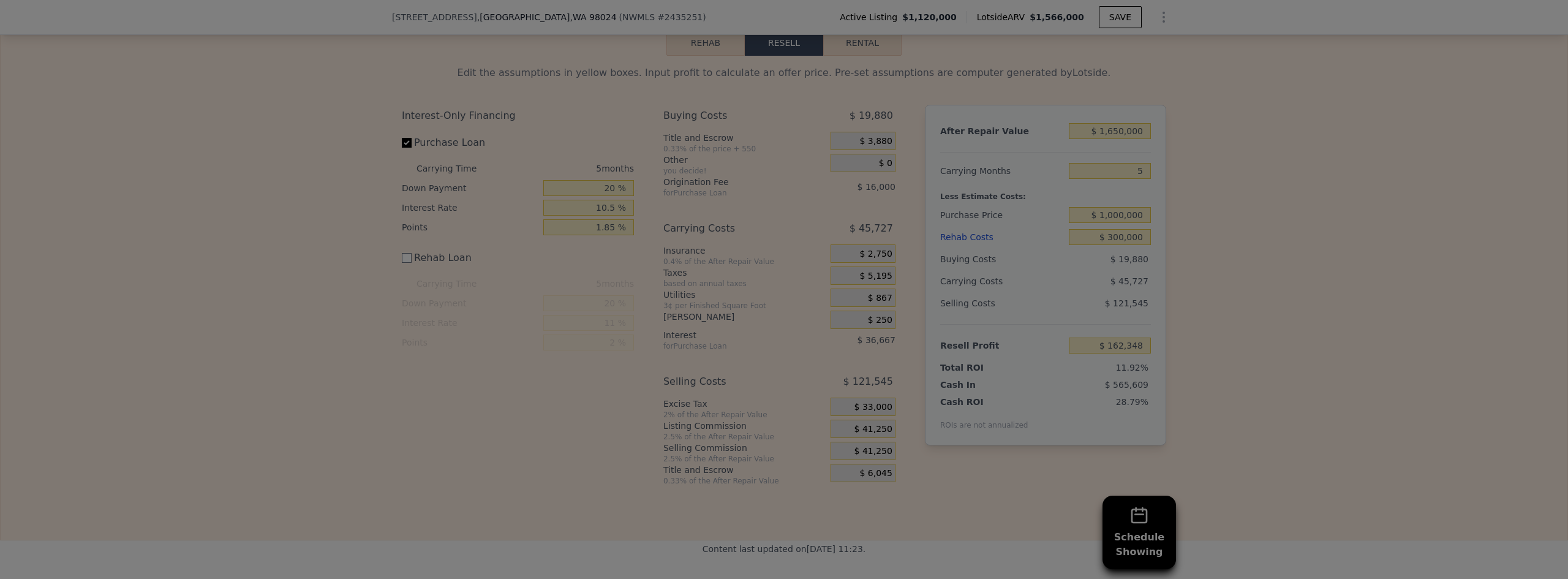
type input "$ 162,848"
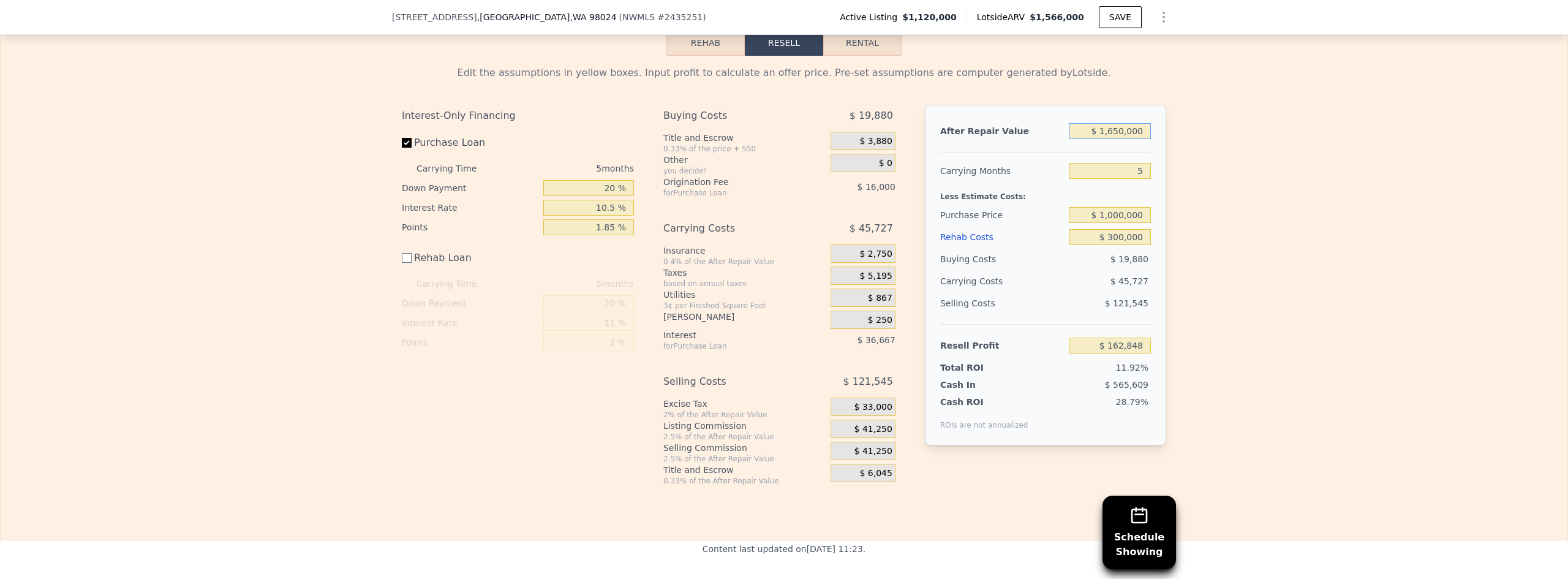
click at [778, 139] on input "$ 1,650,000" at bounding box center [1110, 131] width 82 height 16
click at [778, 20] on button "SAVE" at bounding box center [1120, 18] width 43 height 22
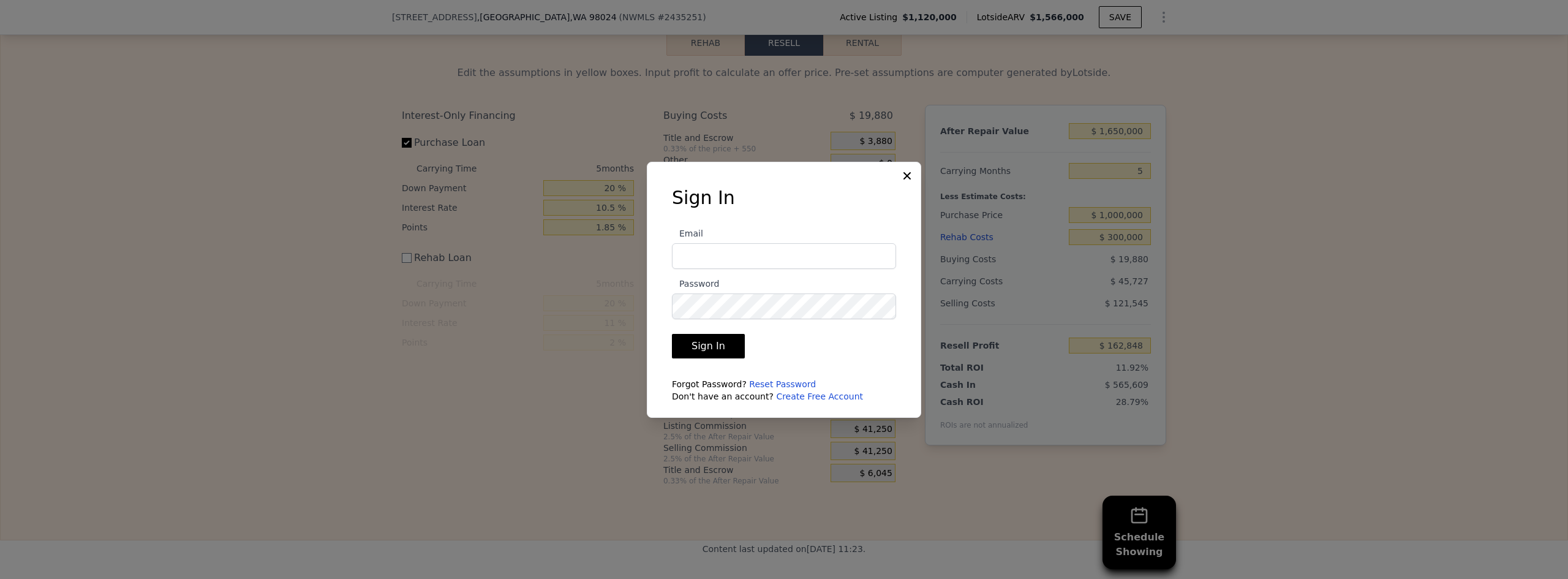
click at [778, 179] on icon at bounding box center [907, 175] width 12 height 12
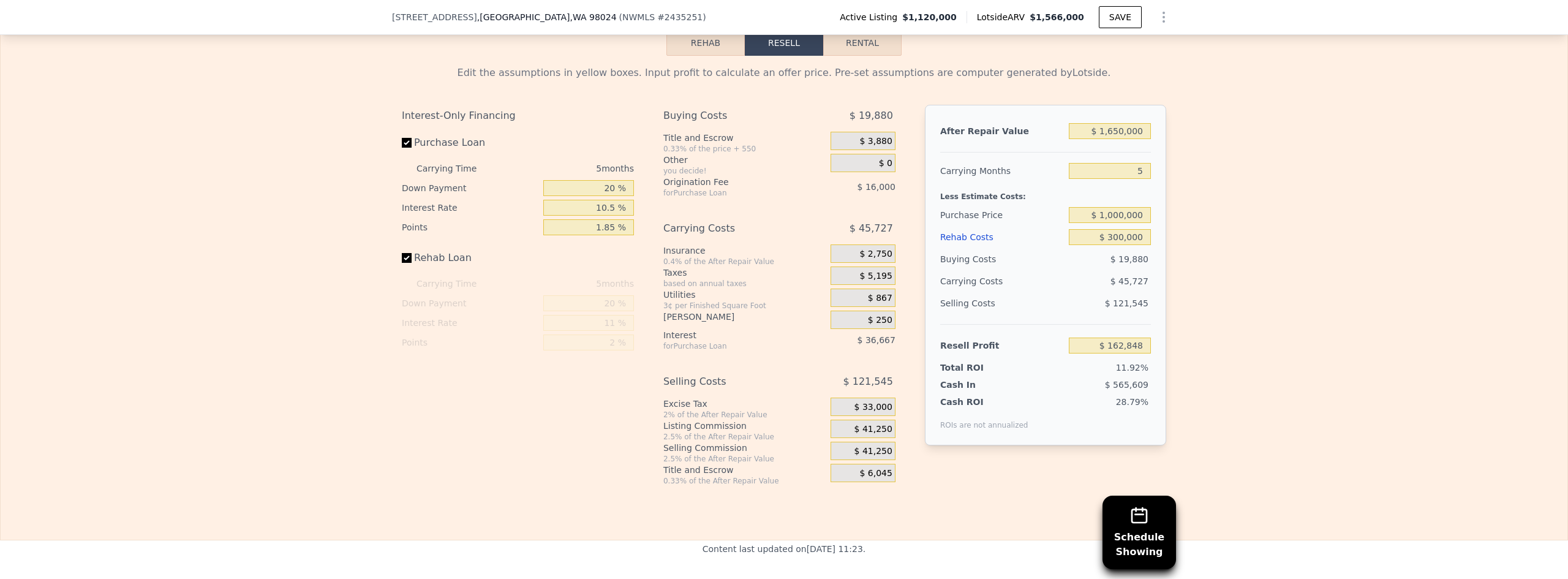
checkbox input "true"
type input "$ 1,566,000"
type input "8"
type input "$ 0"
type input "$ 208,062"
